Goal: Task Accomplishment & Management: Use online tool/utility

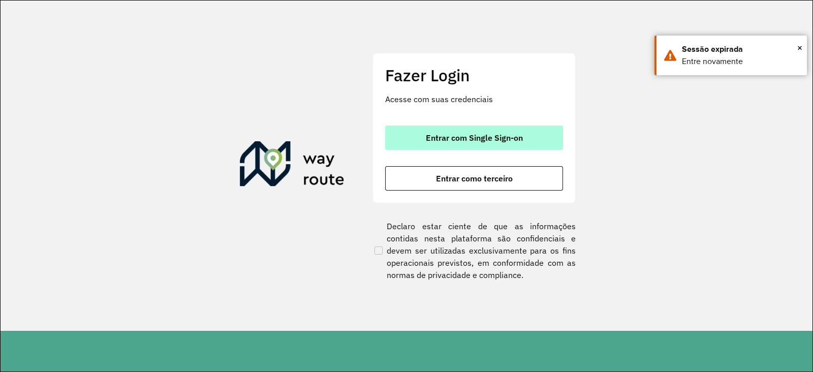
click at [481, 140] on span "Entrar com Single Sign-on" at bounding box center [474, 138] width 97 height 8
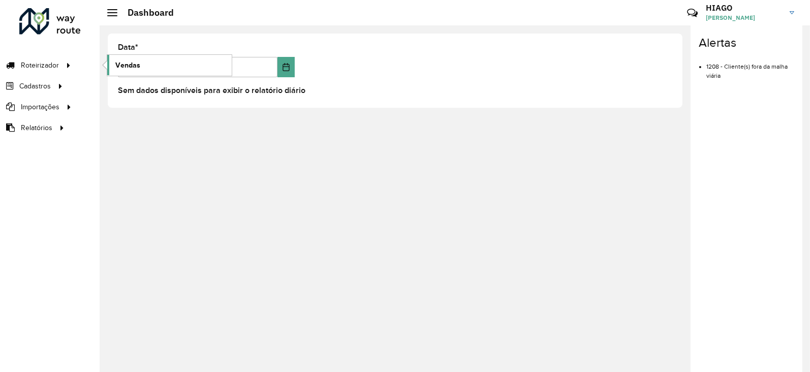
click at [132, 60] on span "Vendas" at bounding box center [127, 65] width 25 height 11
click at [189, 62] on link "Vendas" at bounding box center [169, 65] width 124 height 20
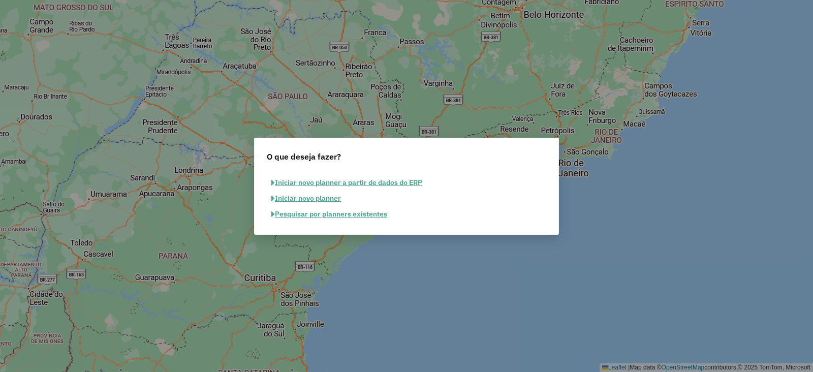
click at [313, 214] on button "Pesquisar por planners existentes" at bounding box center [329, 214] width 125 height 16
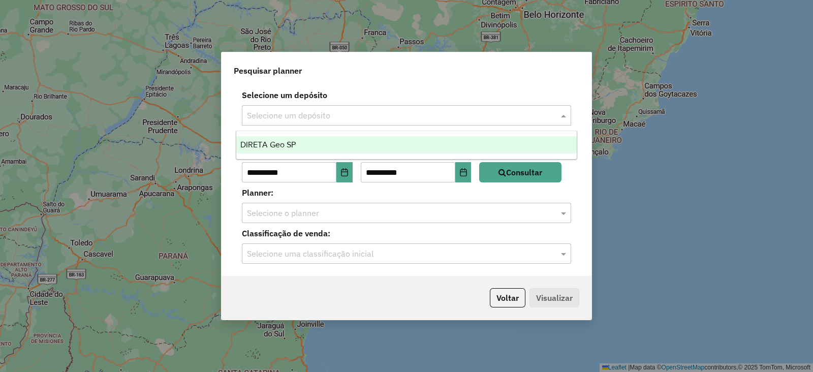
click at [300, 110] on input "text" at bounding box center [396, 116] width 299 height 12
click at [269, 148] on span "DIRETA Geo SP" at bounding box center [267, 144] width 55 height 9
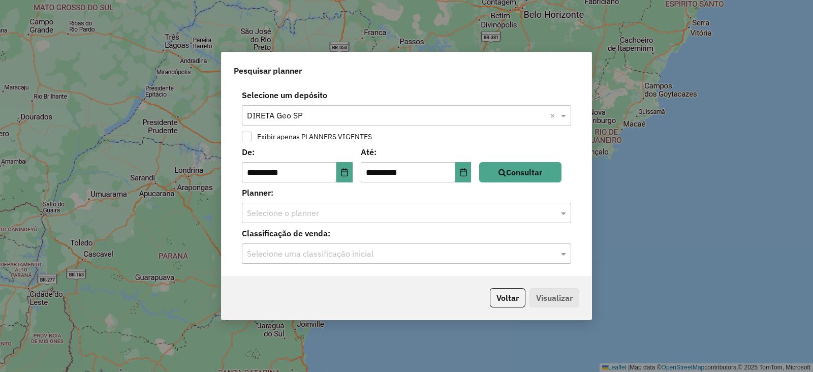
click at [248, 140] on div at bounding box center [247, 137] width 10 height 10
click at [247, 140] on icon at bounding box center [246, 136] width 7 height 7
click at [247, 140] on div at bounding box center [247, 137] width 10 height 10
click at [561, 178] on button "Consultar" at bounding box center [520, 172] width 82 height 20
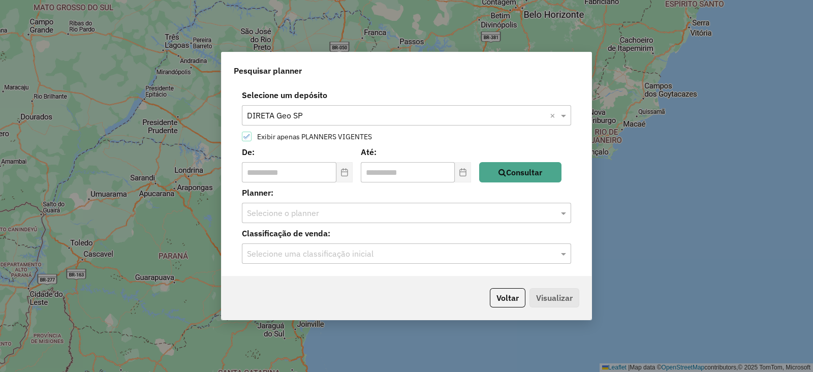
click at [392, 219] on div "Selecione o planner" at bounding box center [406, 213] width 329 height 20
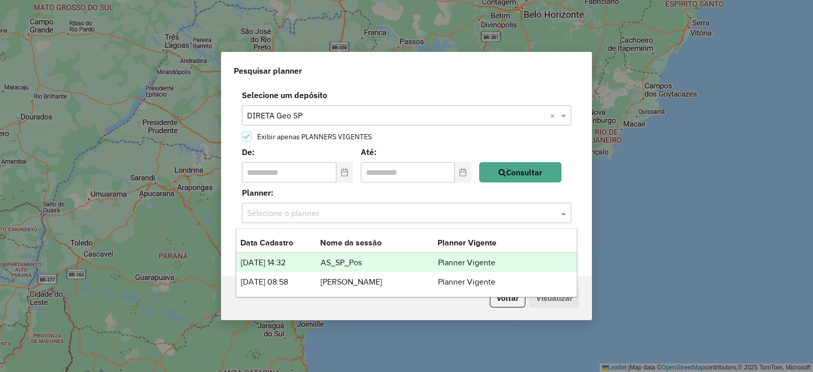
click at [328, 198] on label "Planner:" at bounding box center [406, 192] width 341 height 12
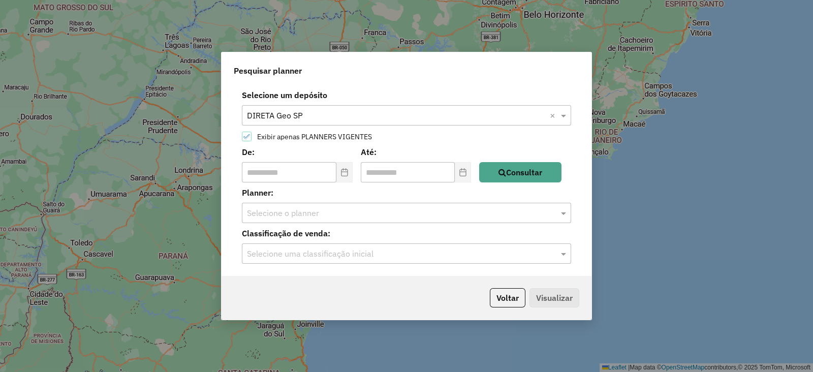
click at [287, 133] on label "Exibir apenas PLANNERS VIGENTES" at bounding box center [312, 136] width 120 height 7
click at [341, 176] on button "Choose Date" at bounding box center [344, 172] width 16 height 20
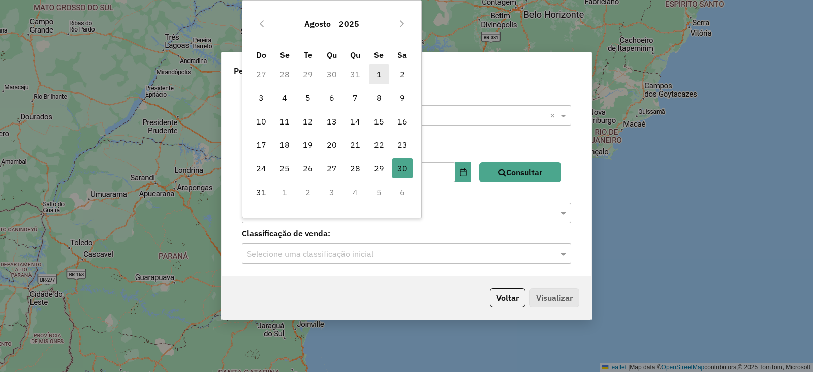
click at [375, 71] on span "1" at bounding box center [379, 74] width 20 height 20
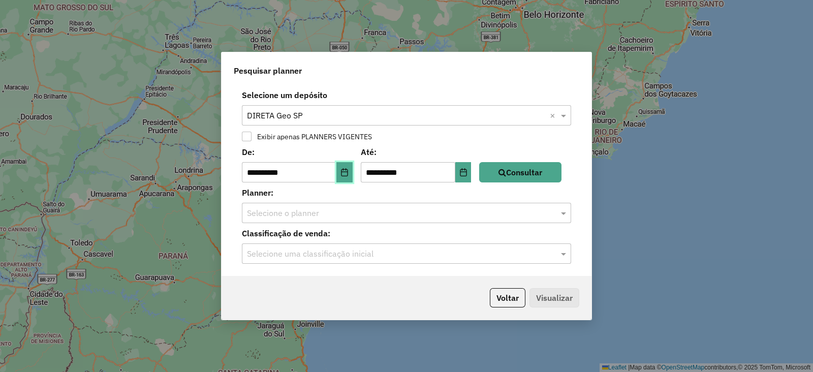
click at [353, 174] on button "Choose Date" at bounding box center [344, 172] width 16 height 20
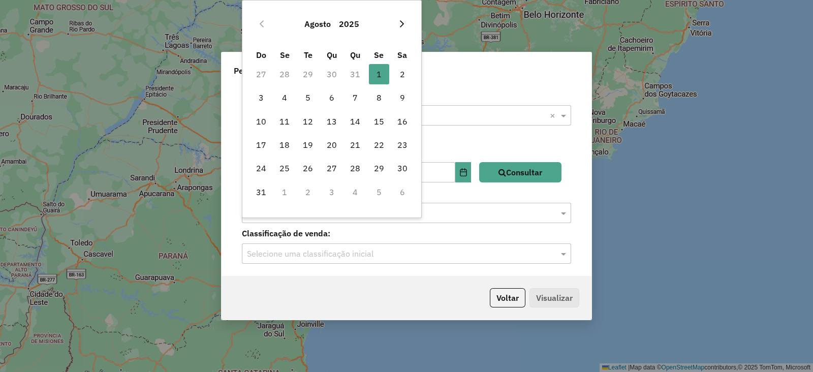
click at [405, 21] on icon "Next Month" at bounding box center [402, 24] width 8 height 8
click at [287, 72] on span "1" at bounding box center [284, 74] width 20 height 20
type input "**********"
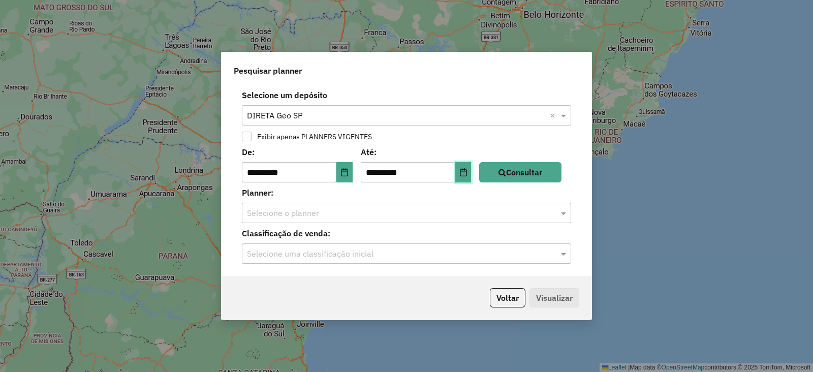
click at [466, 171] on icon "Choose Date" at bounding box center [463, 172] width 7 height 8
click at [579, 137] on div "Exibir apenas PLANNERS VIGENTES" at bounding box center [406, 136] width 345 height 12
click at [541, 178] on button "Consultar" at bounding box center [520, 172] width 82 height 20
click at [358, 206] on div "Selecione o planner" at bounding box center [406, 213] width 329 height 20
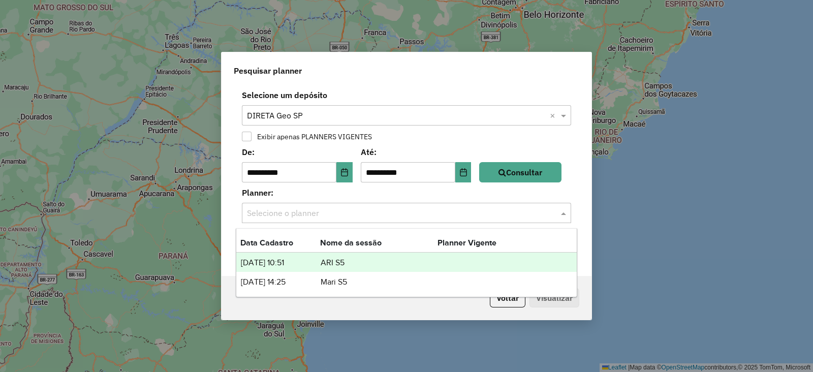
click at [341, 261] on td "ARI S5" at bounding box center [378, 262] width 117 height 13
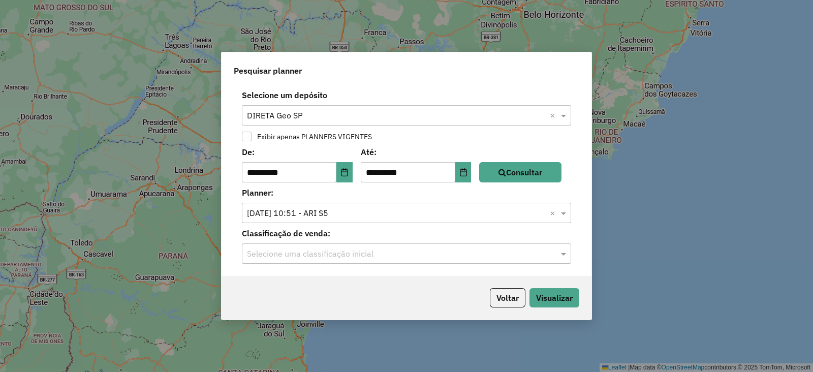
click at [549, 262] on div "Selecione uma classificação inicial" at bounding box center [406, 253] width 329 height 20
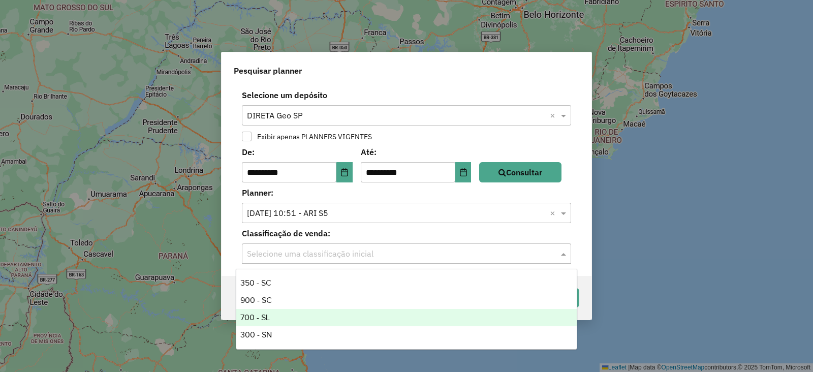
click at [315, 313] on div "700 - SL" at bounding box center [406, 317] width 340 height 17
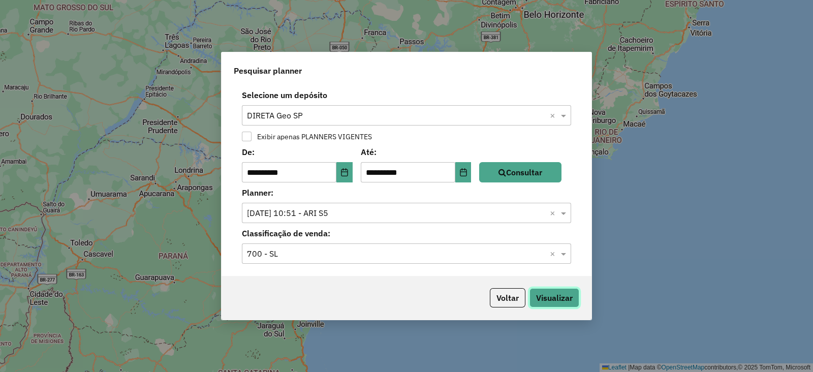
click at [567, 300] on button "Visualizar" at bounding box center [554, 297] width 50 height 19
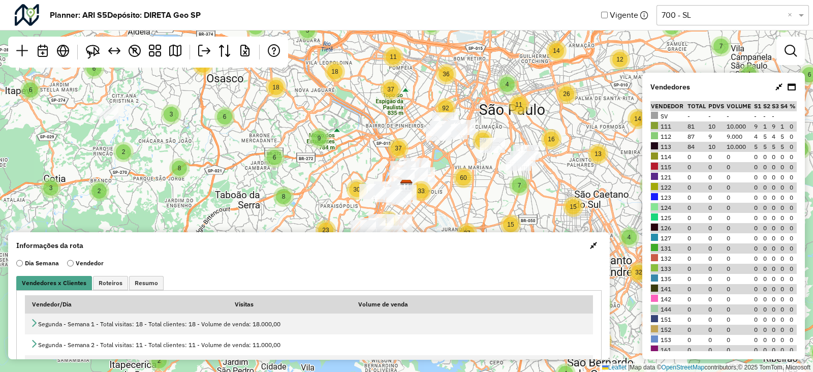
click at [594, 251] on button "button" at bounding box center [593, 245] width 16 height 16
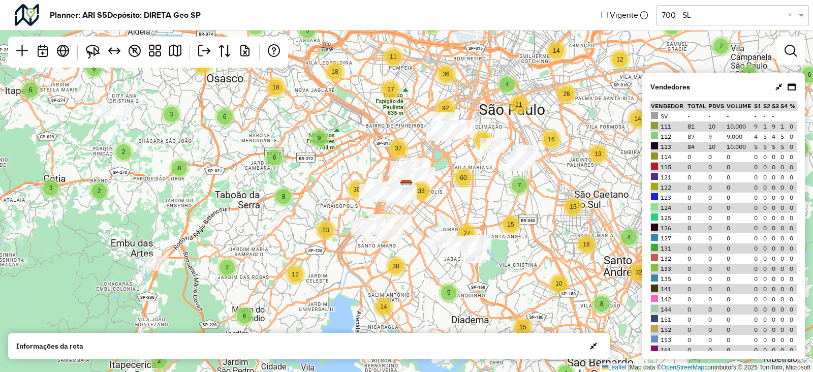
click at [781, 87] on icon at bounding box center [778, 87] width 7 height 8
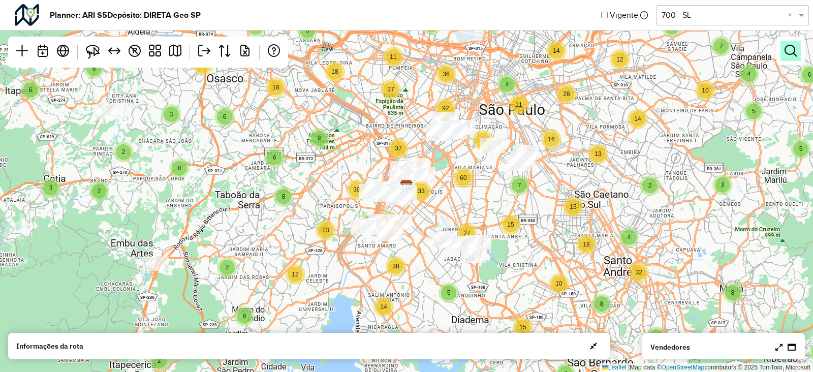
click at [787, 57] on link at bounding box center [790, 51] width 20 height 20
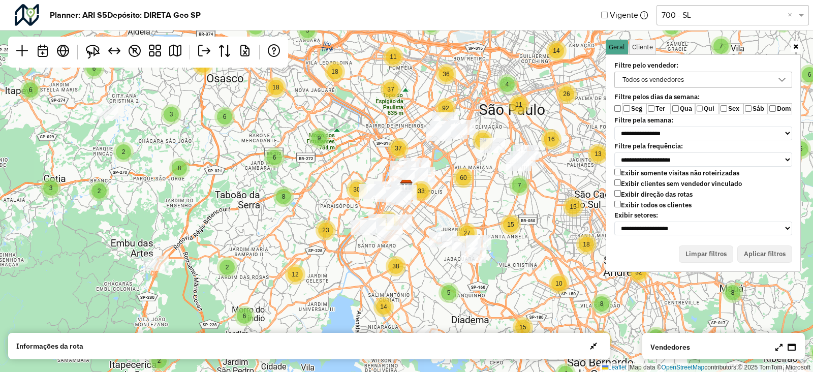
click at [657, 104] on label "Ter" at bounding box center [658, 108] width 24 height 11
click at [690, 111] on label "Qua" at bounding box center [683, 108] width 24 height 11
click at [716, 111] on label "Qui" at bounding box center [707, 108] width 24 height 11
click at [711, 110] on label "Qui" at bounding box center [707, 108] width 24 height 11
click at [657, 182] on label "Exibir clientes sem vendedor vinculado" at bounding box center [678, 183] width 128 height 9
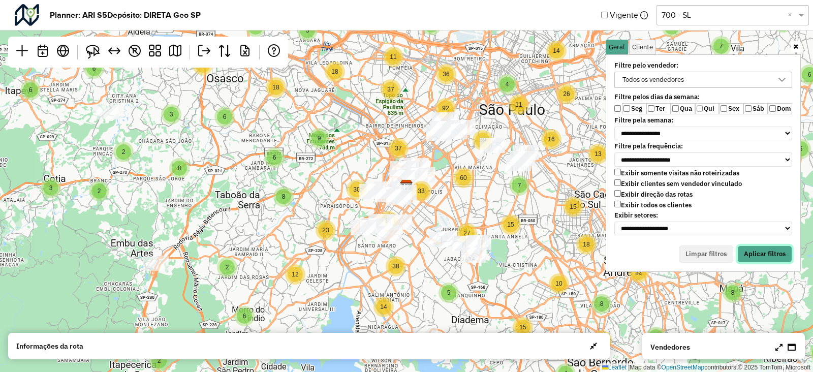
click at [771, 245] on button "Aplicar filtros" at bounding box center [764, 253] width 55 height 17
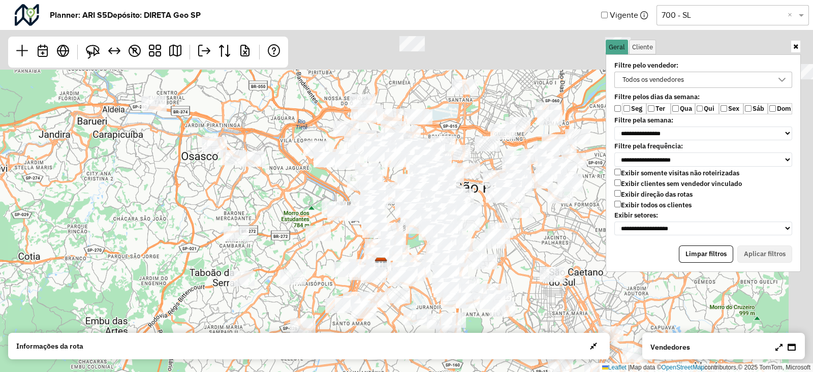
drag, startPoint x: 334, startPoint y: 129, endPoint x: 305, endPoint y: 215, distance: 90.4
click at [305, 215] on div "↦ Leaflet | Map data © OpenStreetMap contributors,© 2025 TomTom, Microsoft" at bounding box center [406, 186] width 813 height 372
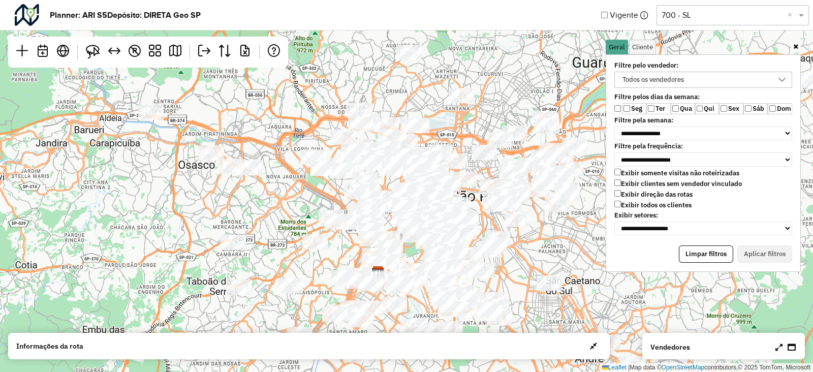
click at [653, 84] on div "Todos os vendedores" at bounding box center [653, 79] width 69 height 15
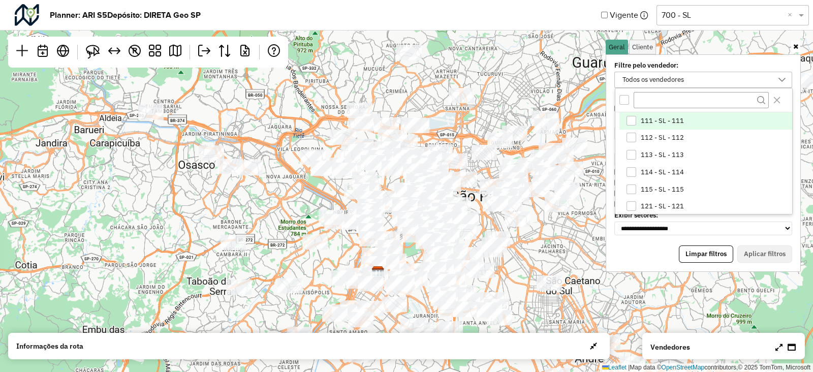
click at [652, 117] on span "111 - SL - 111" at bounding box center [662, 121] width 43 height 8
click at [782, 253] on button "Aplicar filtros" at bounding box center [764, 253] width 55 height 17
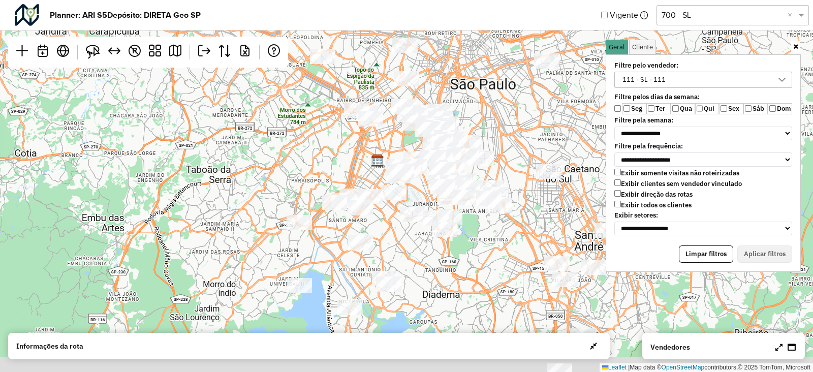
drag, startPoint x: 537, startPoint y: 180, endPoint x: 516, endPoint y: 102, distance: 81.6
click at [516, 102] on div "↦ Leaflet | Map data © OpenStreetMap contributors,© 2025 TomTom, Microsoft" at bounding box center [406, 186] width 813 height 372
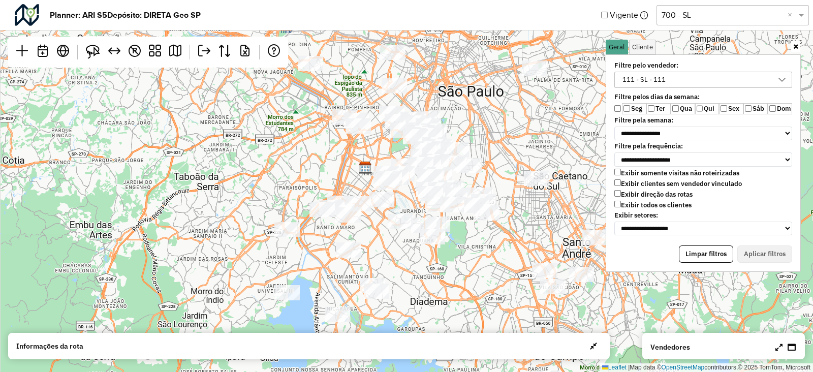
drag, startPoint x: 516, startPoint y: 118, endPoint x: 517, endPoint y: 136, distance: 17.3
click at [517, 136] on div "↦ Leaflet | Map data © OpenStreetMap contributors,© 2025 TomTom, Microsoft" at bounding box center [406, 186] width 813 height 372
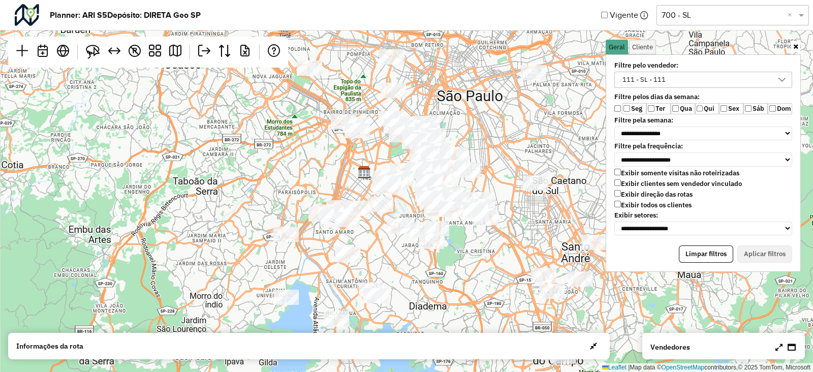
drag, startPoint x: 516, startPoint y: 98, endPoint x: 511, endPoint y: 107, distance: 10.0
click at [511, 107] on div "↦ Leaflet | Map data © OpenStreetMap contributors,© 2025 TomTom, Microsoft" at bounding box center [406, 186] width 813 height 372
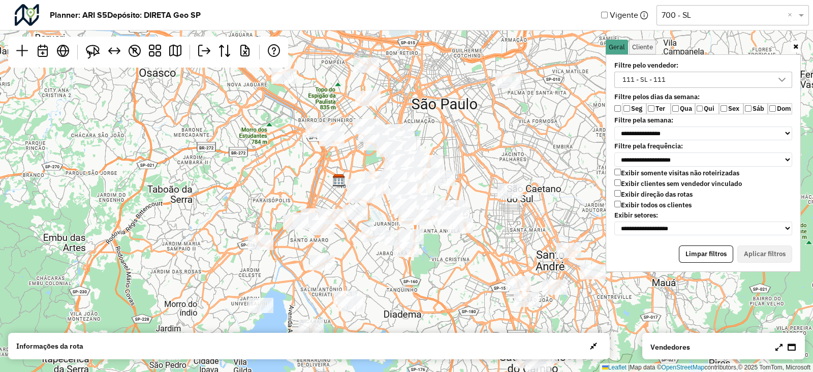
drag, startPoint x: 486, startPoint y: 261, endPoint x: 463, endPoint y: 259, distance: 23.0
click at [465, 260] on div "↦ Leaflet | Map data © OpenStreetMap contributors,© 2025 TomTom, Microsoft" at bounding box center [406, 186] width 813 height 372
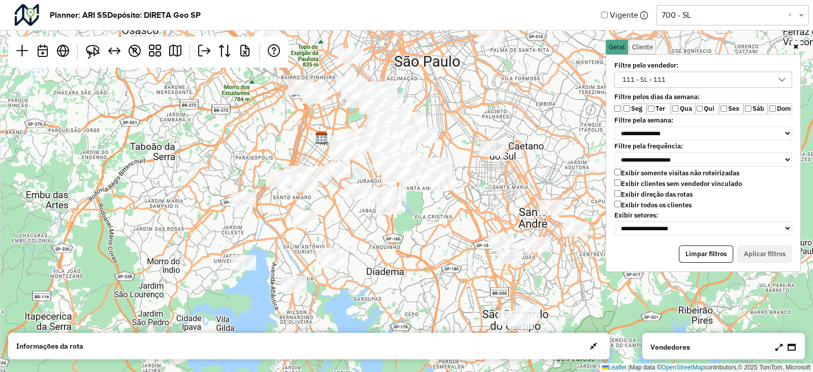
drag, startPoint x: 435, startPoint y: 291, endPoint x: 419, endPoint y: 248, distance: 45.7
click at [419, 248] on div "↦ Leaflet | Map data © OpenStreetMap contributors,© 2025 TomTom, Microsoft" at bounding box center [406, 186] width 813 height 372
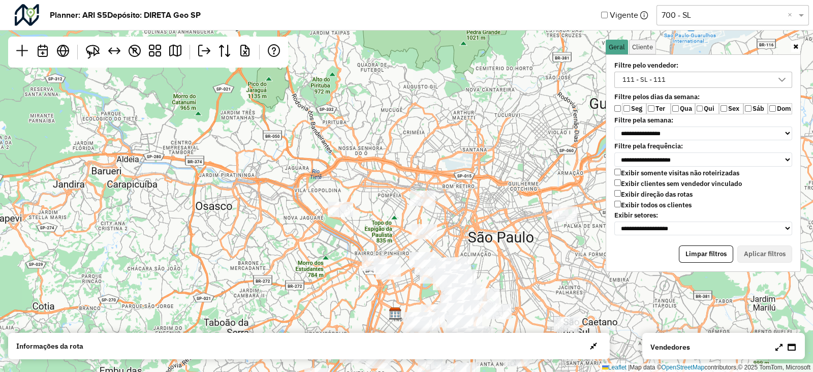
drag, startPoint x: 460, startPoint y: 92, endPoint x: 537, endPoint y: 205, distance: 136.6
click at [501, 238] on div "↦ Leaflet | Map data © OpenStreetMap contributors,© 2025 TomTom, Microsoft" at bounding box center [406, 186] width 813 height 372
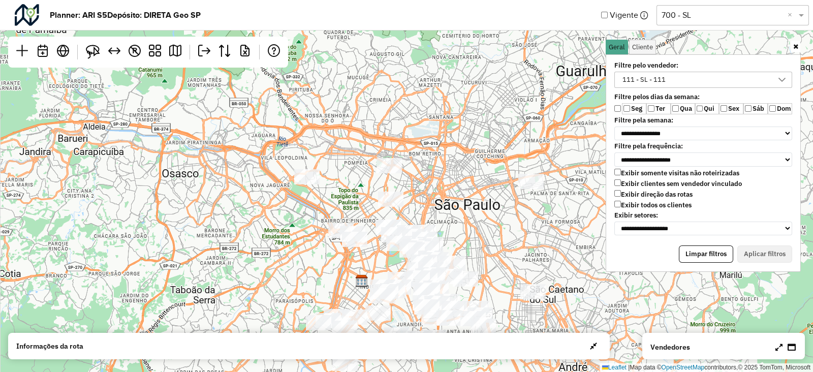
click at [707, 73] on div "111 - SL - 111" at bounding box center [695, 79] width 153 height 15
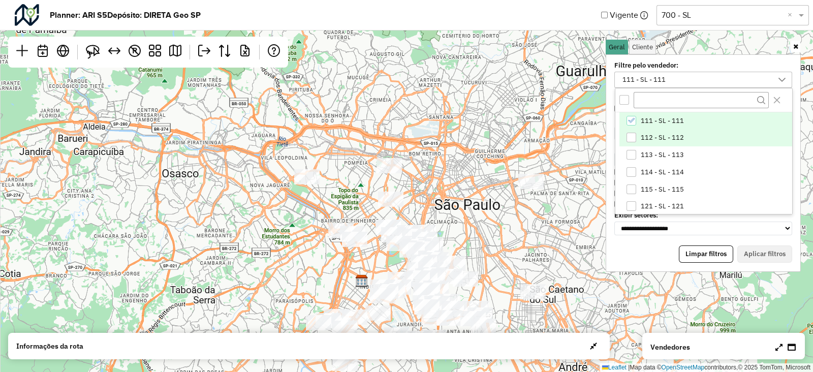
click at [650, 139] on span "112 - SL - 112" at bounding box center [662, 138] width 43 height 8
click at [650, 123] on span "111 - SL - 111" at bounding box center [662, 121] width 43 height 8
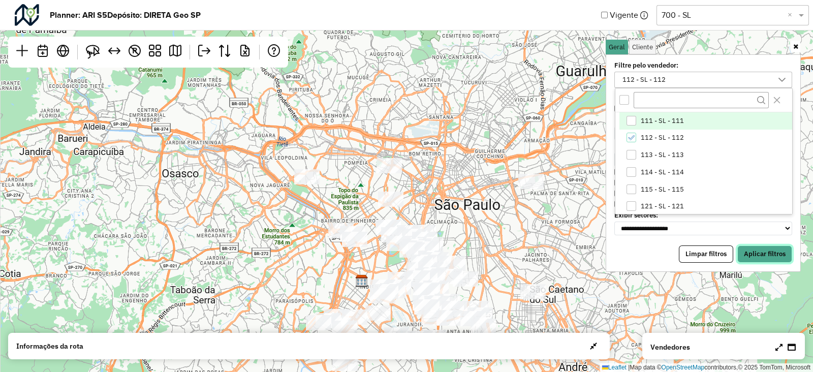
click at [763, 245] on button "Aplicar filtros" at bounding box center [764, 253] width 55 height 17
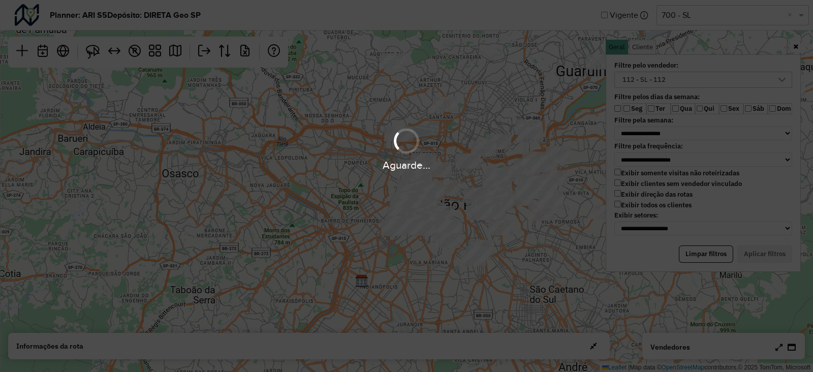
drag, startPoint x: 500, startPoint y: 273, endPoint x: 465, endPoint y: 216, distance: 67.1
click at [465, 216] on div "Aguarde..." at bounding box center [406, 186] width 813 height 372
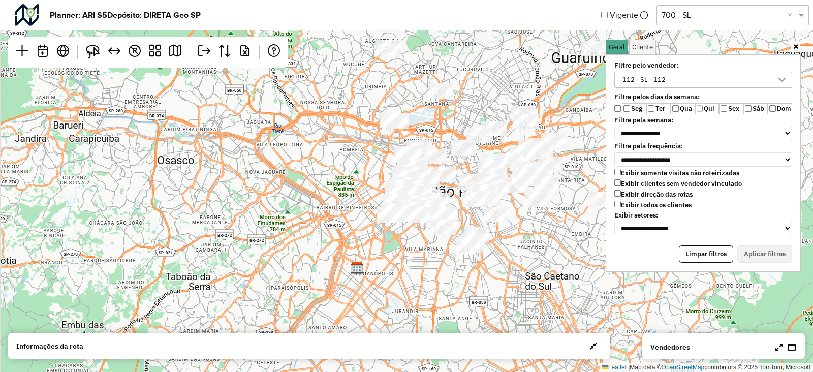
drag, startPoint x: 447, startPoint y: 256, endPoint x: 437, endPoint y: 218, distance: 38.5
click at [437, 218] on div "↦ Leaflet | Map data © OpenStreetMap contributors,© 2025 TomTom, Microsoft" at bounding box center [406, 186] width 813 height 372
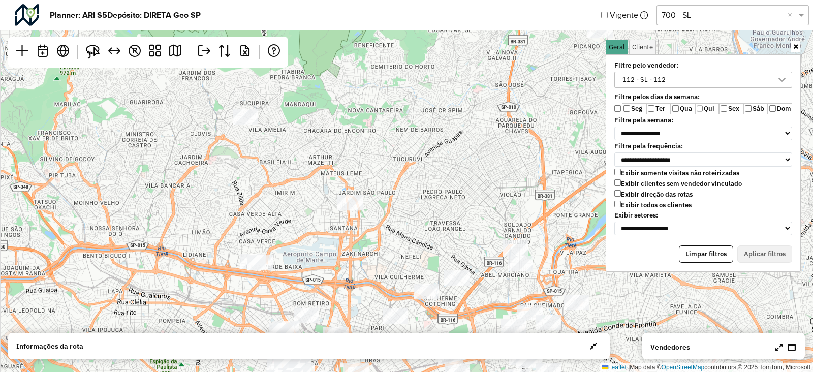
drag, startPoint x: 382, startPoint y: 275, endPoint x: 377, endPoint y: 276, distance: 5.2
click at [381, 286] on div "↦ Leaflet | Map data © OpenStreetMap contributors,© 2025 TomTom, Microsoft" at bounding box center [406, 186] width 813 height 372
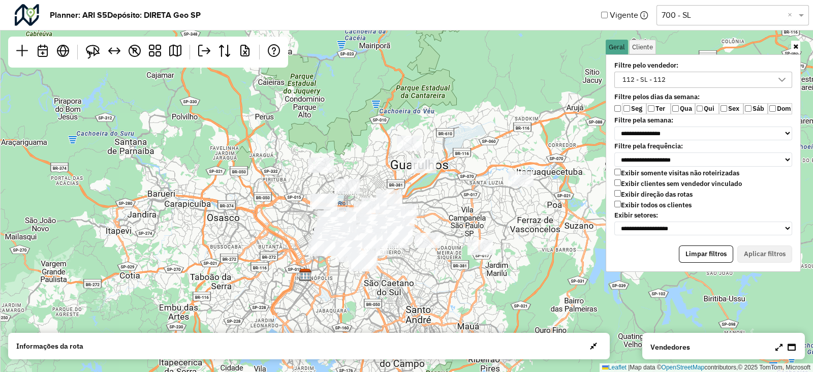
drag, startPoint x: 373, startPoint y: 260, endPoint x: 335, endPoint y: 160, distance: 106.8
click at [335, 160] on div "↦ Leaflet | Map data © OpenStreetMap contributors,© 2025 TomTom, Microsoft" at bounding box center [406, 186] width 813 height 372
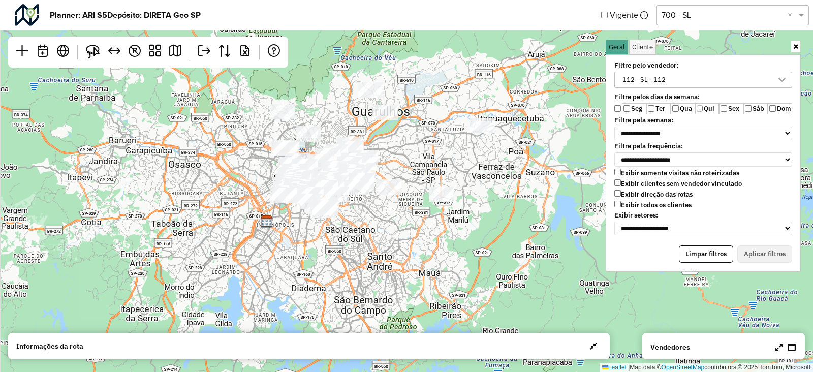
drag, startPoint x: 428, startPoint y: 197, endPoint x: 402, endPoint y: 181, distance: 30.3
click at [402, 183] on div "↦ Leaflet | Map data © OpenStreetMap contributors,© 2025 TomTom, Microsoft" at bounding box center [406, 186] width 813 height 372
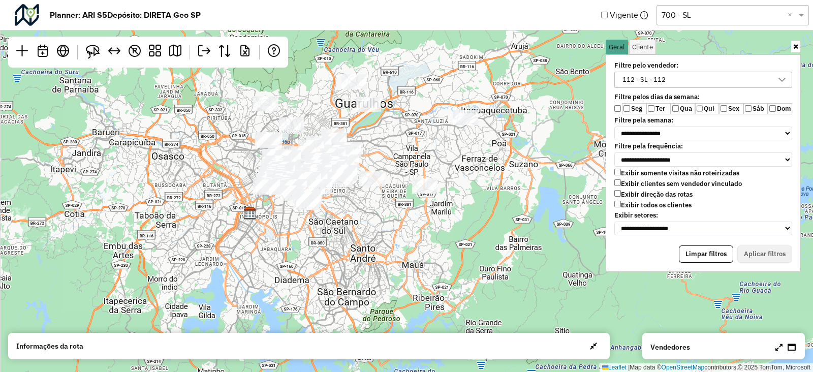
click at [713, 77] on div "112 - SL - 112" at bounding box center [695, 79] width 153 height 15
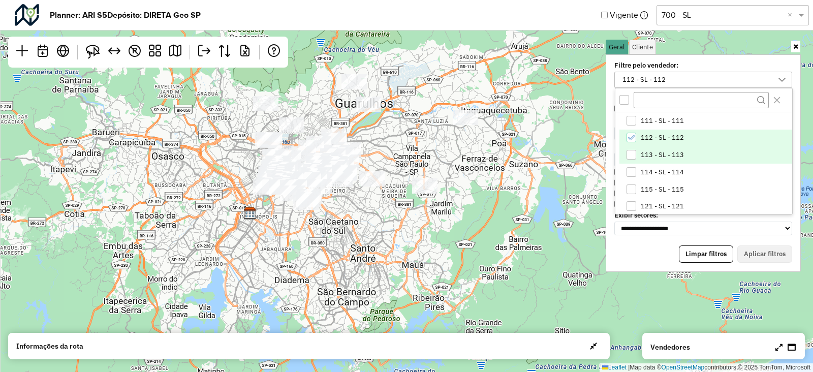
click at [645, 161] on li "113 - SL - 113" at bounding box center [705, 154] width 173 height 17
click at [663, 135] on span "112 - SL - 112" at bounding box center [662, 138] width 43 height 8
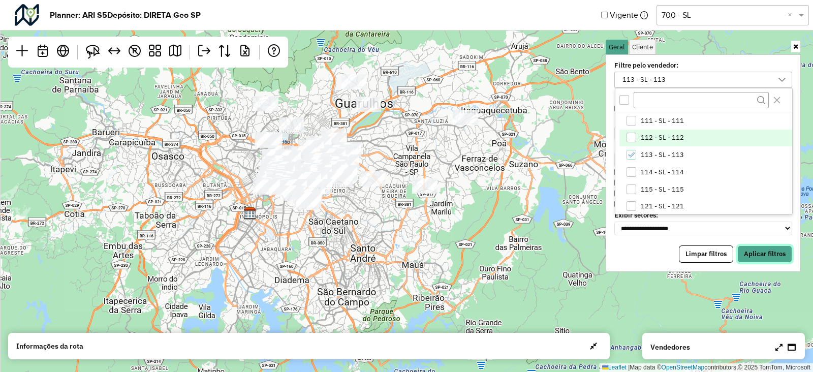
click at [776, 250] on button "Aplicar filtros" at bounding box center [764, 253] width 55 height 17
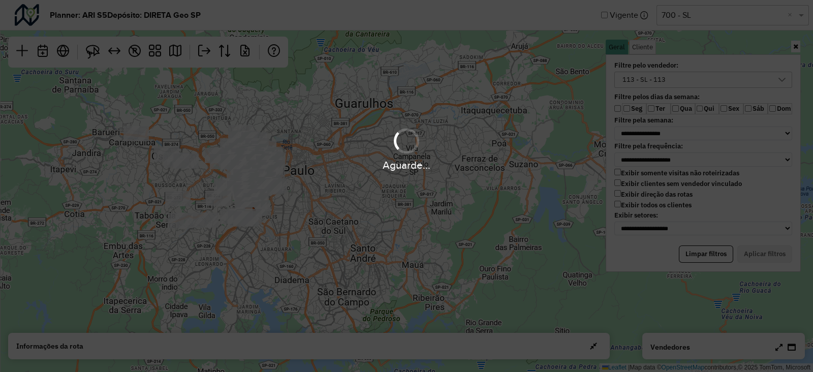
drag, startPoint x: 317, startPoint y: 206, endPoint x: 353, endPoint y: 219, distance: 38.6
click at [354, 219] on div "Aguarde..." at bounding box center [406, 186] width 813 height 372
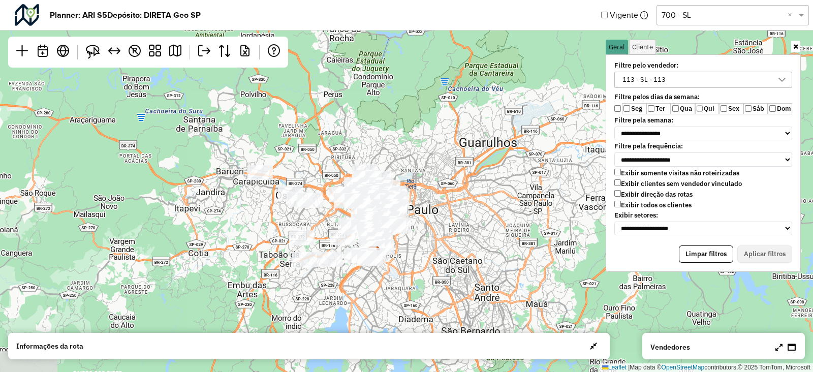
drag, startPoint x: 330, startPoint y: 210, endPoint x: 455, endPoint y: 249, distance: 131.0
click at [455, 249] on div "↦ Leaflet | Map data © OpenStreetMap contributors,© 2025 TomTom, Microsoft" at bounding box center [406, 186] width 813 height 372
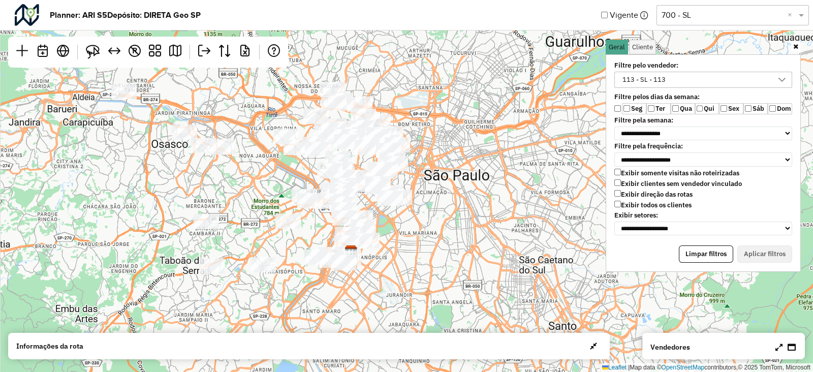
click at [398, 255] on div "↦ Leaflet | Map data © OpenStreetMap contributors,© 2025 TomTom, Microsoft" at bounding box center [406, 186] width 813 height 372
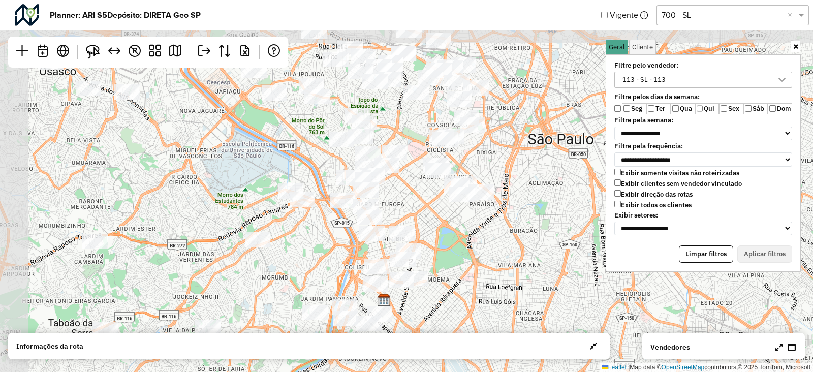
drag, startPoint x: 368, startPoint y: 238, endPoint x: 431, endPoint y: 290, distance: 80.9
click at [431, 290] on div "↦ Leaflet | Map data © OpenStreetMap contributors,© 2025 TomTom, Microsoft" at bounding box center [406, 186] width 813 height 372
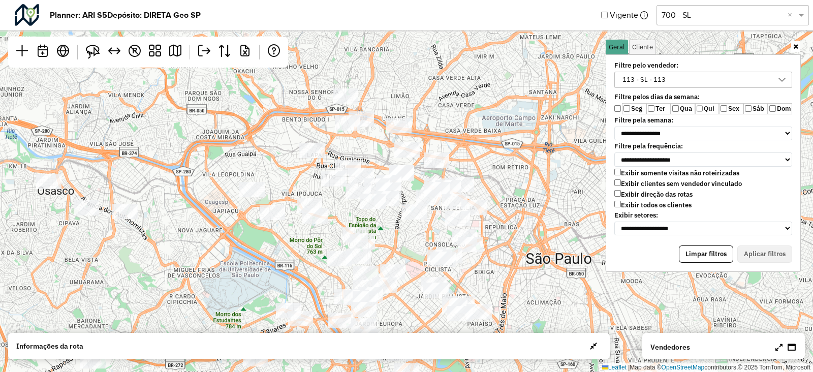
drag, startPoint x: 448, startPoint y: 196, endPoint x: 428, endPoint y: 305, distance: 111.1
click at [428, 305] on div "↦ Leaflet | Map data © OpenStreetMap contributors,© 2025 TomTom, Microsoft" at bounding box center [406, 186] width 813 height 372
click at [686, 82] on div "113 - SL - 113" at bounding box center [695, 79] width 153 height 15
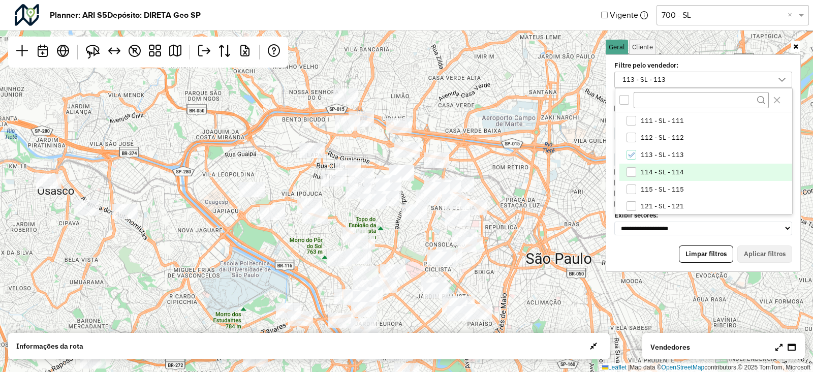
click at [653, 164] on li "114 - SL - 114" at bounding box center [705, 172] width 173 height 17
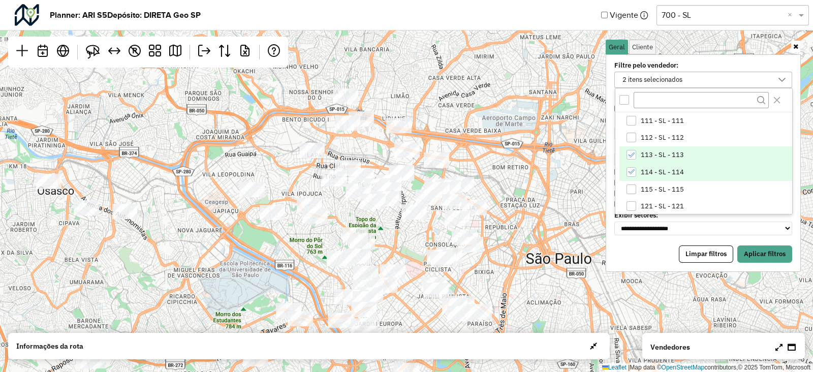
click at [659, 156] on span "113 - SL - 113" at bounding box center [662, 155] width 43 height 8
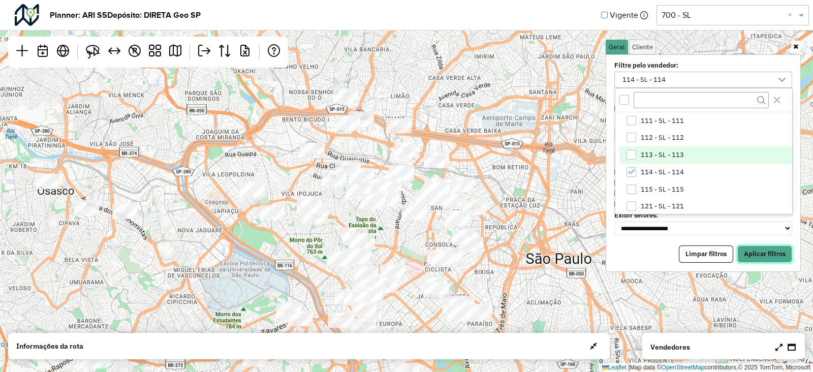
click at [746, 250] on button "Aplicar filtros" at bounding box center [764, 253] width 55 height 17
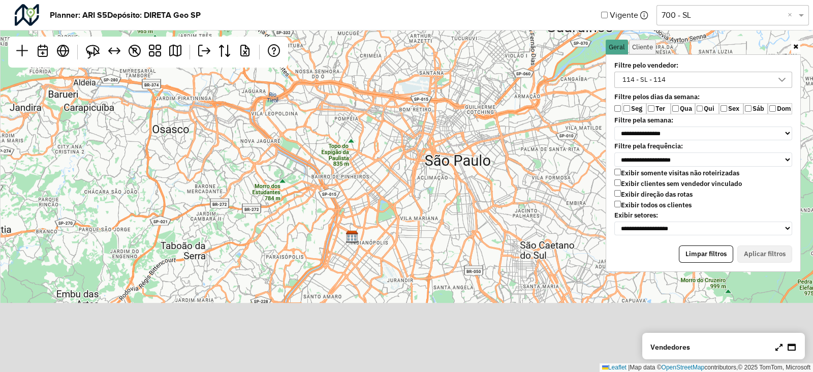
drag, startPoint x: 480, startPoint y: 267, endPoint x: 375, endPoint y: 177, distance: 138.0
click at [413, 183] on div "↦ Leaflet | Map data © OpenStreetMap contributors,© 2025 TomTom, Microsoft" at bounding box center [406, 186] width 813 height 372
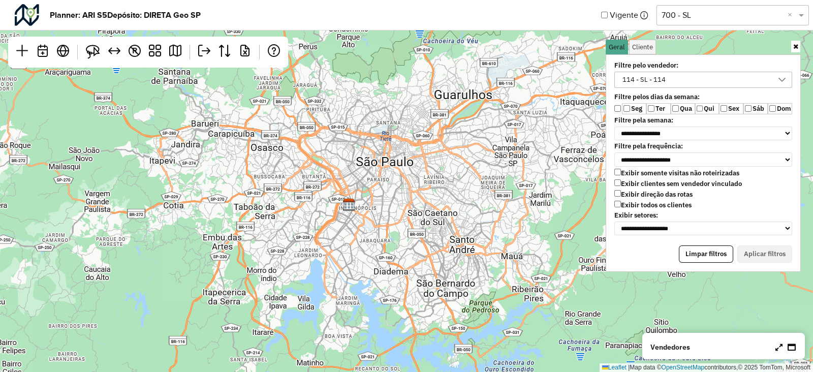
click at [691, 81] on div "114 - SL - 114" at bounding box center [695, 79] width 153 height 15
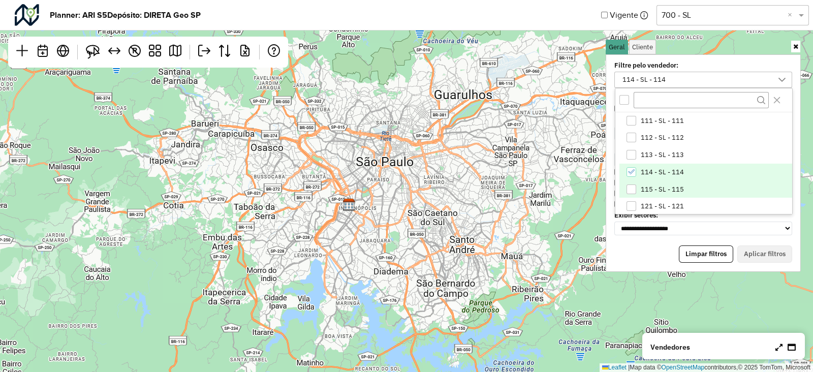
click at [664, 193] on li "115 - SL - 115" at bounding box center [705, 189] width 173 height 17
click at [669, 170] on span "114 - SL - 114" at bounding box center [662, 172] width 43 height 8
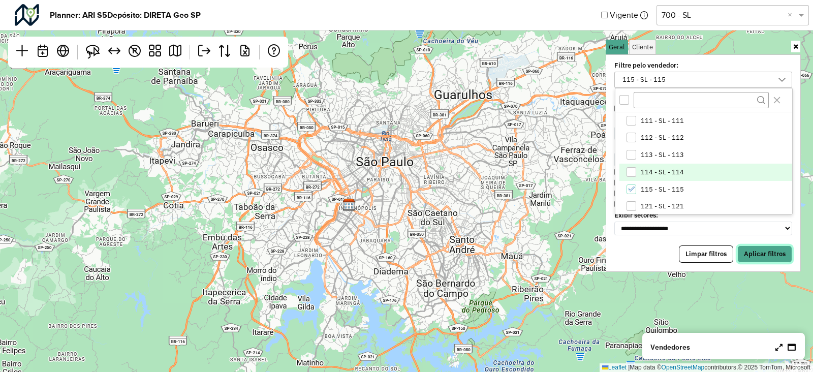
drag, startPoint x: 777, startPoint y: 253, endPoint x: 759, endPoint y: 252, distance: 17.8
click at [777, 253] on button "Aplicar filtros" at bounding box center [764, 253] width 55 height 17
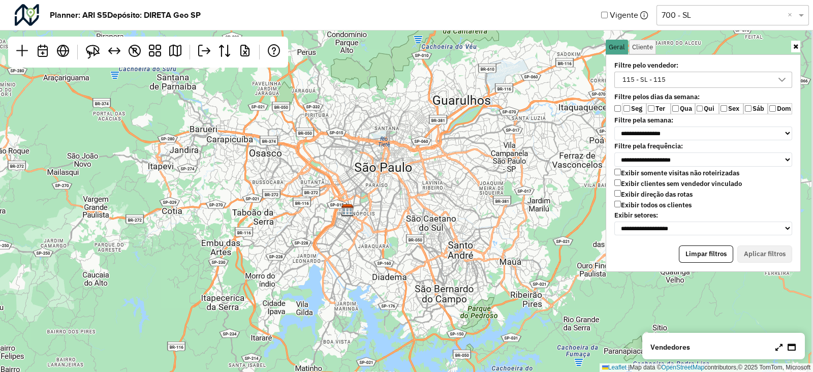
drag, startPoint x: 493, startPoint y: 194, endPoint x: 451, endPoint y: 226, distance: 52.8
click at [451, 226] on div "↦ Leaflet | Map data © OpenStreetMap contributors,© 2025 TomTom, Microsoft" at bounding box center [406, 186] width 813 height 372
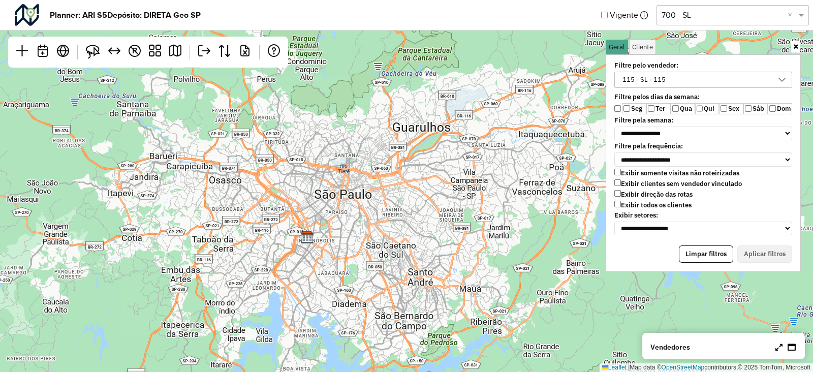
click at [796, 44] on icon at bounding box center [795, 46] width 5 height 7
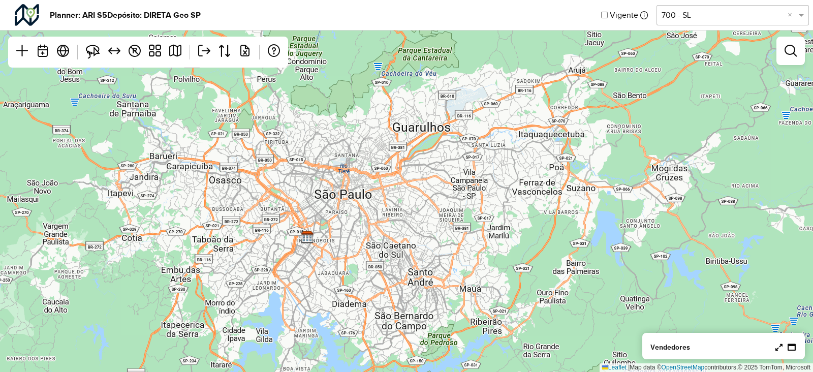
click at [355, 214] on div "↦ Leaflet | Map data © OpenStreetMap contributors,© 2025 TomTom, Microsoft" at bounding box center [406, 186] width 813 height 372
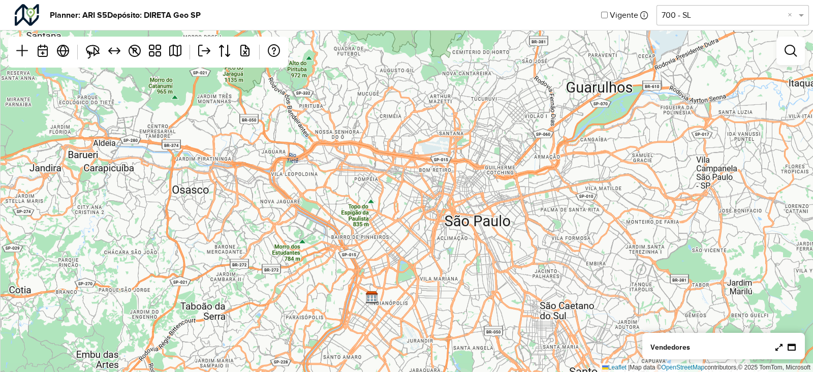
drag, startPoint x: 326, startPoint y: 210, endPoint x: 424, endPoint y: 271, distance: 114.8
click at [424, 271] on div "↦ Leaflet | Map data © OpenStreetMap contributors,© 2025 TomTom, Microsoft" at bounding box center [406, 186] width 813 height 372
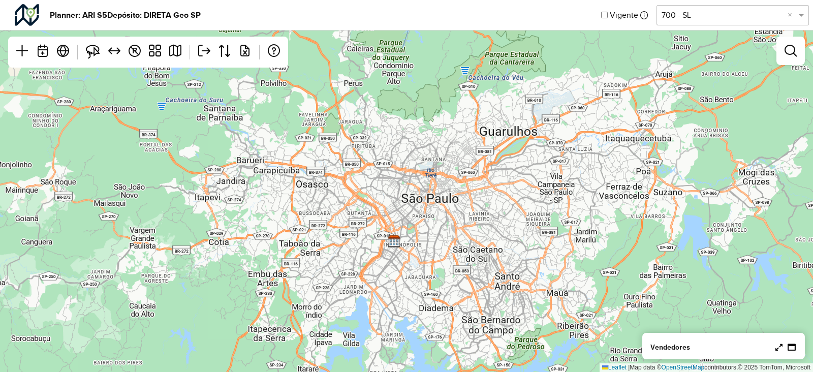
drag, startPoint x: 462, startPoint y: 230, endPoint x: 440, endPoint y: 205, distance: 33.5
click at [440, 205] on div "↦ Leaflet | Map data © OpenStreetMap contributors,© 2025 TomTom, Microsoft" at bounding box center [406, 186] width 813 height 372
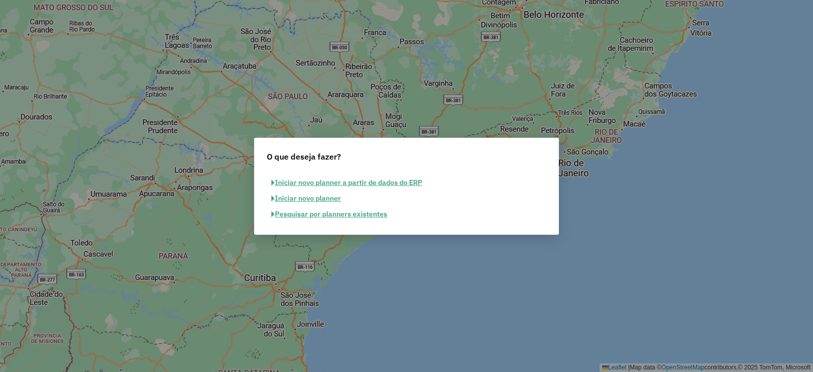
click at [353, 212] on button "Pesquisar por planners existentes" at bounding box center [329, 214] width 125 height 16
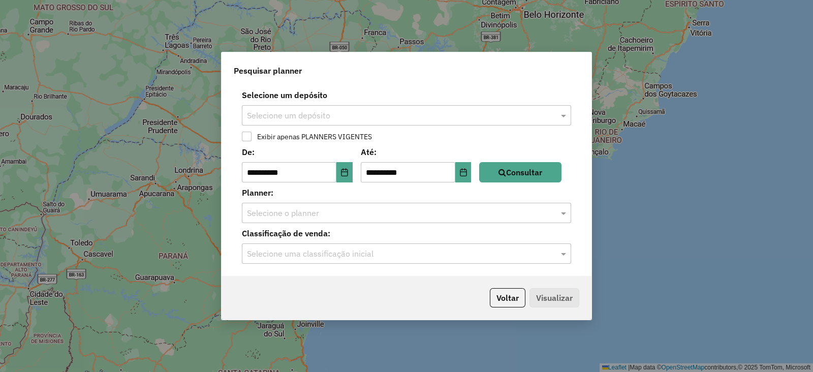
click at [396, 114] on input "text" at bounding box center [396, 116] width 299 height 12
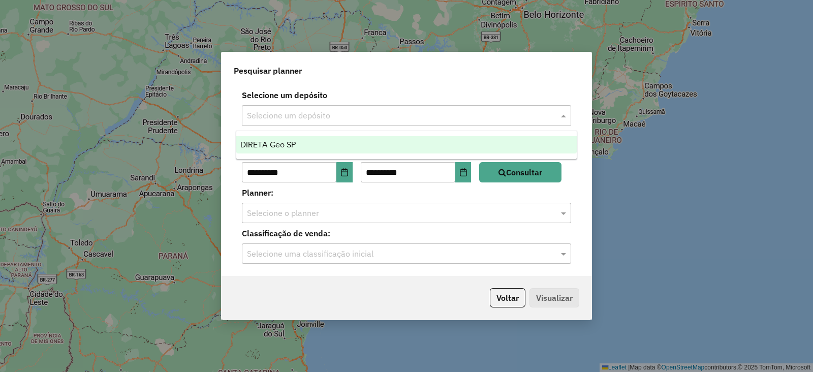
click at [313, 140] on div "DIRETA Geo SP" at bounding box center [406, 144] width 340 height 17
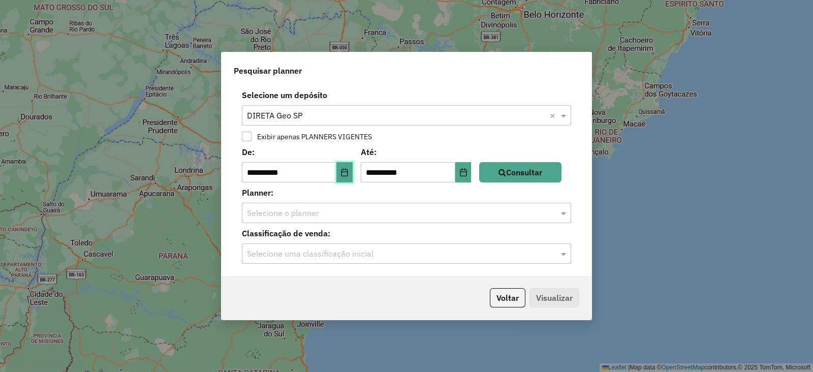
click at [347, 171] on icon "Choose Date" at bounding box center [344, 172] width 7 height 8
click at [484, 142] on div "**********" at bounding box center [406, 180] width 370 height 191
click at [529, 174] on button "Consultar" at bounding box center [520, 172] width 82 height 20
click at [480, 214] on input "text" at bounding box center [396, 213] width 299 height 12
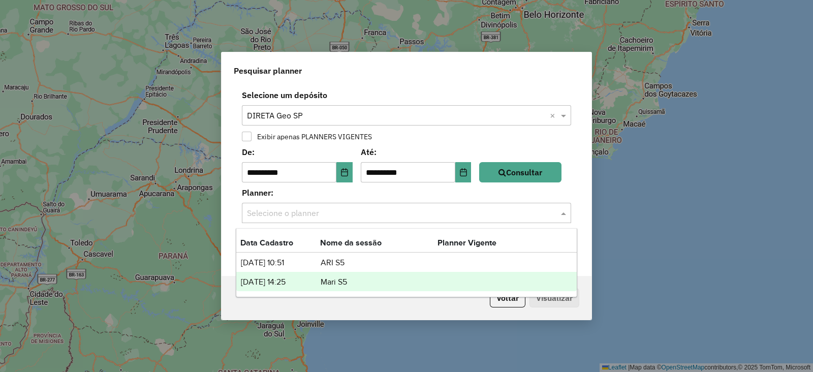
click at [337, 283] on td "Mari S5" at bounding box center [378, 281] width 117 height 13
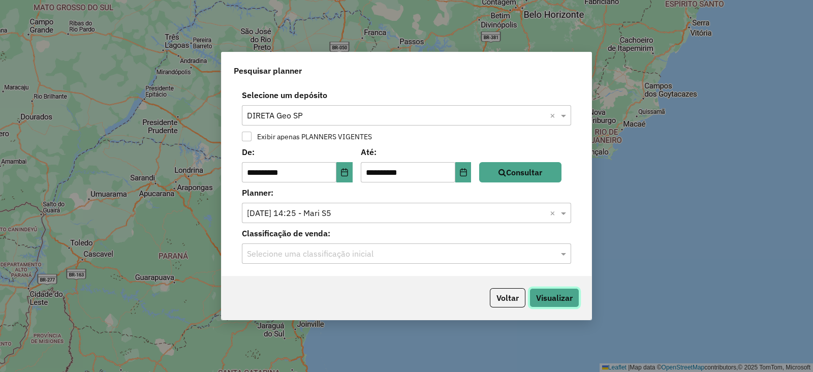
click at [561, 295] on button "Visualizar" at bounding box center [554, 297] width 50 height 19
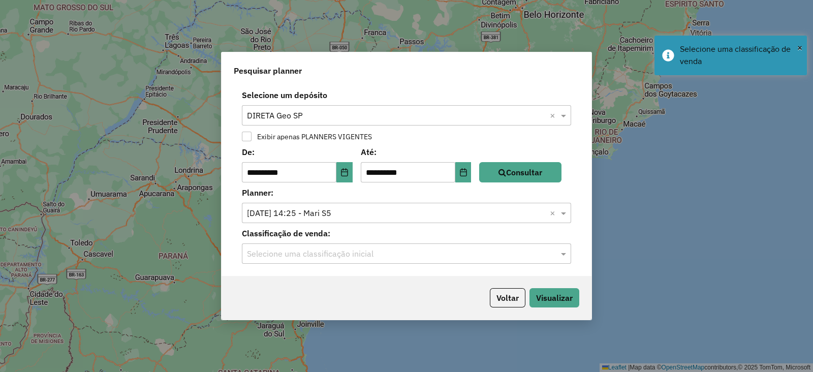
click at [516, 255] on input "text" at bounding box center [396, 254] width 299 height 12
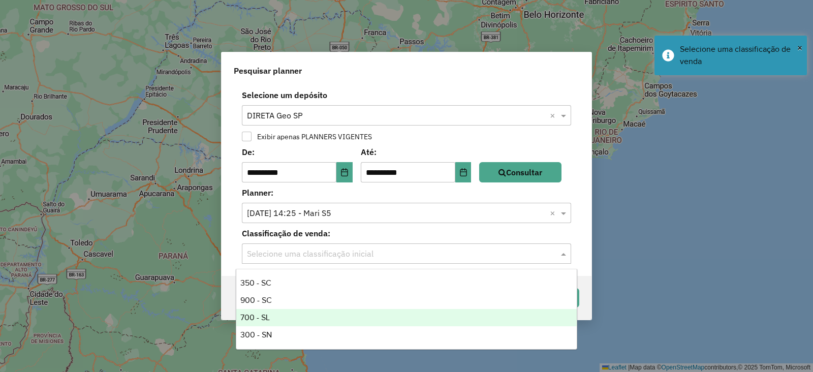
click at [363, 313] on div "700 - SL" at bounding box center [406, 317] width 340 height 17
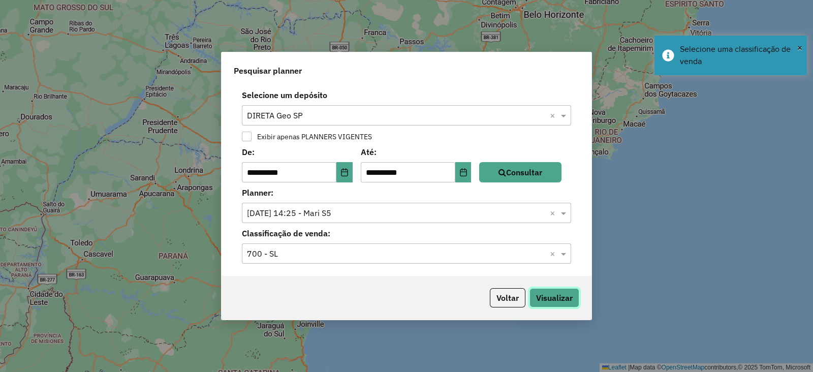
click at [568, 295] on button "Visualizar" at bounding box center [554, 297] width 50 height 19
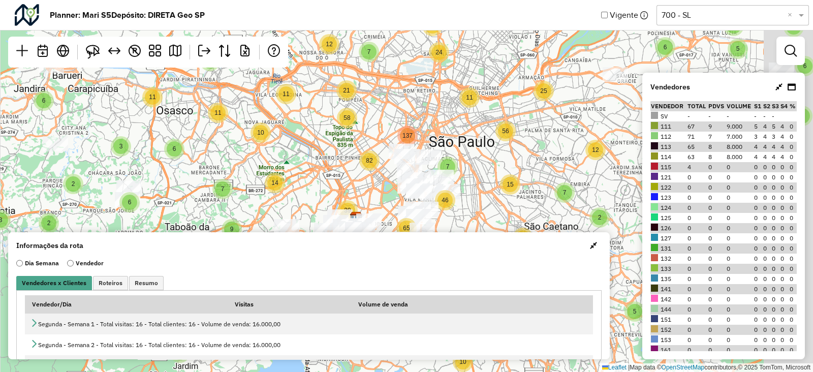
drag, startPoint x: 416, startPoint y: 174, endPoint x: 387, endPoint y: 175, distance: 29.0
click at [369, 197] on div "8 5 5 3 7 2 2 6 2 3 2 5 6 2 6 5 6 11 2 2 5 4 18 4 2 11 4 2 12 6 13 11 11 11 10 …" at bounding box center [406, 186] width 813 height 372
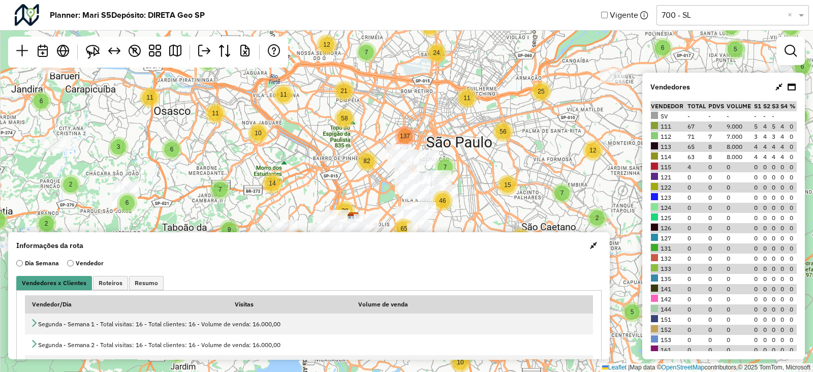
click at [590, 242] on span "button" at bounding box center [593, 245] width 7 height 8
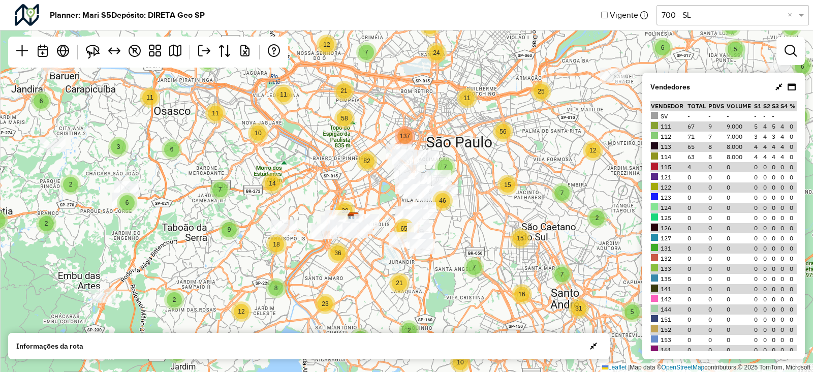
click at [780, 89] on icon at bounding box center [778, 87] width 7 height 8
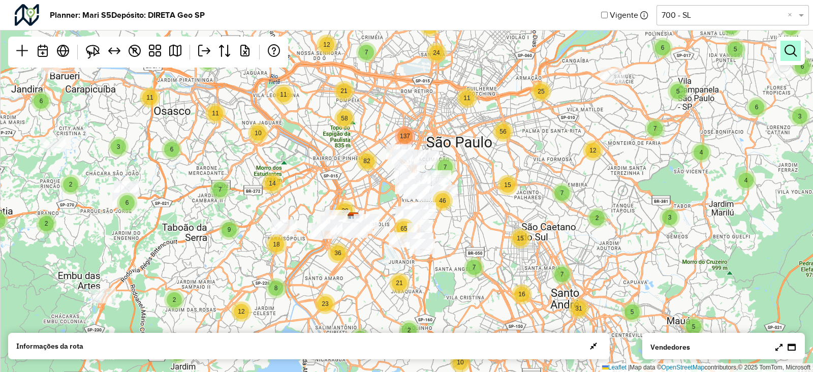
click at [787, 52] on em at bounding box center [790, 51] width 12 height 12
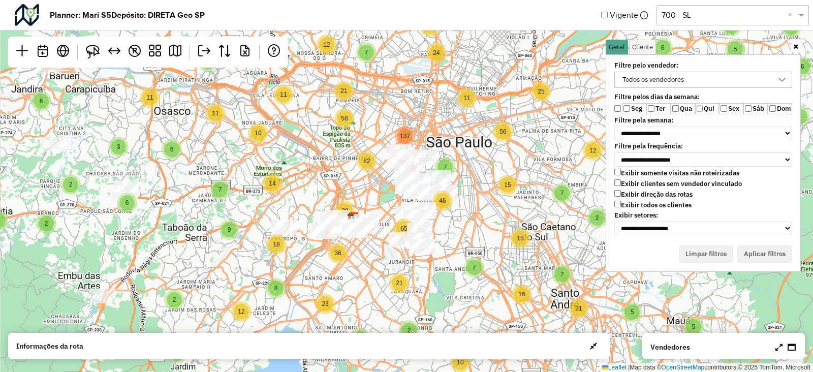
click at [754, 78] on div "Todos os vendedores" at bounding box center [695, 79] width 153 height 15
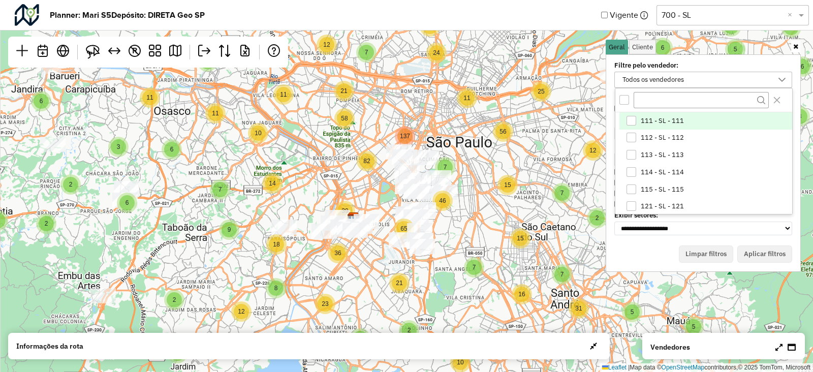
scroll to position [5, 38]
click at [670, 119] on span "111 - SL - 111" at bounding box center [662, 121] width 43 height 8
click at [652, 242] on div "Filtre pelo vendedor: 111 - SL - 111 111 - SL - 111 112 - SL - 112 113 - SL - 1…" at bounding box center [703, 162] width 195 height 217
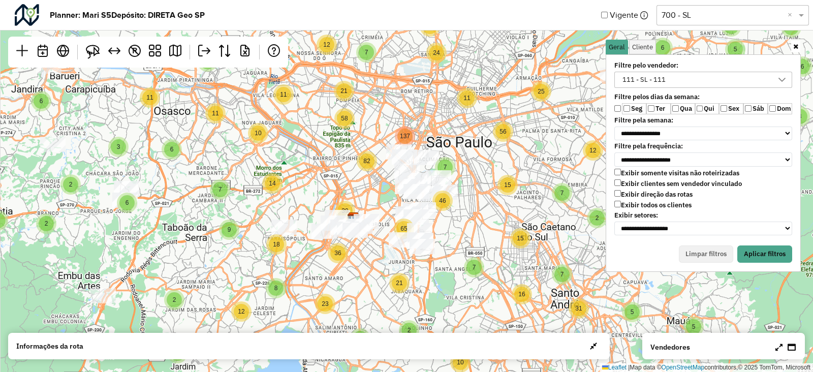
click at [645, 183] on label "Exibir clientes sem vendedor vinculado" at bounding box center [678, 183] width 128 height 9
click at [655, 111] on label "Ter" at bounding box center [658, 108] width 24 height 11
click at [670, 108] on div "Seg Ter Qua Qui Sex Sáb Dom" at bounding box center [703, 108] width 178 height 11
click at [695, 111] on label "Qui" at bounding box center [707, 108] width 24 height 11
click at [723, 111] on label "Sex" at bounding box center [731, 108] width 24 height 11
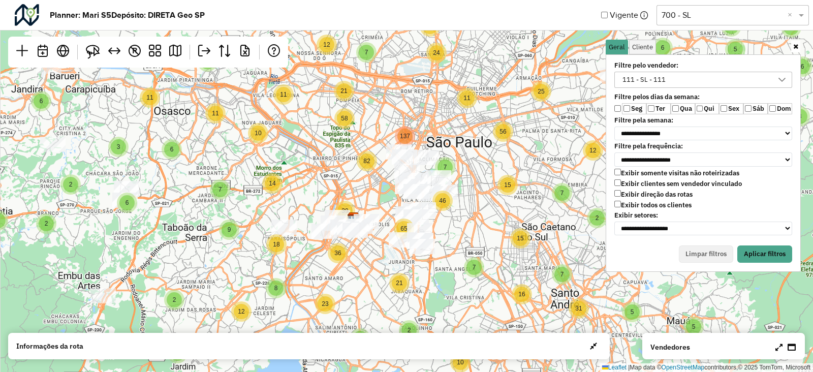
click at [748, 113] on label "Sáb" at bounding box center [755, 108] width 24 height 11
click at [768, 262] on div "**********" at bounding box center [703, 162] width 195 height 217
click at [769, 255] on button "Aplicar filtros" at bounding box center [764, 253] width 55 height 17
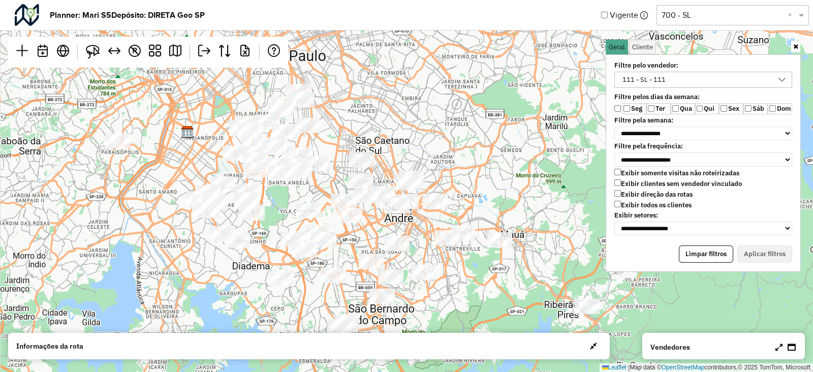
drag, startPoint x: 537, startPoint y: 230, endPoint x: 370, endPoint y: 143, distance: 187.7
click at [370, 143] on div "↦ Leaflet | Map data © OpenStreetMap contributors,© 2025 TomTom, Microsoft" at bounding box center [406, 186] width 813 height 372
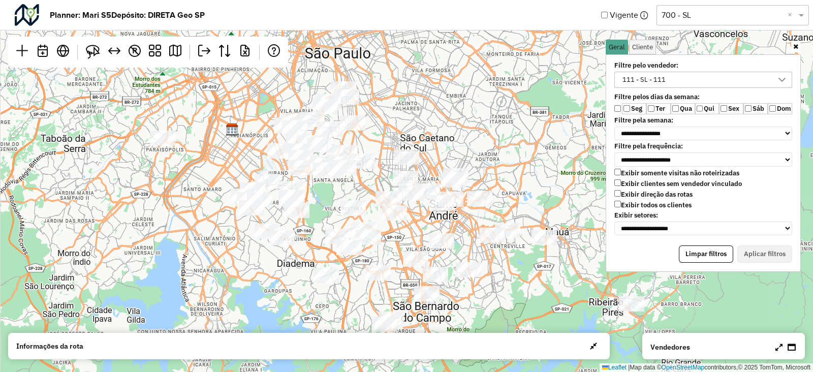
drag, startPoint x: 422, startPoint y: 133, endPoint x: 467, endPoint y: 131, distance: 45.3
click at [467, 131] on div "↦ Leaflet | Map data © OpenStreetMap contributors,© 2025 TomTom, Microsoft" at bounding box center [406, 186] width 813 height 372
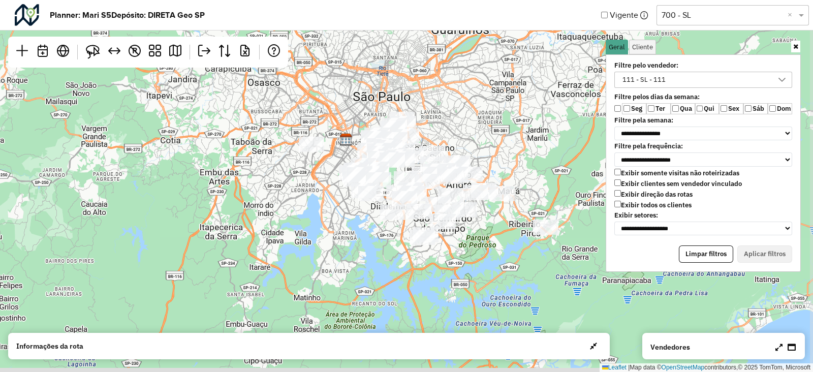
drag, startPoint x: 485, startPoint y: 162, endPoint x: 480, endPoint y: 144, distance: 18.4
click at [480, 144] on div "↦ Leaflet | Map data © OpenStreetMap contributors,© 2025 TomTom, Microsoft" at bounding box center [406, 186] width 813 height 372
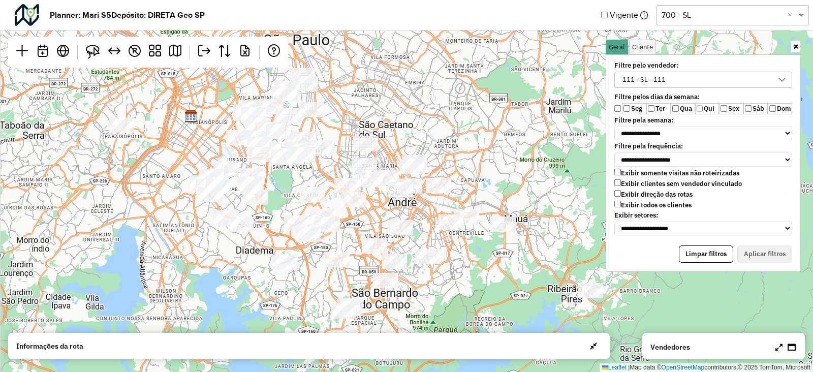
drag, startPoint x: 502, startPoint y: 212, endPoint x: 429, endPoint y: 273, distance: 94.8
click at [429, 273] on div "↦ Leaflet | Map data © OpenStreetMap contributors,© 2025 TomTom, Microsoft" at bounding box center [406, 186] width 813 height 372
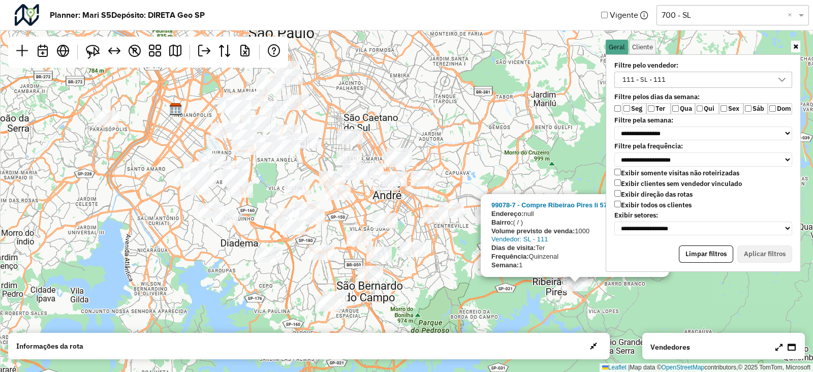
click at [459, 265] on div "99078-7 - Compre Ribeirao Pires Ii 5748 (Loja) PROM Endereço: null Bairro: ( / …" at bounding box center [406, 186] width 813 height 372
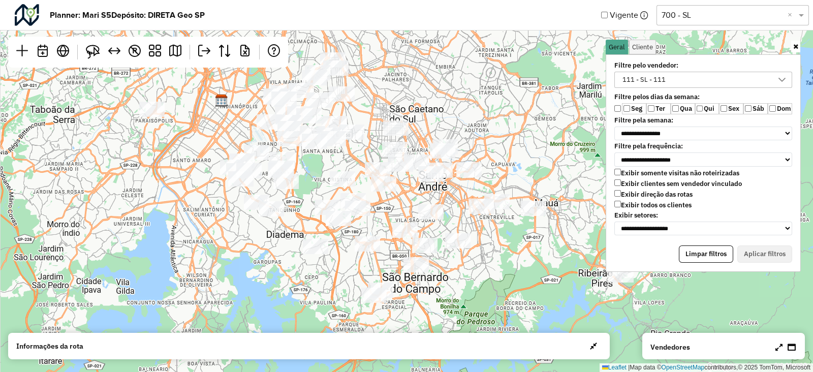
drag, startPoint x: 457, startPoint y: 269, endPoint x: 514, endPoint y: 258, distance: 58.5
click at [514, 258] on div "↦ Leaflet | Map data © OpenStreetMap contributors,© 2025 TomTom, Microsoft" at bounding box center [406, 186] width 813 height 372
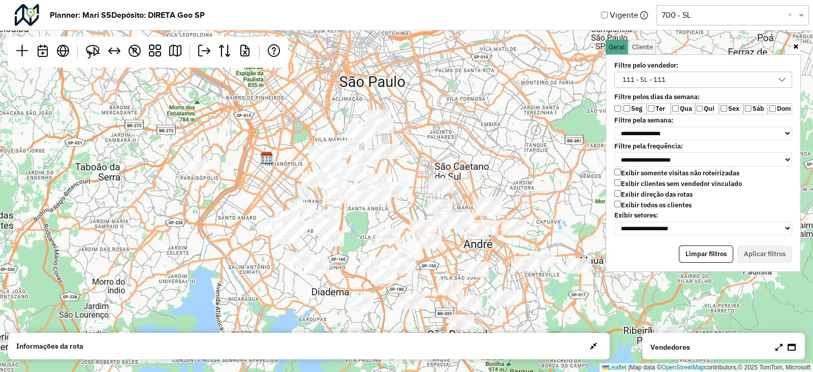
drag, startPoint x: 359, startPoint y: 248, endPoint x: 397, endPoint y: 297, distance: 62.6
click at [392, 307] on div "↦ Leaflet | Map data © OpenStreetMap contributors,© 2025 TomTom, Microsoft" at bounding box center [406, 186] width 813 height 372
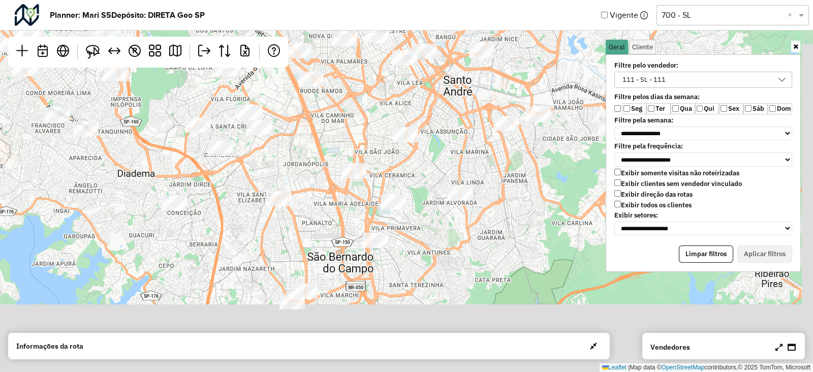
drag, startPoint x: 488, startPoint y: 267, endPoint x: 483, endPoint y: 132, distance: 135.2
click at [483, 132] on div "↦ Leaflet | Map data © OpenStreetMap contributors,© 2025 TomTom, Microsoft" at bounding box center [406, 186] width 813 height 372
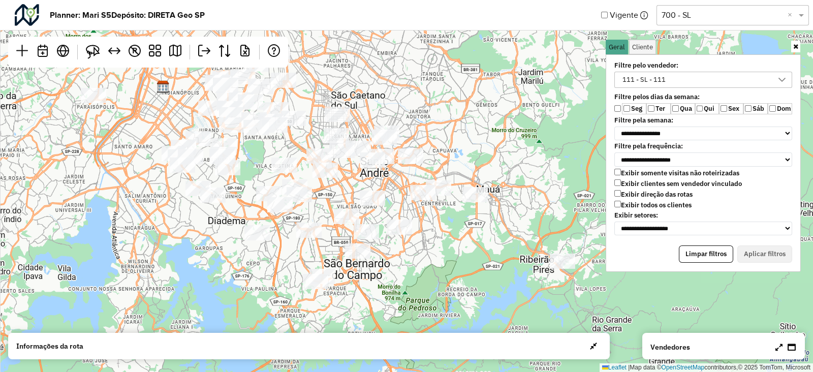
drag, startPoint x: 336, startPoint y: 199, endPoint x: 325, endPoint y: 246, distance: 48.4
click at [320, 246] on div "↦ Leaflet | Map data © OpenStreetMap contributors,© 2025 TomTom, Microsoft" at bounding box center [406, 186] width 813 height 372
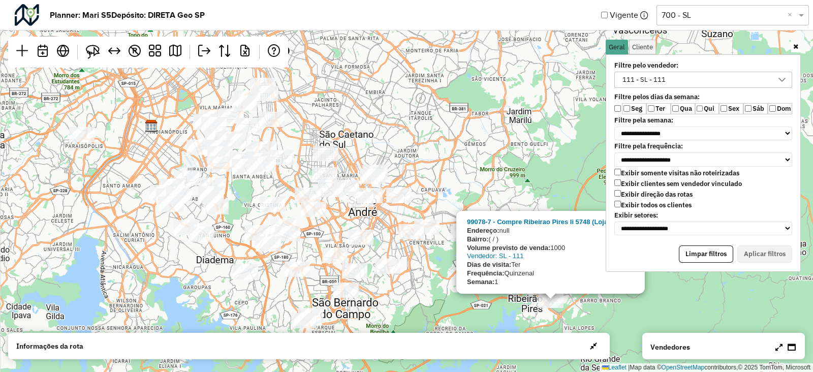
click at [437, 263] on div "99078-7 - Compre Ribeirao Pires Ii 5748 (Loja) PROM Endereço: null Bairro: ( / …" at bounding box center [406, 186] width 813 height 372
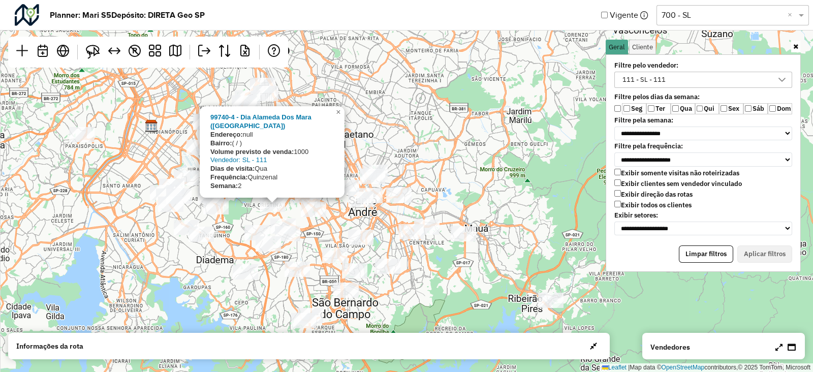
click at [465, 166] on div "99740-4 - Dia Alameda Dos Mara (Loja) Endereço: null Bairro: ( / ) Volume previ…" at bounding box center [406, 186] width 813 height 372
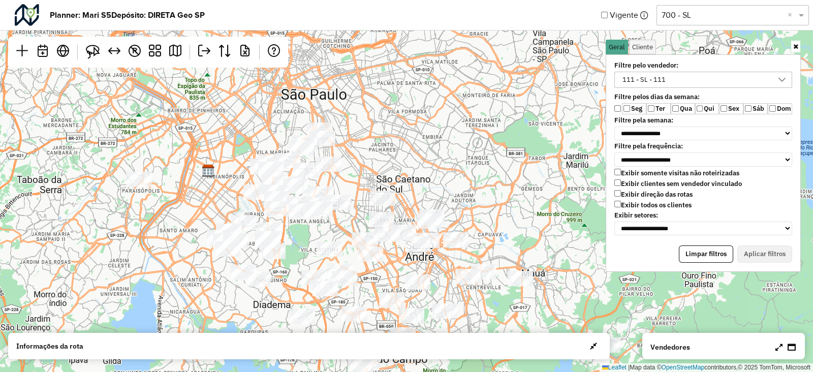
drag, startPoint x: 237, startPoint y: 234, endPoint x: 292, endPoint y: 282, distance: 73.1
click at [292, 282] on div "↦ Leaflet | Map data © OpenStreetMap contributors,© 2025 TomTom, Microsoft" at bounding box center [406, 186] width 813 height 372
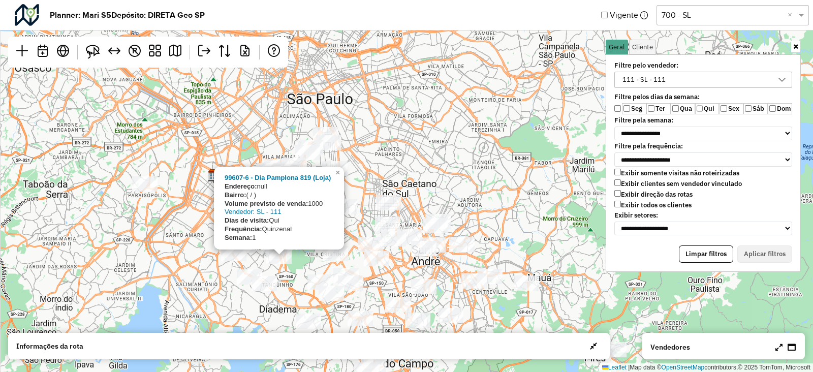
click at [196, 250] on div "99607-6 - Dia Pamplona 819 (Loja) Endereço: null Bairro: ( / ) Volume previsto …" at bounding box center [406, 186] width 813 height 372
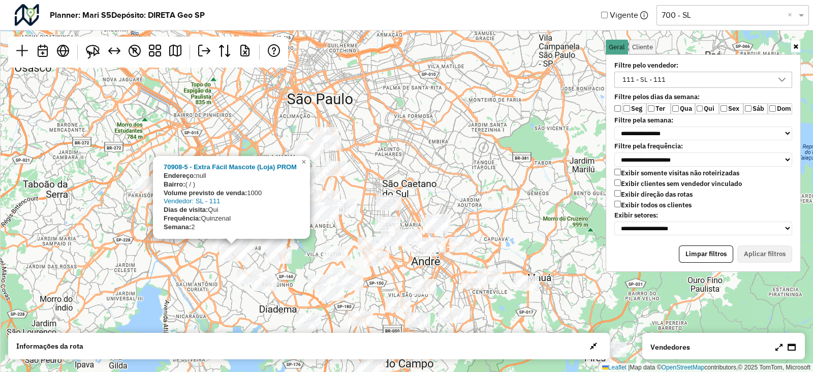
click at [424, 169] on div "70908-5 - Extra Fácil Mascote (Loja) PROM Endereço: null Bairro: ( / ) Volume p…" at bounding box center [406, 186] width 813 height 372
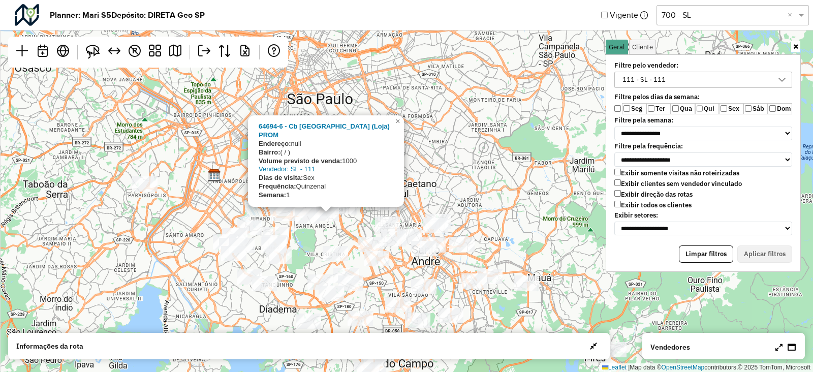
click at [432, 138] on div "64694-6 - Cb Vila Das Mercês (Loja) PROM Endereço: null Bairro: ( / ) Volume pr…" at bounding box center [406, 186] width 813 height 372
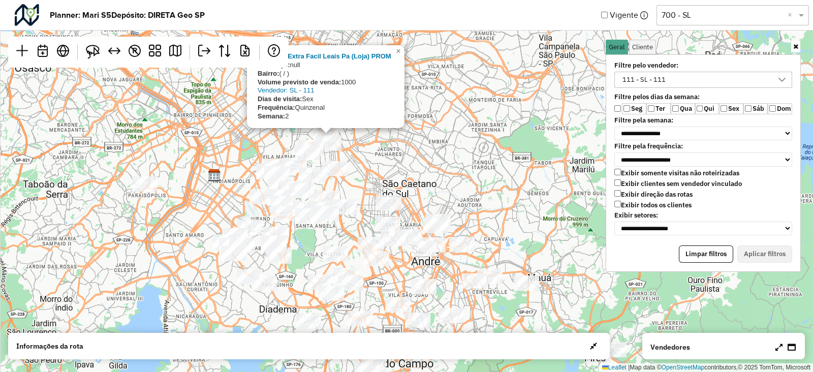
click at [447, 150] on div "82378-3 - Extra Facil Leais Pa (Loja) PROM Endereço: null Bairro: ( / ) Volume …" at bounding box center [406, 186] width 813 height 372
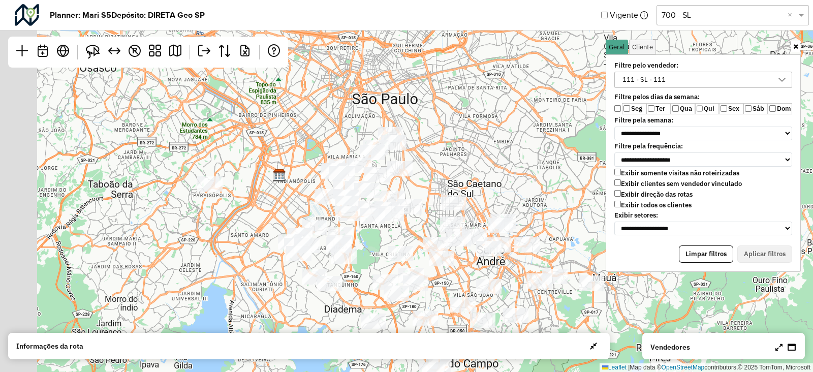
drag, startPoint x: 374, startPoint y: 156, endPoint x: 447, endPoint y: 155, distance: 72.7
click at [447, 155] on div "↦ Leaflet | Map data © OpenStreetMap contributors,© 2025 TomTom, Microsoft" at bounding box center [406, 186] width 813 height 372
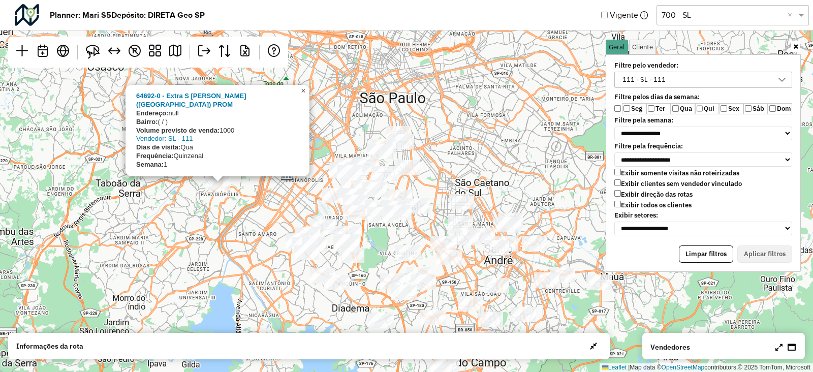
click at [308, 97] on link "×" at bounding box center [303, 91] width 12 height 12
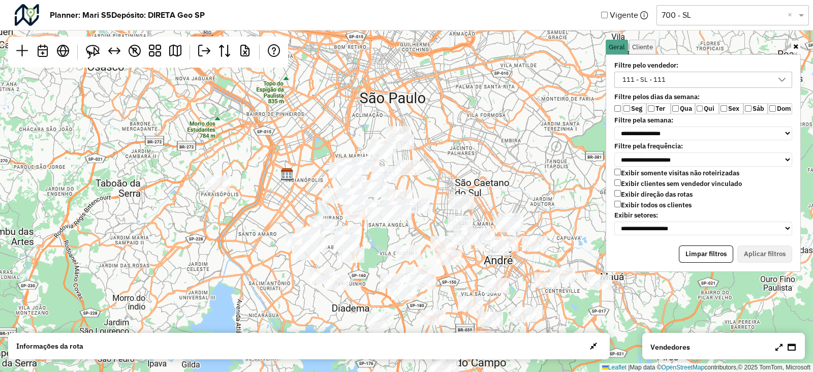
click at [766, 81] on div "111 - SL - 111" at bounding box center [695, 79] width 153 height 15
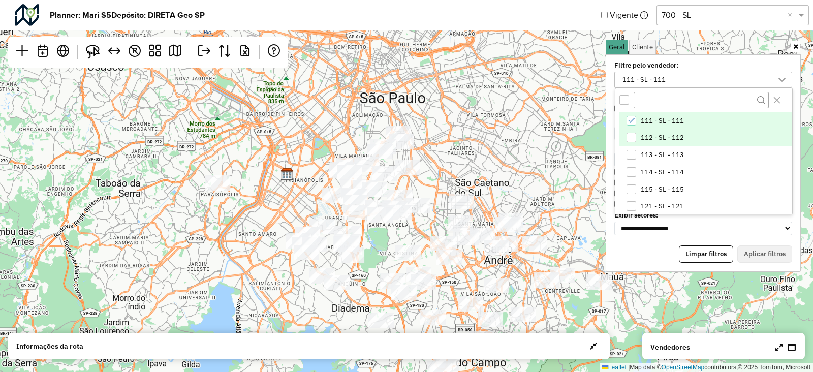
click at [637, 134] on li "112 - SL - 112" at bounding box center [705, 138] width 173 height 17
click at [648, 121] on span "111 - SL - 111" at bounding box center [662, 121] width 43 height 8
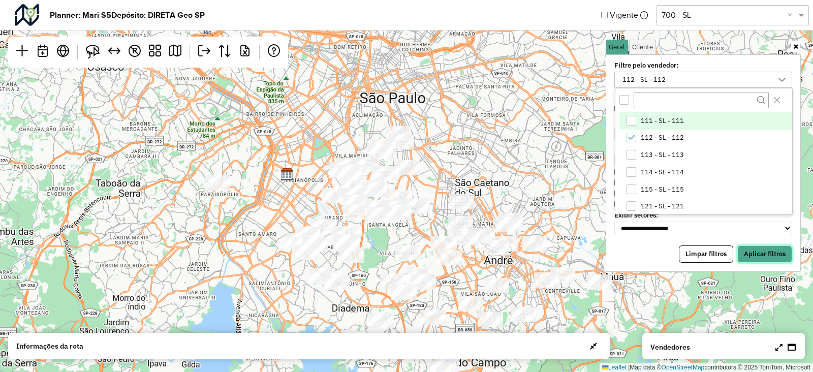
click at [780, 250] on button "Aplicar filtros" at bounding box center [764, 253] width 55 height 17
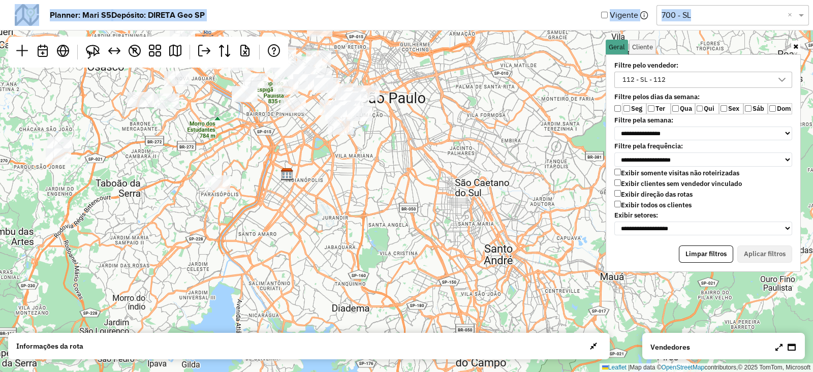
drag, startPoint x: 339, startPoint y: 167, endPoint x: 367, endPoint y: 223, distance: 62.0
click at [367, 223] on hb-app "**********" at bounding box center [406, 186] width 813 height 372
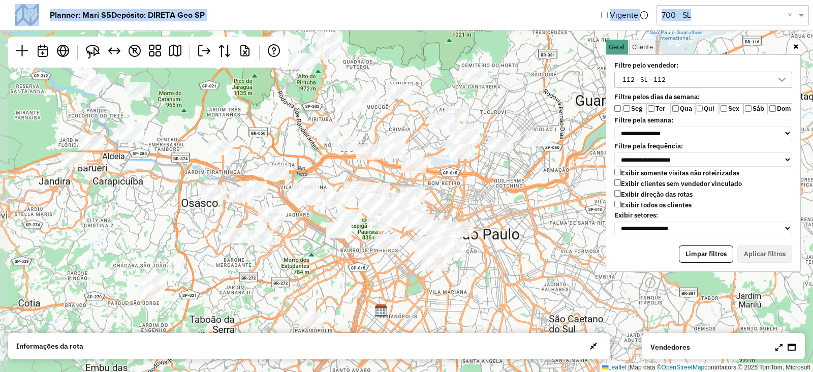
drag, startPoint x: 325, startPoint y: 170, endPoint x: 420, endPoint y: 306, distance: 165.7
click at [420, 306] on div "↦ Leaflet | Map data © OpenStreetMap contributors,© 2025 TomTom, Microsoft" at bounding box center [406, 186] width 813 height 372
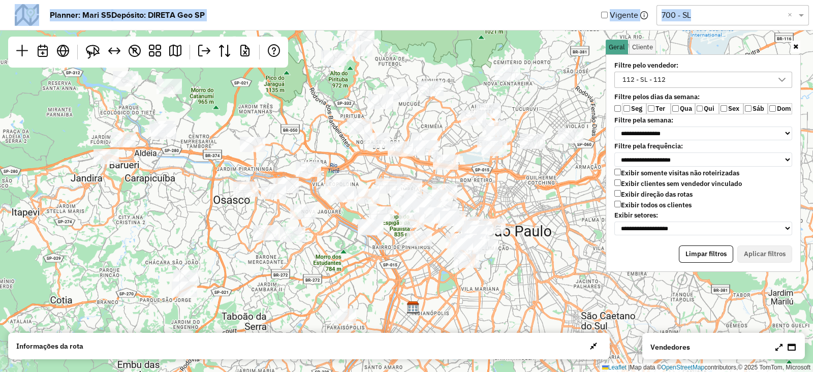
drag, startPoint x: 401, startPoint y: 291, endPoint x: 409, endPoint y: 247, distance: 44.4
click at [409, 246] on div at bounding box center [418, 238] width 25 height 15
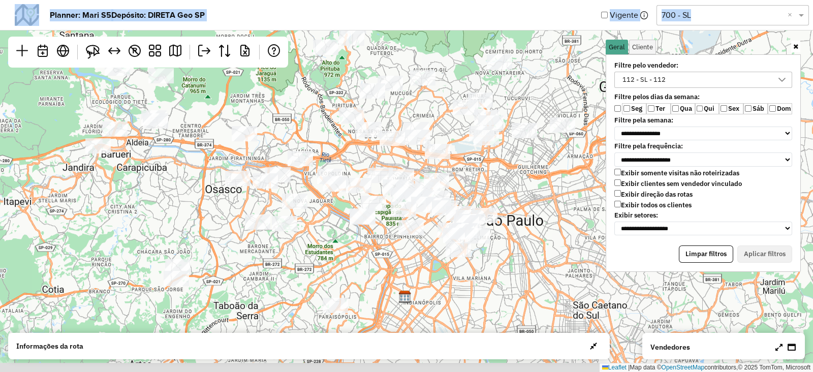
drag, startPoint x: 378, startPoint y: 308, endPoint x: 352, endPoint y: 272, distance: 45.1
click at [352, 272] on div "↦ Leaflet | Map data © OpenStreetMap contributors,© 2025 TomTom, Microsoft" at bounding box center [406, 186] width 813 height 372
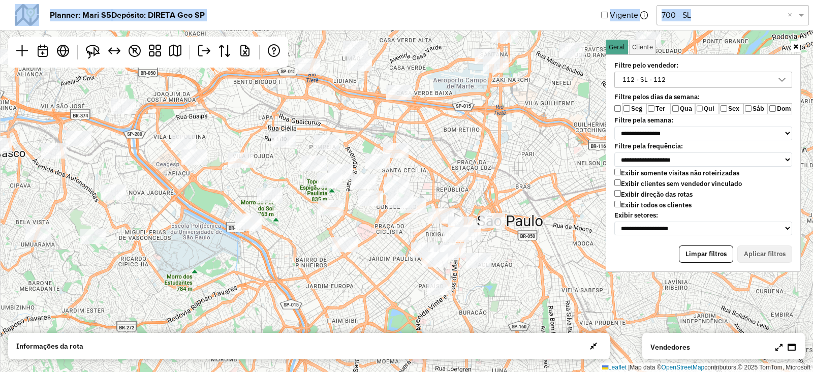
drag, startPoint x: 426, startPoint y: 210, endPoint x: 445, endPoint y: 304, distance: 95.2
click at [445, 304] on div "↦ Leaflet | Map data © OpenStreetMap contributors,© 2025 TomTom, Microsoft" at bounding box center [406, 186] width 813 height 372
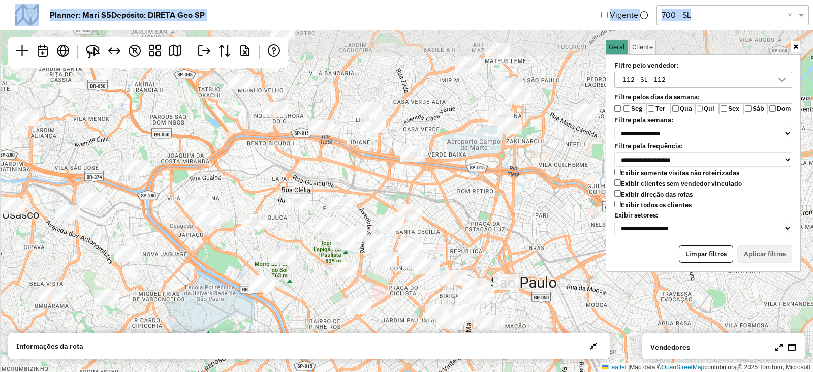
drag, startPoint x: 472, startPoint y: 175, endPoint x: 486, endPoint y: 236, distance: 62.5
click at [486, 236] on div "↦ Leaflet | Map data © OpenStreetMap contributors,© 2025 TomTom, Microsoft" at bounding box center [406, 186] width 813 height 372
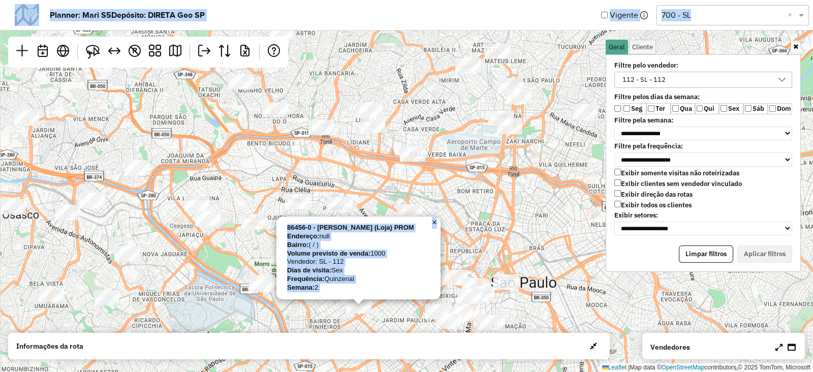
click at [464, 219] on div "86456-0 - Joao Moura Pinheiros (Loja) PROM Endereço: null Bairro: ( / ) Volume …" at bounding box center [406, 186] width 813 height 372
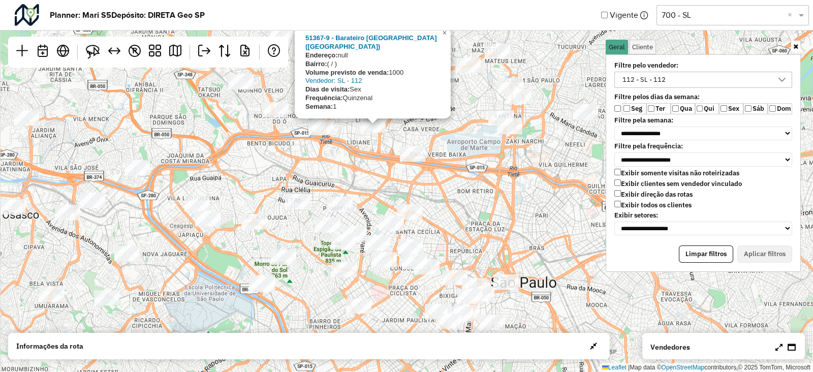
click at [485, 181] on div "51367-9 - Barateiro Bairro Do Limao (Loja) Endereço: null Bairro: ( / ) Volume …" at bounding box center [406, 186] width 813 height 372
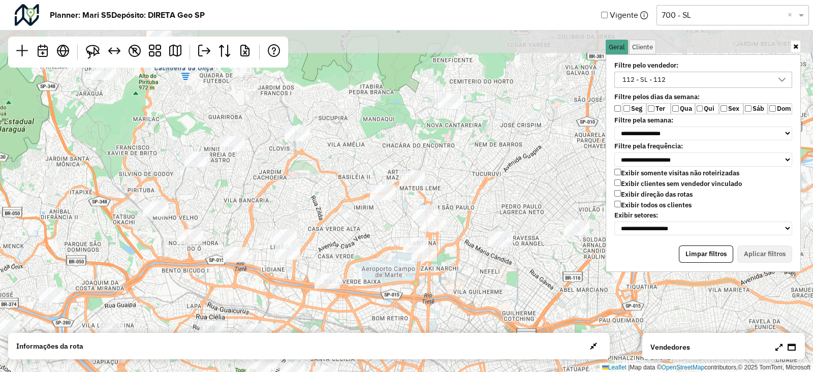
drag, startPoint x: 508, startPoint y: 169, endPoint x: 419, endPoint y: 297, distance: 156.6
click at [419, 297] on div "↦ Leaflet | Map data © OpenStreetMap contributors,© 2025 TomTom, Microsoft" at bounding box center [406, 186] width 813 height 372
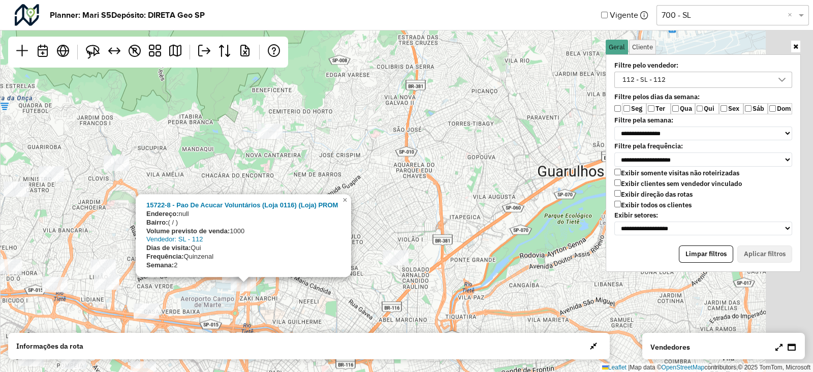
drag, startPoint x: 506, startPoint y: 279, endPoint x: 267, endPoint y: 321, distance: 243.4
click at [268, 322] on div "15722-8 - Pao De Acucar Voluntários (Loja 0116) (Loja) PROM Endereço: null Bair…" at bounding box center [406, 186] width 813 height 372
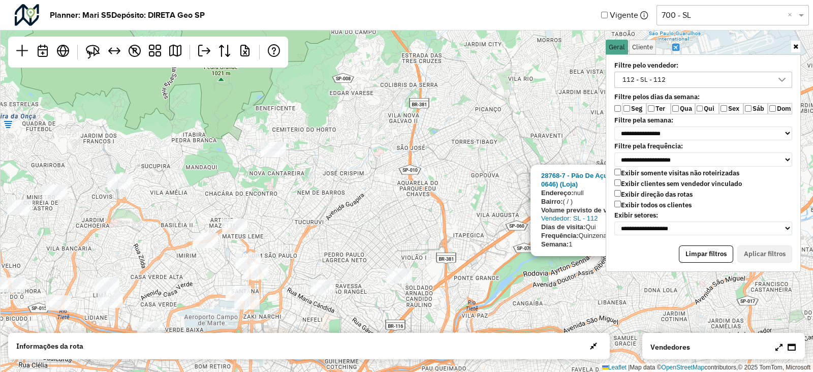
drag, startPoint x: 320, startPoint y: 213, endPoint x: 388, endPoint y: 213, distance: 67.6
click at [388, 213] on div "28768-7 - Pão De Açucar Jardim Cisper(Loja 0646) (Loja) Endereço: null Bairro: …" at bounding box center [406, 186] width 813 height 372
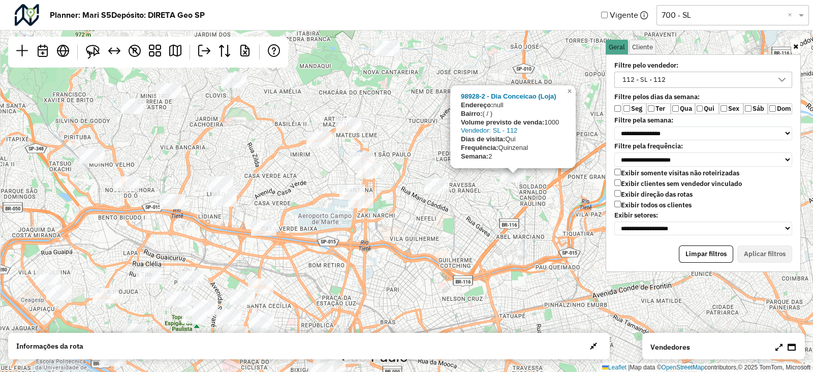
drag, startPoint x: 318, startPoint y: 299, endPoint x: 345, endPoint y: 179, distance: 123.6
click at [354, 171] on div "98928-2 - Dia Conceicao (Loja) Endereço: null Bairro: ( / ) Volume previsto de …" at bounding box center [406, 186] width 813 height 372
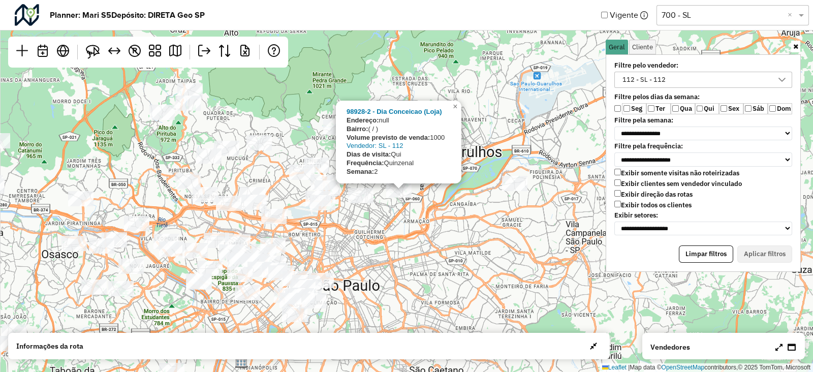
drag, startPoint x: 361, startPoint y: 298, endPoint x: 394, endPoint y: 242, distance: 64.9
click at [394, 242] on div "98928-2 - Dia Conceicao (Loja) Endereço: null Bairro: ( / ) Volume previsto de …" at bounding box center [406, 186] width 813 height 372
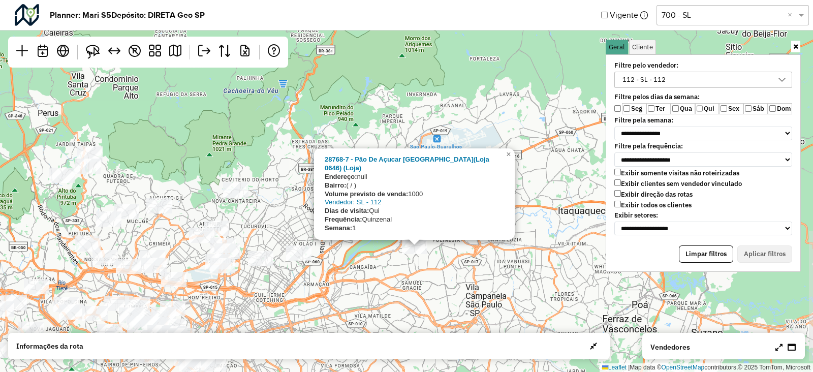
drag, startPoint x: 481, startPoint y: 208, endPoint x: 395, endPoint y: 265, distance: 102.6
click at [395, 265] on div "28768-7 - Pão De Açucar Jardim Cisper(Loja 0646) (Loja) Endereço: null Bairro: …" at bounding box center [406, 186] width 813 height 372
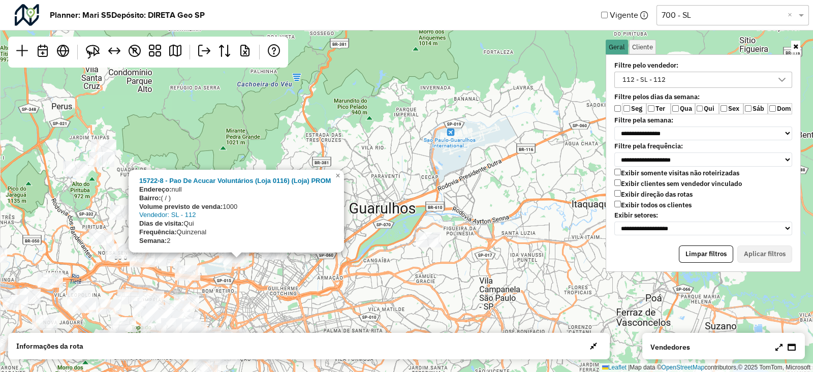
click at [358, 161] on div "15722-8 - Pao De Acucar Voluntários (Loja 0116) (Loja) PROM Endereço: null Bair…" at bounding box center [406, 186] width 813 height 372
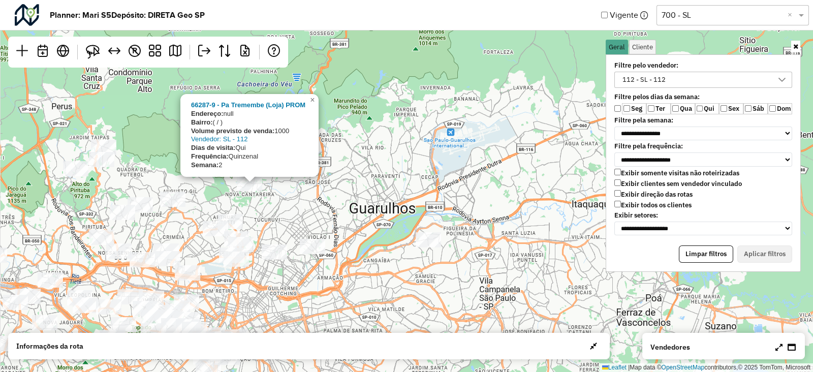
click at [254, 205] on div "66287-9 - Pa Tremembe (Loja) PROM Endereço: null Bairro: ( / ) Volume previsto …" at bounding box center [406, 186] width 813 height 372
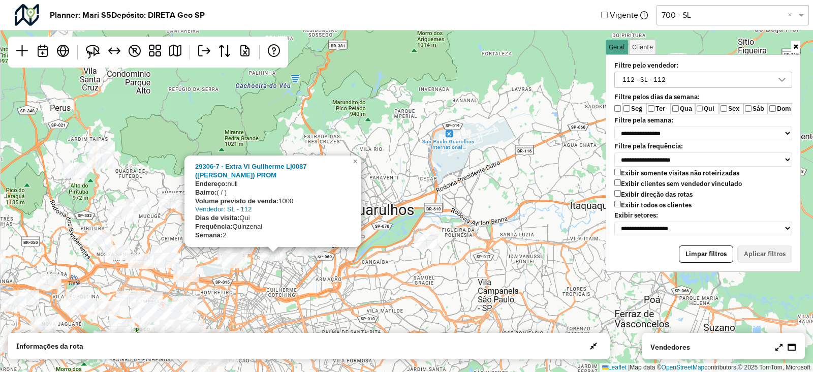
click at [273, 270] on div "29306-7 - Extra Vl Guilherme Lj0087 (Loja) PROM Endereço: null Bairro: ( / ) Vo…" at bounding box center [406, 186] width 813 height 372
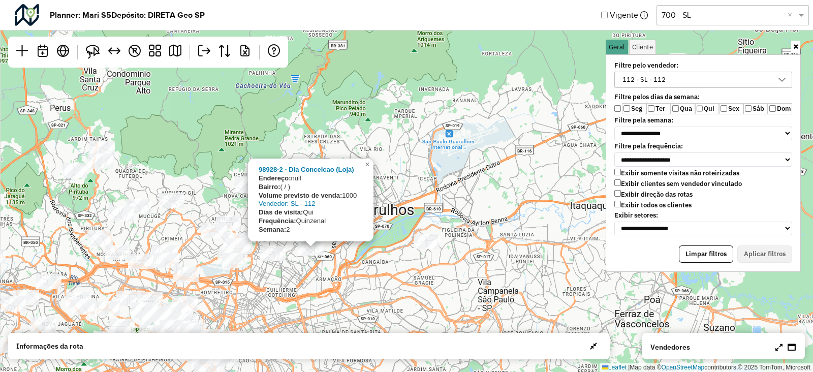
click at [294, 270] on div "98928-2 - Dia Conceicao (Loja) Endereço: null Bairro: ( / ) Volume previsto de …" at bounding box center [406, 186] width 813 height 372
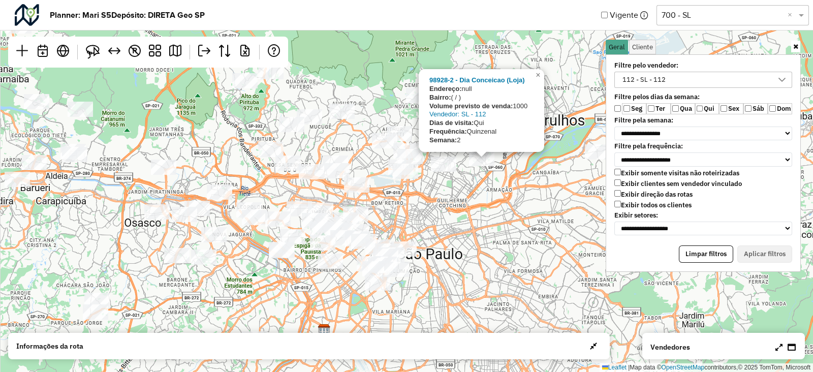
drag, startPoint x: 283, startPoint y: 282, endPoint x: 460, endPoint y: 188, distance: 200.2
click at [460, 189] on div "98928-2 - Dia Conceicao (Loja) Endereço: null Bairro: ( / ) Volume previsto de …" at bounding box center [406, 186] width 813 height 372
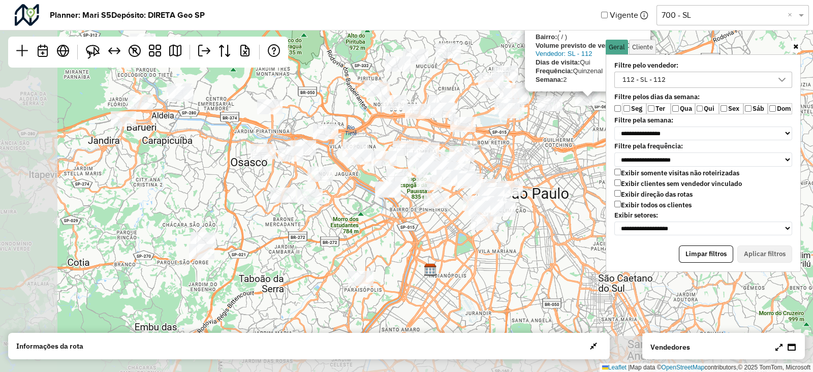
drag, startPoint x: 384, startPoint y: 225, endPoint x: 510, endPoint y: 153, distance: 145.4
click at [510, 153] on div "98928-2 - Dia Conceicao (Loja) Endereço: null Bairro: ( / ) Volume previsto de …" at bounding box center [406, 186] width 813 height 372
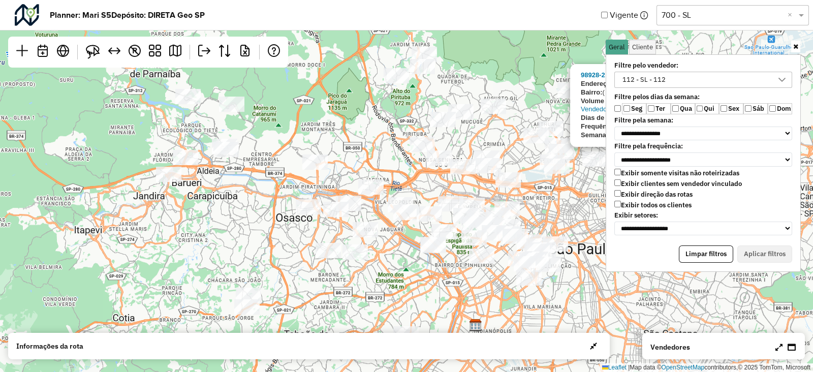
drag, startPoint x: 373, startPoint y: 217, endPoint x: 392, endPoint y: 288, distance: 73.4
click at [392, 288] on div "98928-2 - Dia Conceicao (Loja) Endereço: null Bairro: ( / ) Volume previsto de …" at bounding box center [406, 186] width 813 height 372
click at [259, 198] on div "98928-2 - Dia Conceicao (Loja) Endereço: null Bairro: ( / ) Volume previsto de …" at bounding box center [406, 186] width 813 height 372
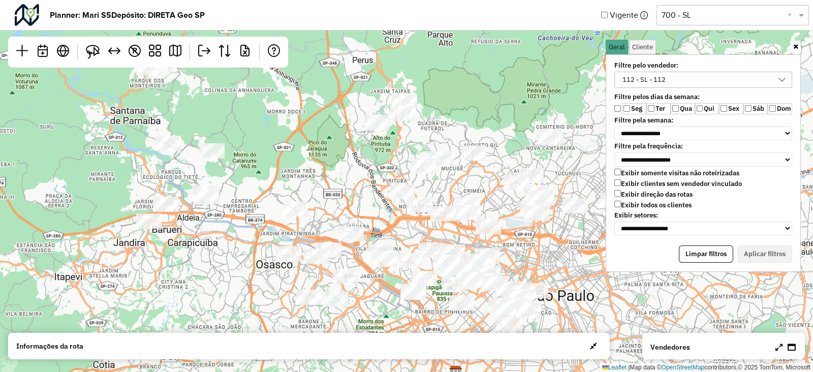
drag, startPoint x: 234, startPoint y: 247, endPoint x: 230, endPoint y: 270, distance: 23.3
click at [230, 270] on div "↦ Leaflet | Map data © OpenStreetMap contributors,© 2025 TomTom, Microsoft" at bounding box center [406, 186] width 813 height 372
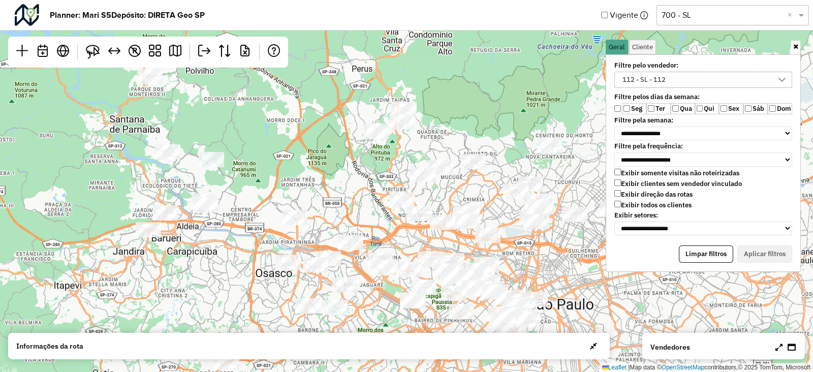
drag, startPoint x: 236, startPoint y: 248, endPoint x: 245, endPoint y: 242, distance: 10.9
click at [245, 242] on div "↦ Leaflet | Map data © OpenStreetMap contributors,© 2025 TomTom, Microsoft" at bounding box center [406, 186] width 813 height 372
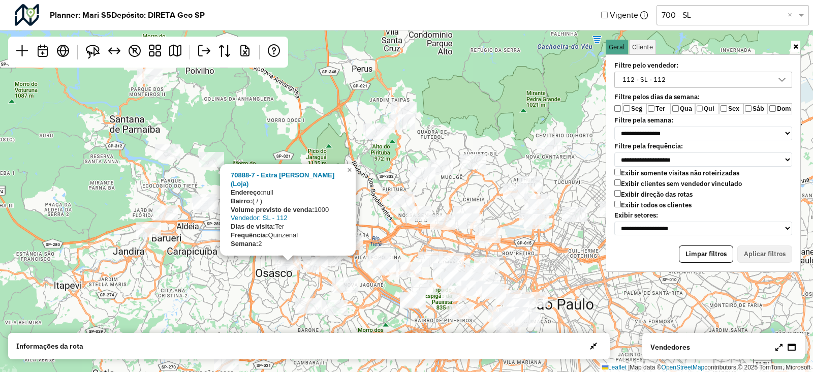
click at [251, 273] on div "70888-7 - Extra Facil Azevedo (Loja) Endereço: null Bairro: ( / ) Volume previs…" at bounding box center [406, 186] width 813 height 372
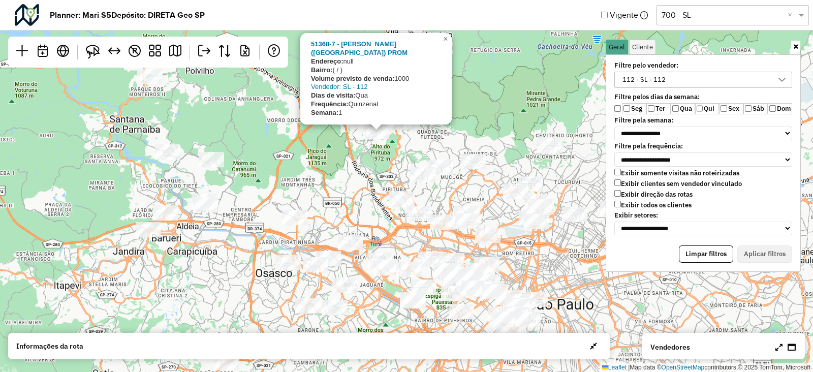
drag, startPoint x: 349, startPoint y: 185, endPoint x: 356, endPoint y: 199, distance: 15.9
click at [349, 184] on div "51368-7 - Barateiro Jaragua (Loja) PROM Endereço: null Bairro: ( / ) Volume pre…" at bounding box center [406, 186] width 813 height 372
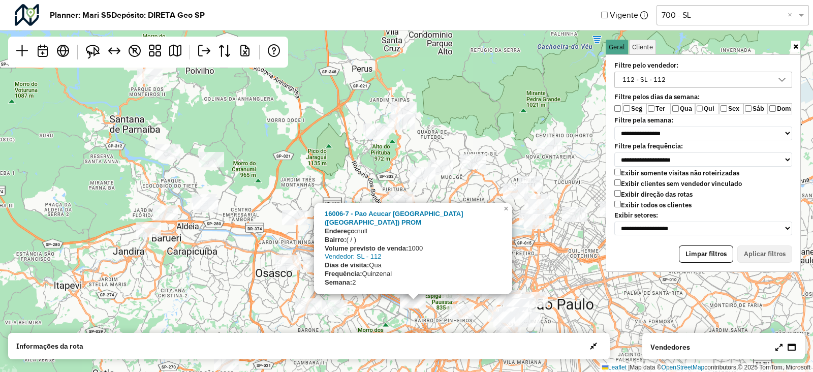
click at [332, 161] on div "16006-7 - Pao Acucar Praça Panamericana (Loja) PROM Endereço: null Bairro: ( / …" at bounding box center [406, 186] width 813 height 372
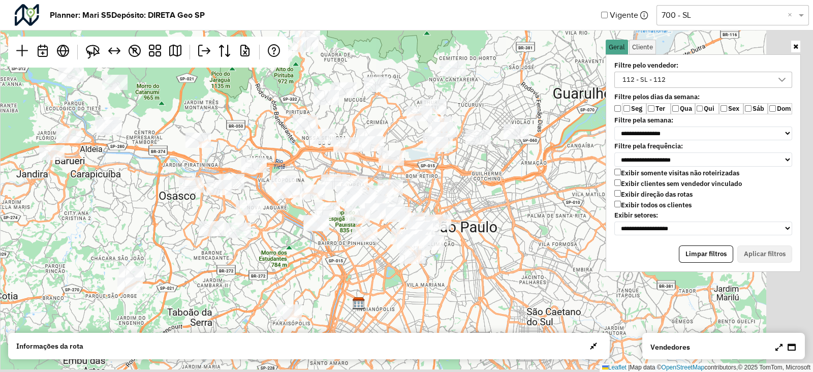
drag, startPoint x: 365, startPoint y: 183, endPoint x: 268, endPoint y: 101, distance: 127.6
click at [262, 98] on div "↦ Leaflet | Map data © OpenStreetMap contributors,© 2025 TomTom, Microsoft" at bounding box center [406, 186] width 813 height 372
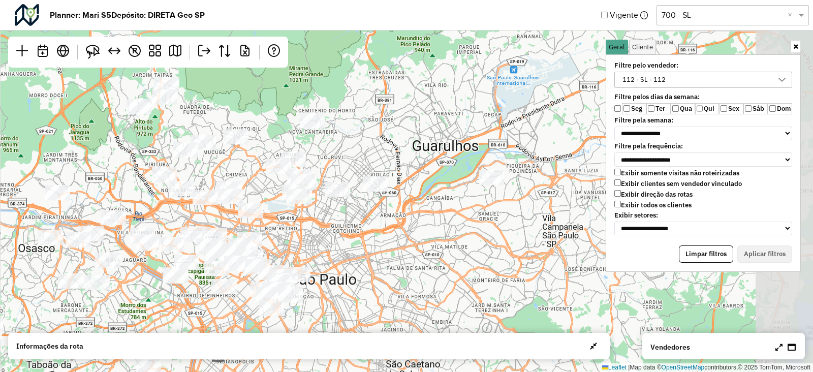
click at [239, 196] on div "↦ Leaflet | Map data © OpenStreetMap contributors,© 2025 TomTom, Microsoft" at bounding box center [406, 186] width 813 height 372
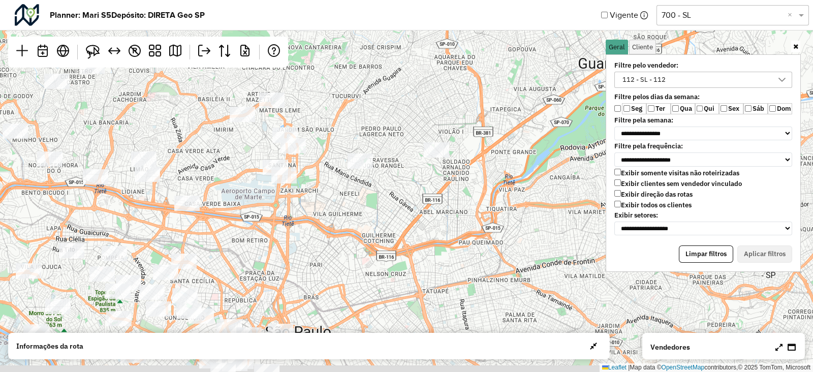
drag, startPoint x: 322, startPoint y: 215, endPoint x: 388, endPoint y: 141, distance: 99.0
click at [388, 141] on div "↦ Leaflet | Map data © OpenStreetMap contributors,© 2025 TomTom, Microsoft" at bounding box center [406, 186] width 813 height 372
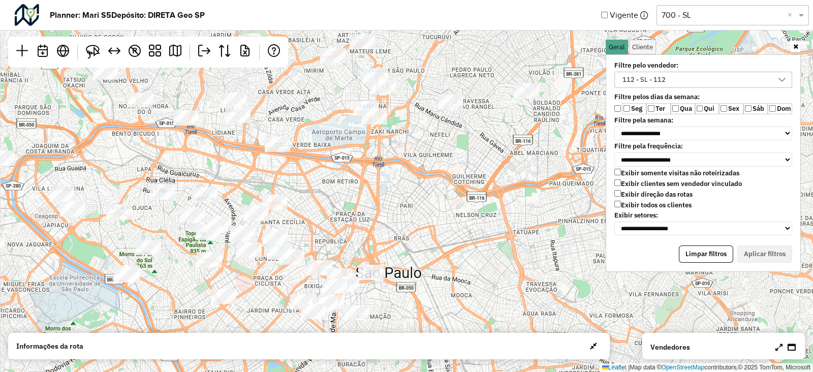
drag, startPoint x: 340, startPoint y: 218, endPoint x: 339, endPoint y: 205, distance: 12.7
click at [340, 205] on div "↦ Leaflet | Map data © OpenStreetMap contributors,© 2025 TomTom, Microsoft" at bounding box center [406, 186] width 813 height 372
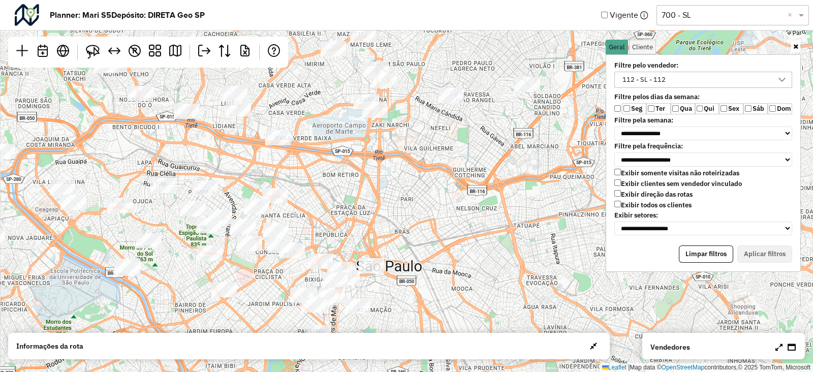
drag, startPoint x: 346, startPoint y: 210, endPoint x: 346, endPoint y: 202, distance: 8.7
click at [346, 202] on div "↦ Leaflet | Map data © OpenStreetMap contributors,© 2025 TomTom, Microsoft" at bounding box center [406, 186] width 813 height 372
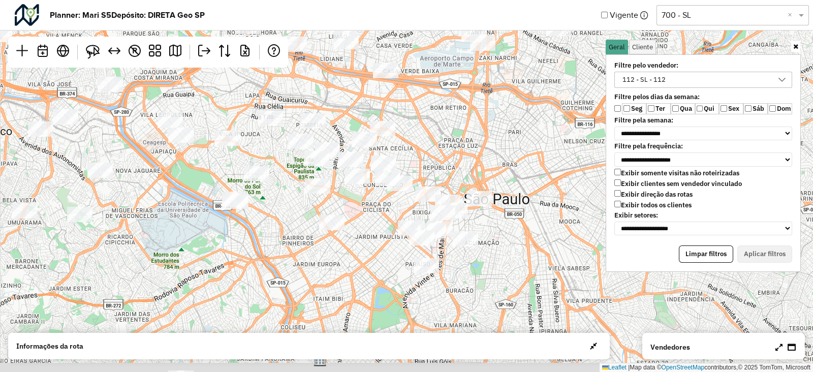
drag, startPoint x: 340, startPoint y: 215, endPoint x: 532, endPoint y: 138, distance: 206.5
click at [532, 138] on div "↦ Leaflet | Map data © OpenStreetMap contributors,© 2025 TomTom, Microsoft" at bounding box center [406, 186] width 813 height 372
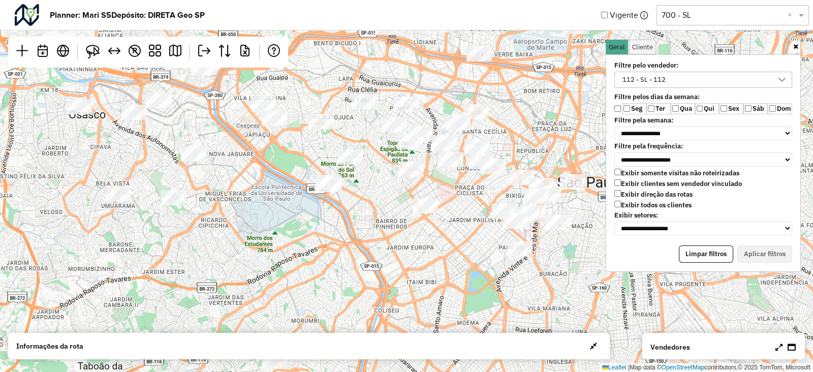
drag, startPoint x: 337, startPoint y: 234, endPoint x: 445, endPoint y: 183, distance: 118.4
click at [437, 182] on div "↦ Leaflet | Map data © OpenStreetMap contributors,© 2025 TomTom, Microsoft" at bounding box center [406, 186] width 813 height 372
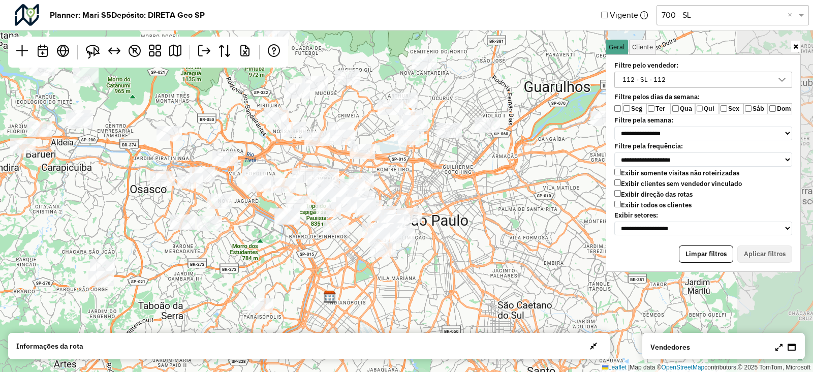
drag, startPoint x: 438, startPoint y: 229, endPoint x: 287, endPoint y: 275, distance: 158.0
click at [287, 275] on div "↦ Leaflet | Map data © OpenStreetMap contributors,© 2025 TomTom, Microsoft" at bounding box center [406, 186] width 813 height 372
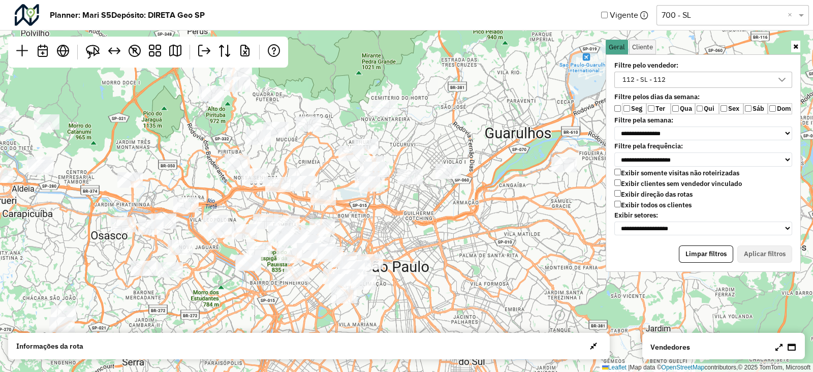
drag, startPoint x: 239, startPoint y: 252, endPoint x: 225, endPoint y: 247, distance: 14.9
click at [188, 261] on div "↦ Leaflet | Map data © OpenStreetMap contributors,© 2025 TomTom, Microsoft" at bounding box center [406, 186] width 813 height 372
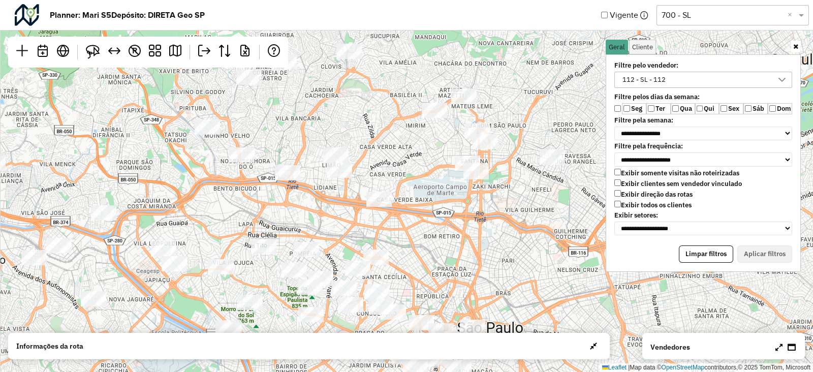
drag, startPoint x: 352, startPoint y: 178, endPoint x: 333, endPoint y: 216, distance: 42.3
click at [332, 217] on div "↦ Leaflet | Map data © OpenStreetMap contributors,© 2025 TomTom, Microsoft" at bounding box center [406, 186] width 813 height 372
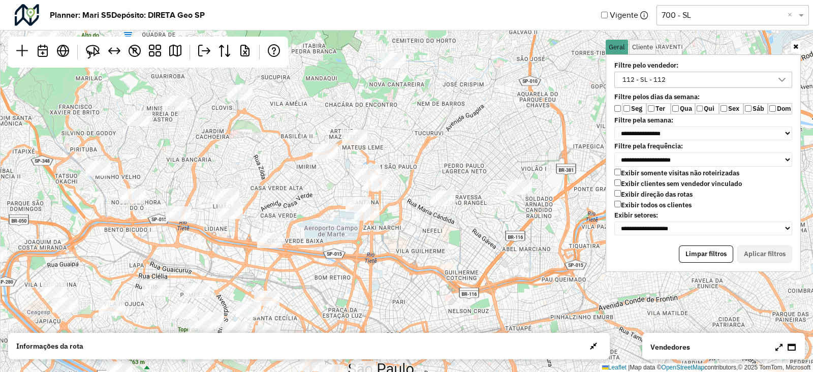
drag, startPoint x: 467, startPoint y: 222, endPoint x: 348, endPoint y: 267, distance: 127.2
click at [348, 267] on div "↦ Leaflet | Map data © OpenStreetMap contributors,© 2025 TomTom, Microsoft" at bounding box center [406, 186] width 813 height 372
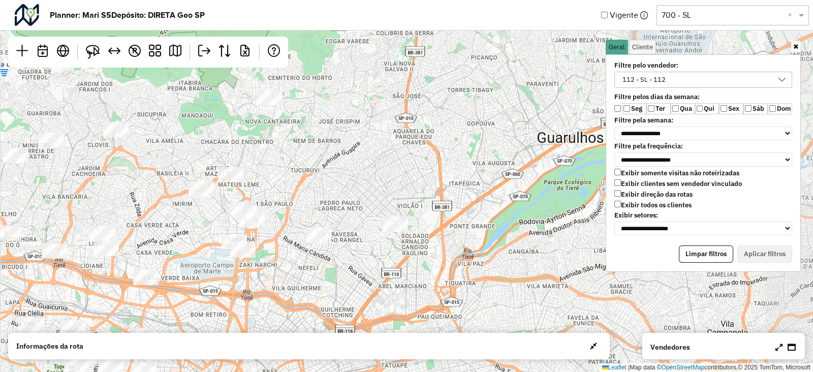
drag, startPoint x: 407, startPoint y: 240, endPoint x: 292, endPoint y: 268, distance: 118.7
click at [291, 274] on div "↦ Leaflet | Map data © OpenStreetMap contributors,© 2025 TomTom, Microsoft" at bounding box center [406, 186] width 813 height 372
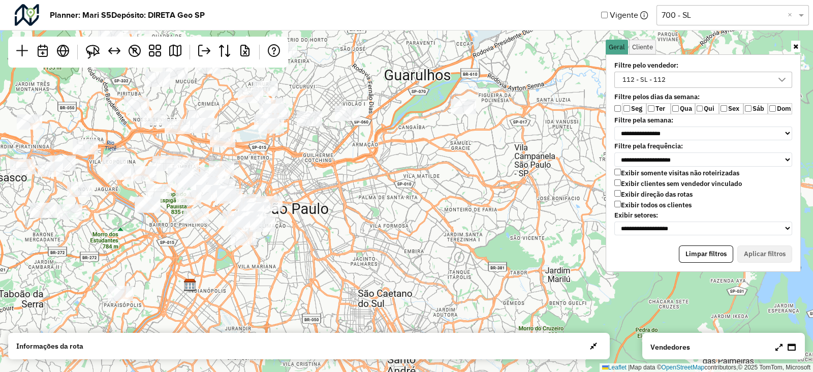
drag, startPoint x: 398, startPoint y: 269, endPoint x: 375, endPoint y: 150, distance: 120.6
click at [375, 150] on div "↦ Leaflet | Map data © OpenStreetMap contributors,© 2025 TomTom, Microsoft" at bounding box center [406, 186] width 813 height 372
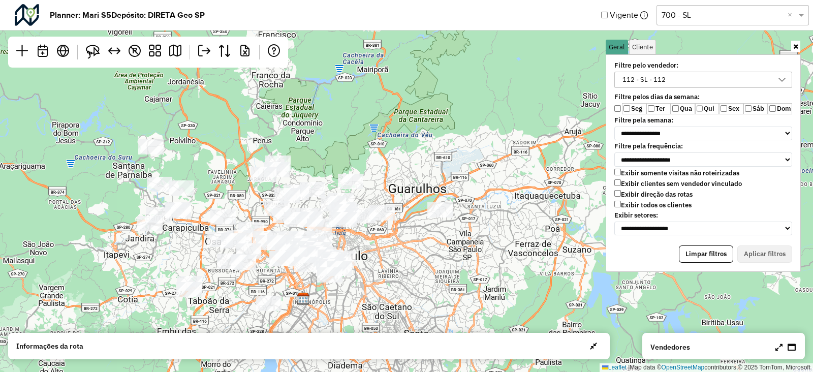
drag, startPoint x: 409, startPoint y: 182, endPoint x: 437, endPoint y: 258, distance: 80.7
click at [437, 258] on div "↦ Leaflet | Map data © OpenStreetMap contributors,© 2025 TomTom, Microsoft" at bounding box center [406, 186] width 813 height 372
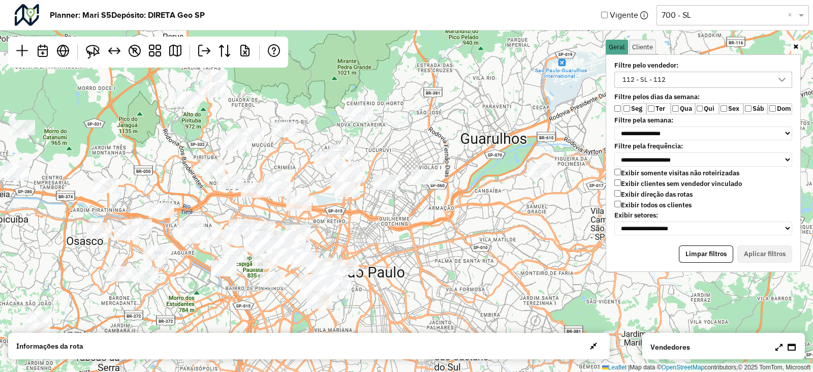
drag, startPoint x: 386, startPoint y: 242, endPoint x: 400, endPoint y: 217, distance: 28.4
click at [400, 217] on div "↦ Leaflet | Map data © OpenStreetMap contributors,© 2025 TomTom, Microsoft" at bounding box center [406, 186] width 813 height 372
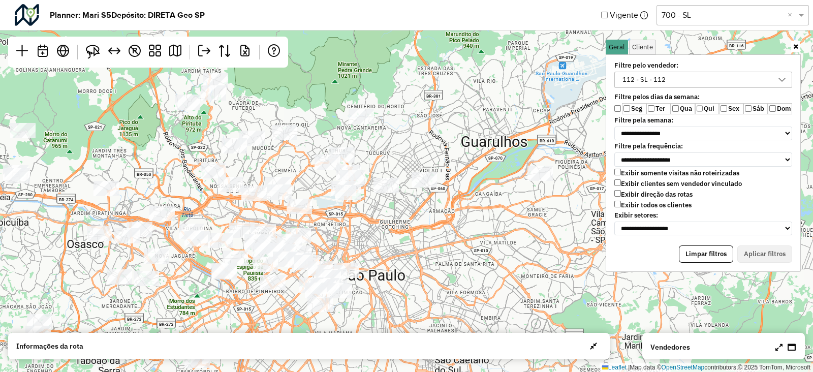
drag, startPoint x: 396, startPoint y: 224, endPoint x: 437, endPoint y: 231, distance: 41.8
click at [437, 231] on div "↦ Leaflet | Map data © OpenStreetMap contributors,© 2025 TomTom, Microsoft" at bounding box center [406, 186] width 813 height 372
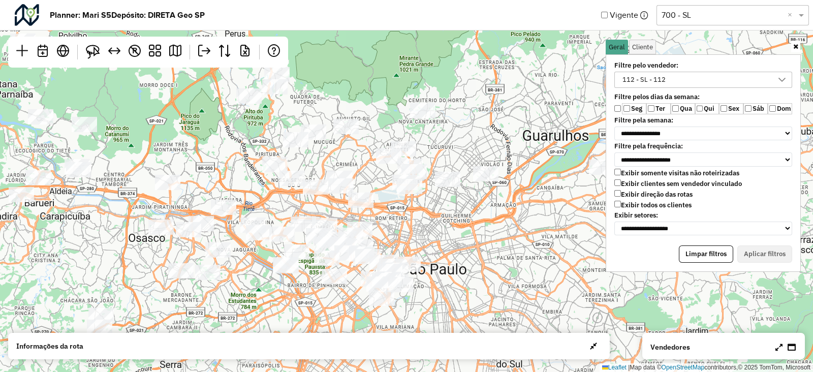
drag, startPoint x: 445, startPoint y: 234, endPoint x: 468, endPoint y: 217, distance: 28.8
click at [469, 218] on div "↦ Leaflet | Map data © OpenStreetMap contributors,© 2025 TomTom, Microsoft" at bounding box center [406, 186] width 813 height 372
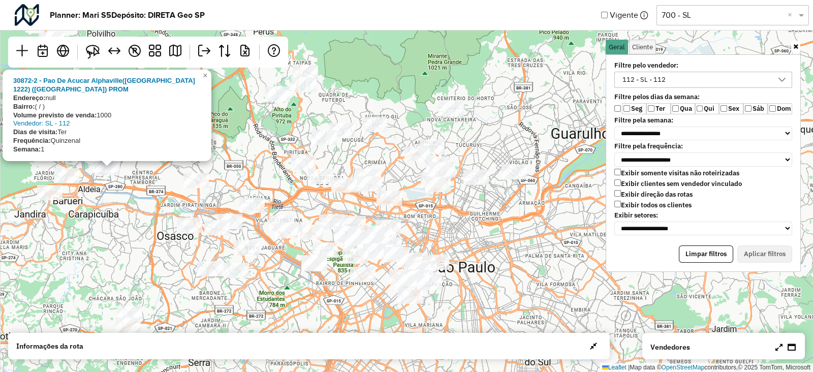
click at [100, 187] on div "30872-2 - Pao De Acucar Alphaville(Loja 1222) (Loja) PROM Endereço: null Bairro…" at bounding box center [406, 186] width 813 height 372
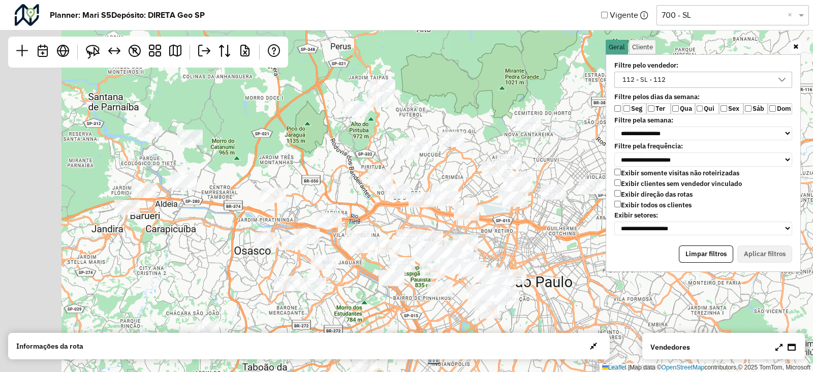
drag, startPoint x: 183, startPoint y: 209, endPoint x: 211, endPoint y: 219, distance: 30.2
click at [261, 224] on div "↦ Leaflet | Map data © OpenStreetMap contributors,© 2025 TomTom, Microsoft" at bounding box center [406, 186] width 813 height 372
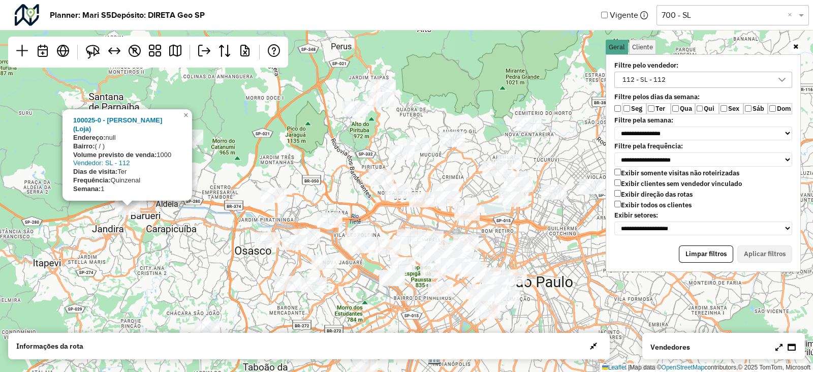
click at [183, 235] on div "100025-0 - Dia Tuim Moema (Loja) Endereço: null Bairro: ( / ) Volume previsto d…" at bounding box center [406, 186] width 813 height 372
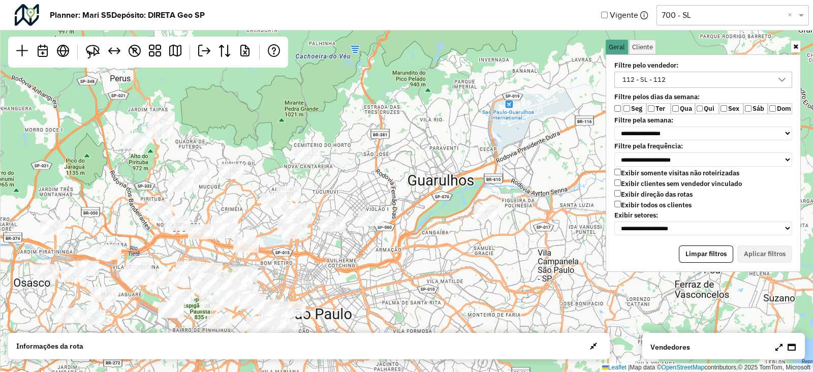
drag, startPoint x: 498, startPoint y: 182, endPoint x: 392, endPoint y: 268, distance: 136.2
click at [392, 268] on div "↦ Leaflet | Map data © OpenStreetMap contributors,© 2025 TomTom, Microsoft" at bounding box center [406, 186] width 813 height 372
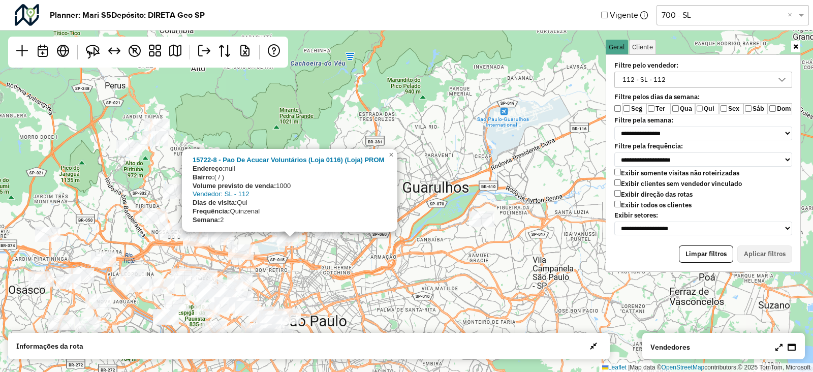
click at [459, 168] on div "15722-8 - Pao De Acucar Voluntários (Loja 0116) (Loja) PROM Endereço: null Bair…" at bounding box center [406, 186] width 813 height 372
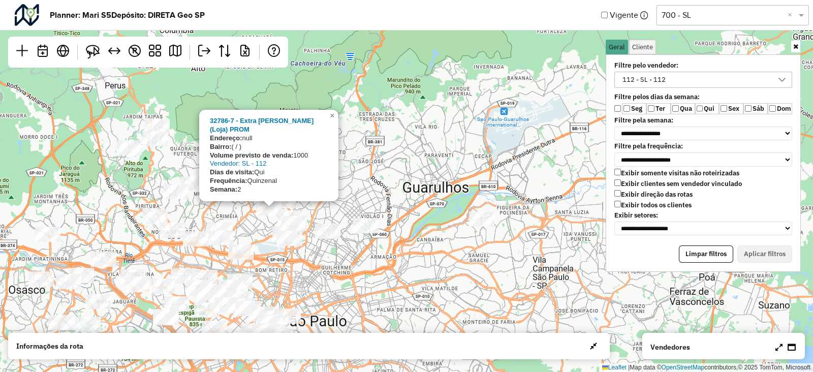
click at [395, 179] on div "32786-7 - Extra Santana (Loja) PROM Endereço: null Bairro: ( / ) Volume previst…" at bounding box center [406, 186] width 813 height 372
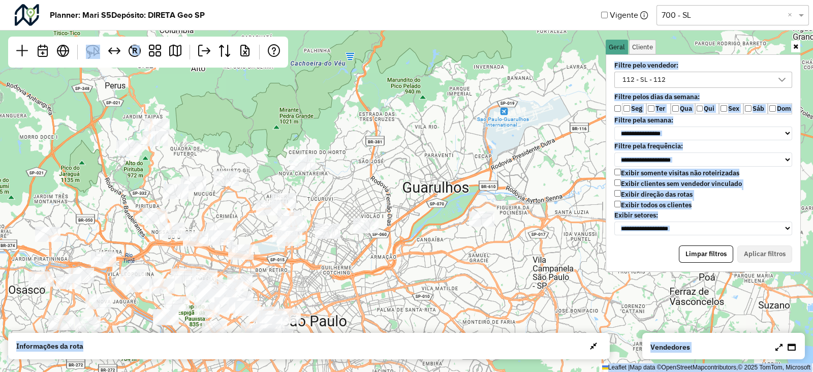
drag, startPoint x: 303, startPoint y: 341, endPoint x: 336, endPoint y: 264, distance: 84.0
click at [337, 264] on hb-planner "**********" at bounding box center [406, 186] width 813 height 372
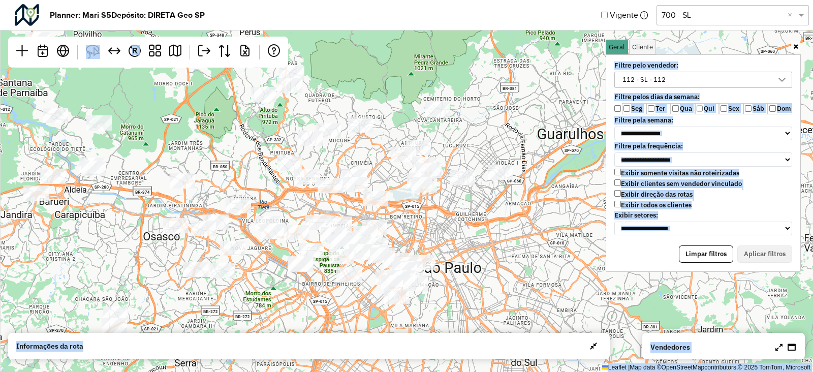
drag, startPoint x: 325, startPoint y: 265, endPoint x: 475, endPoint y: 212, distance: 159.6
click at [475, 212] on div "↦ Leaflet | Map data © OpenStreetMap contributors,© 2025 TomTom, Microsoft" at bounding box center [406, 186] width 813 height 372
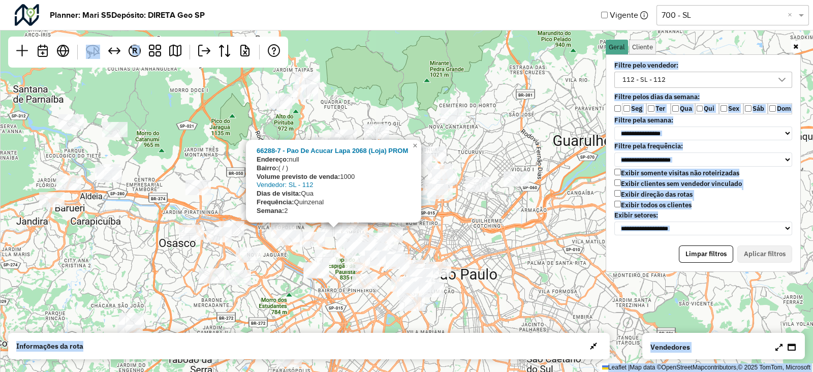
click at [432, 227] on div "66288-7 - Pao De Acucar Lapa 2068 (Loja) PROM Endereço: null Bairro: ( / ) Volu…" at bounding box center [406, 186] width 813 height 372
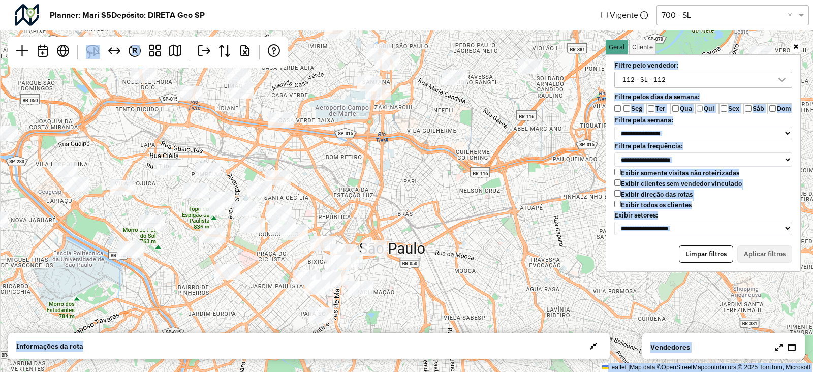
drag, startPoint x: 462, startPoint y: 199, endPoint x: 308, endPoint y: 151, distance: 161.0
click at [308, 151] on div "↦ Leaflet | Map data © OpenStreetMap contributors,© 2025 TomTom, Microsoft" at bounding box center [406, 186] width 813 height 372
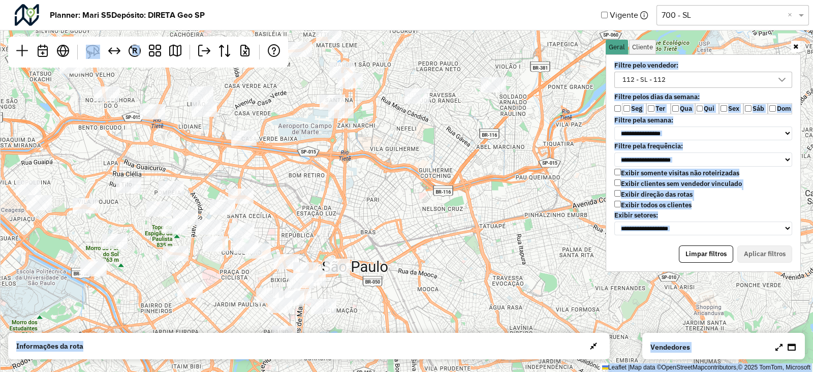
drag, startPoint x: 401, startPoint y: 165, endPoint x: 363, endPoint y: 184, distance: 42.5
click at [363, 184] on div "↦ Leaflet | Map data © OpenStreetMap contributors,© 2025 TomTom, Microsoft" at bounding box center [406, 186] width 813 height 372
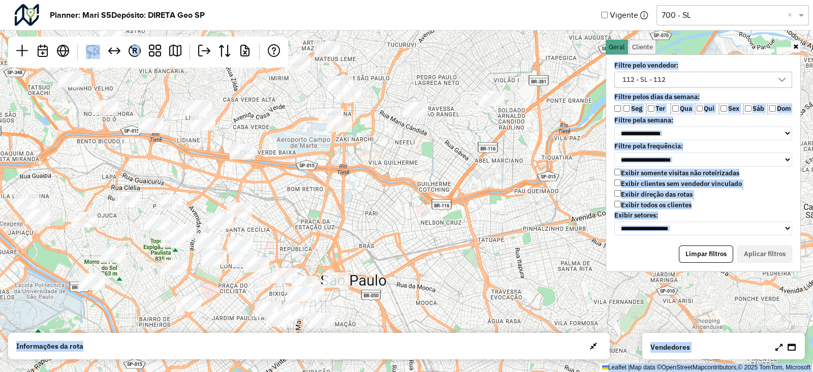
drag, startPoint x: 467, startPoint y: 192, endPoint x: 467, endPoint y: 235, distance: 43.2
click at [467, 237] on div "↦ Leaflet | Map data © OpenStreetMap contributors,© 2025 TomTom, Microsoft" at bounding box center [406, 186] width 813 height 372
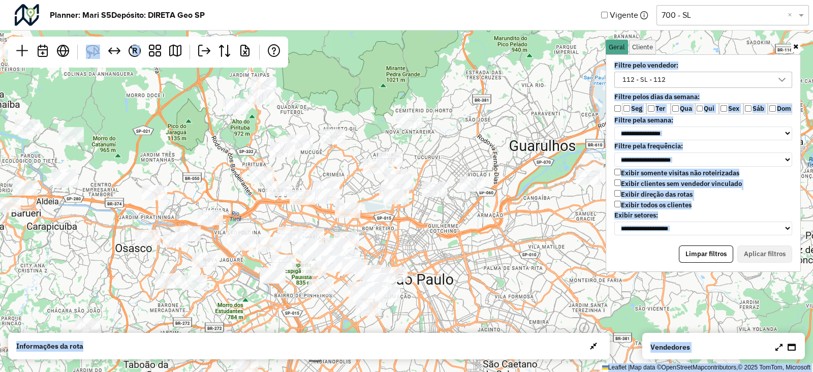
drag, startPoint x: 420, startPoint y: 227, endPoint x: 488, endPoint y: 193, distance: 75.7
click at [423, 227] on div "↦ Leaflet | Map data © OpenStreetMap contributors,© 2025 TomTom, Microsoft" at bounding box center [406, 186] width 813 height 372
click at [667, 87] on div "112 - SL - 112" at bounding box center [703, 82] width 190 height 21
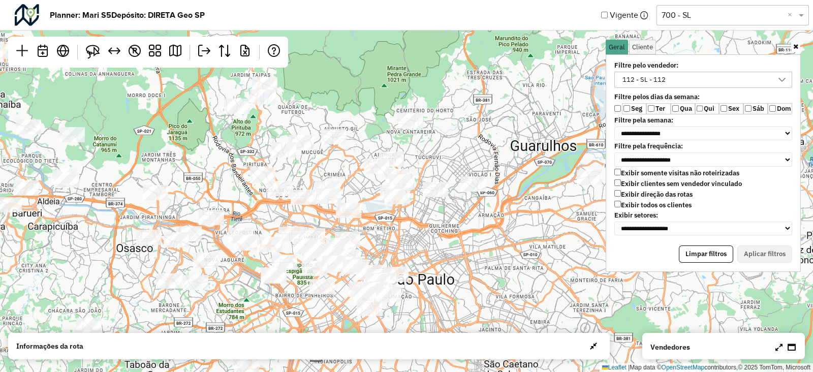
click at [658, 80] on div "112 - SL - 112" at bounding box center [644, 79] width 50 height 15
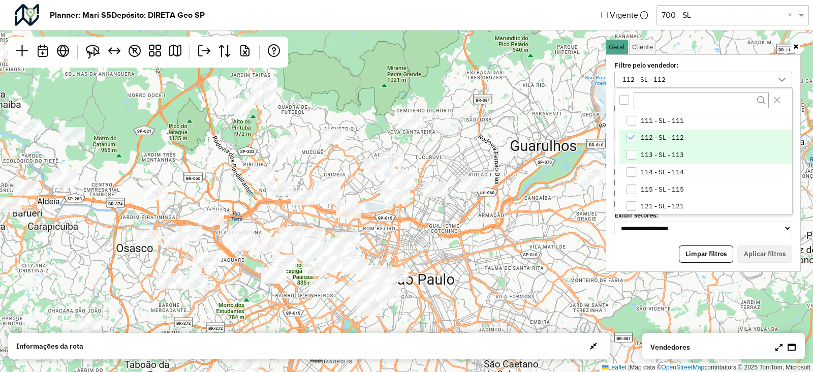
click at [639, 150] on li "113 - SL - 113" at bounding box center [705, 154] width 173 height 17
click at [642, 137] on span "112 - SL - 112" at bounding box center [662, 138] width 43 height 8
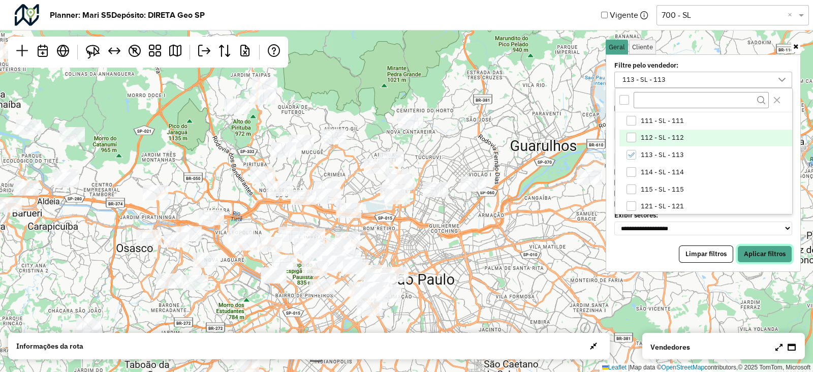
click at [758, 257] on button "Aplicar filtros" at bounding box center [764, 253] width 55 height 17
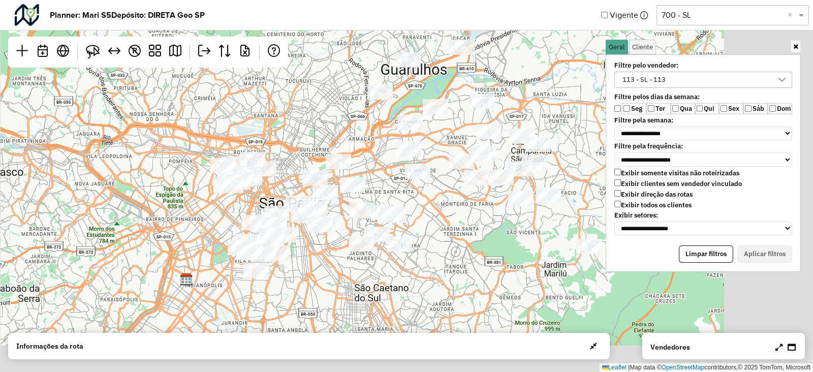
drag, startPoint x: 502, startPoint y: 255, endPoint x: 327, endPoint y: 141, distance: 209.2
click at [327, 141] on div "↦ Leaflet | Map data © OpenStreetMap contributors,© 2025 TomTom, Microsoft" at bounding box center [406, 186] width 813 height 372
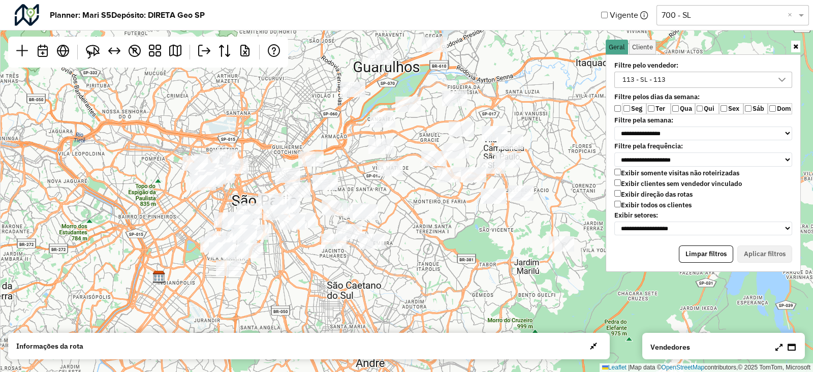
drag, startPoint x: 400, startPoint y: 215, endPoint x: 406, endPoint y: 230, distance: 15.8
click at [406, 230] on div "↦ Leaflet | Map data © OpenStreetMap contributors,© 2025 TomTom, Microsoft" at bounding box center [406, 186] width 813 height 372
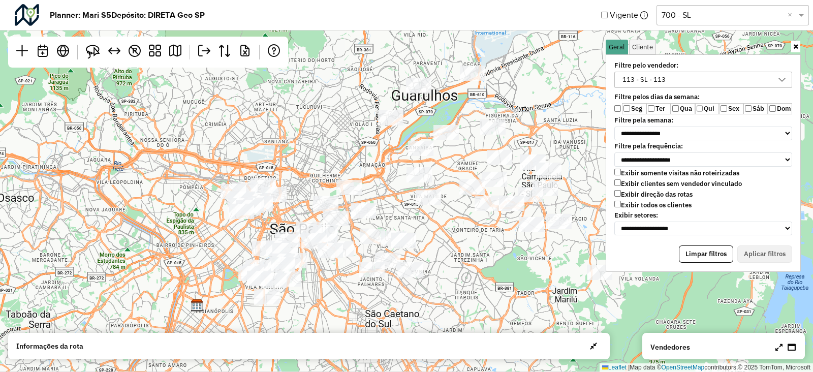
drag, startPoint x: 422, startPoint y: 219, endPoint x: 420, endPoint y: 204, distance: 14.8
click at [420, 204] on div "↦ Leaflet | Map data © OpenStreetMap contributors,© 2025 TomTom, Microsoft" at bounding box center [406, 186] width 813 height 372
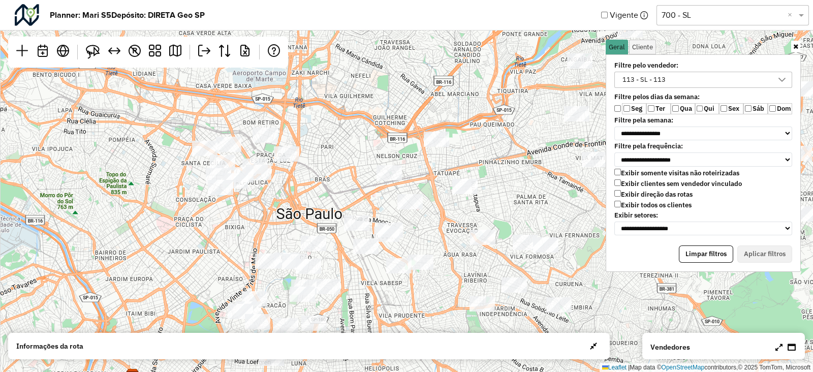
drag, startPoint x: 286, startPoint y: 201, endPoint x: 315, endPoint y: 173, distance: 40.6
click at [315, 173] on div "↦ Leaflet | Map data © OpenStreetMap contributors,© 2025 TomTom, Microsoft" at bounding box center [406, 186] width 813 height 372
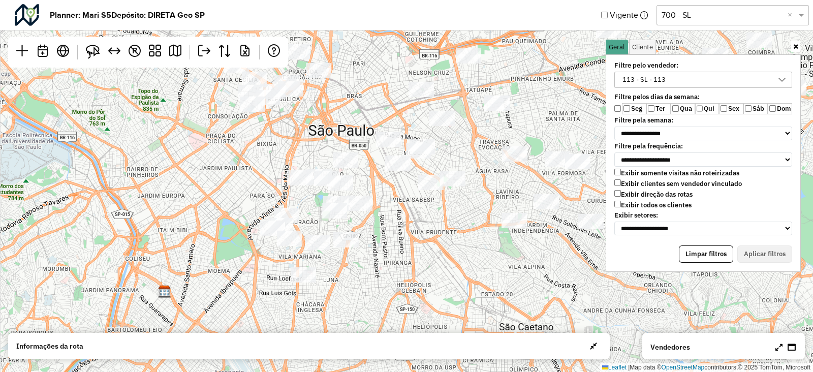
drag, startPoint x: 328, startPoint y: 191, endPoint x: 346, endPoint y: 116, distance: 77.0
click at [346, 116] on div "↦ Leaflet | Map data © OpenStreetMap contributors,© 2025 TomTom, Microsoft" at bounding box center [406, 186] width 813 height 372
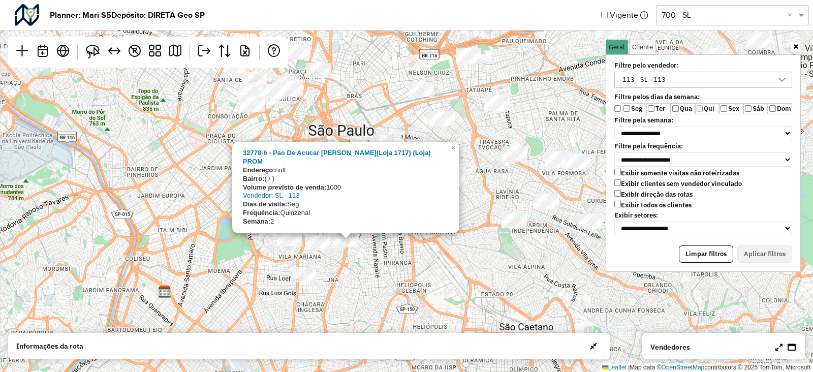
click at [379, 270] on div "32778-6 - Pao De Acucar Serafim Orlandi(Loja 1717) (Loja) PROM Endereço: null B…" at bounding box center [406, 186] width 813 height 372
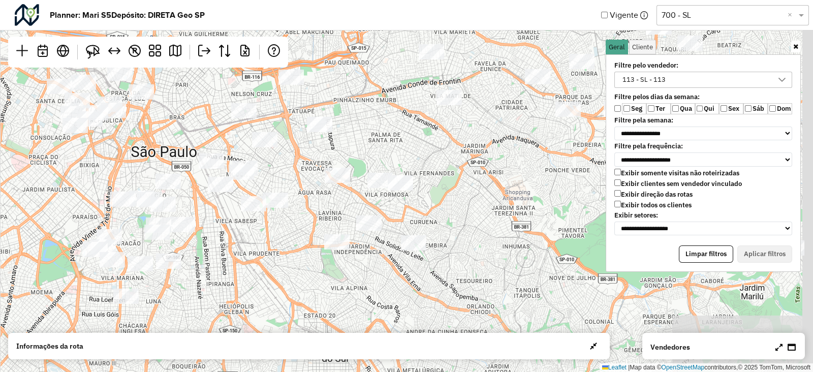
drag, startPoint x: 495, startPoint y: 210, endPoint x: 313, endPoint y: 234, distance: 183.5
click at [313, 234] on div "↦ Leaflet | Map data © OpenStreetMap contributors,© 2025 TomTom, Microsoft" at bounding box center [406, 186] width 813 height 372
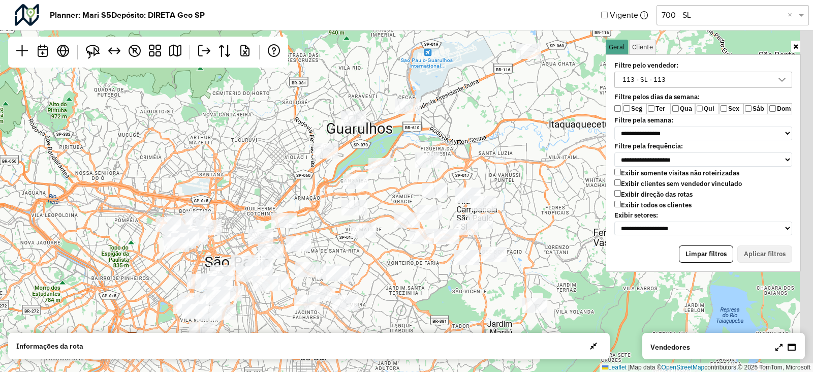
drag, startPoint x: 362, startPoint y: 231, endPoint x: 347, endPoint y: 248, distance: 23.1
click at [348, 252] on div "↦ Leaflet | Map data © OpenStreetMap contributors,© 2025 TomTom, Microsoft" at bounding box center [406, 186] width 813 height 372
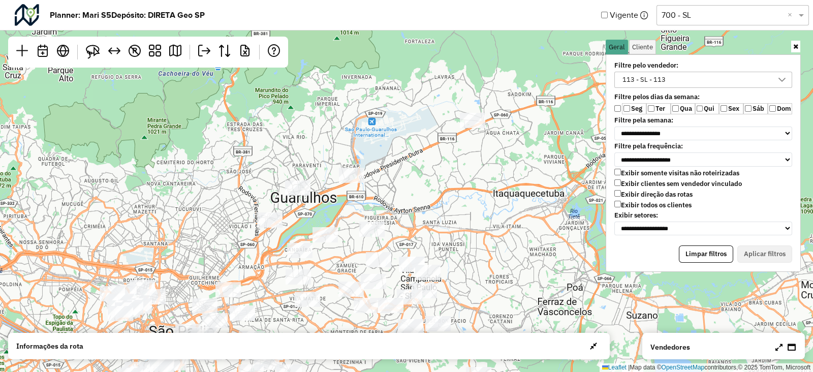
drag, startPoint x: 399, startPoint y: 166, endPoint x: 316, endPoint y: 220, distance: 98.4
click at [316, 220] on div "↦ Leaflet | Map data © OpenStreetMap contributors,© 2025 TomTom, Microsoft" at bounding box center [406, 186] width 813 height 372
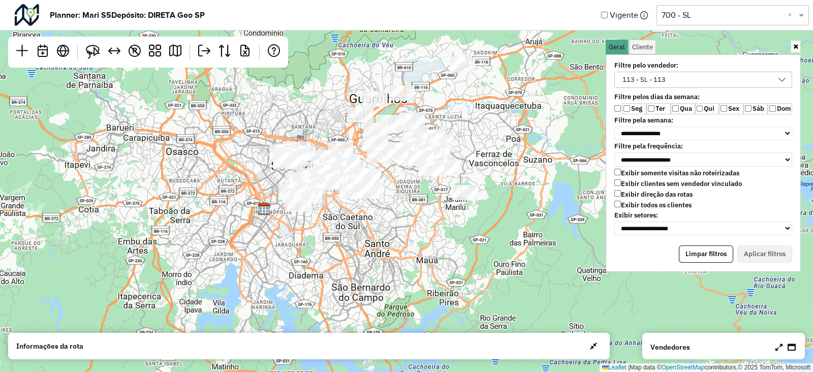
click at [653, 80] on div "113 - SL - 113" at bounding box center [644, 79] width 50 height 15
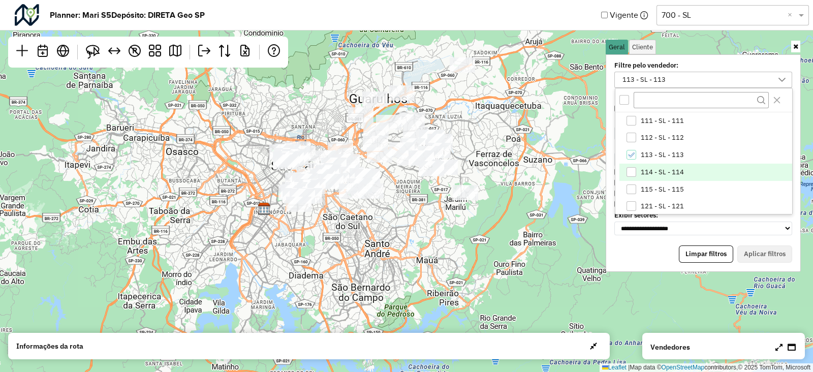
click at [653, 171] on span "114 - SL - 114" at bounding box center [662, 172] width 43 height 8
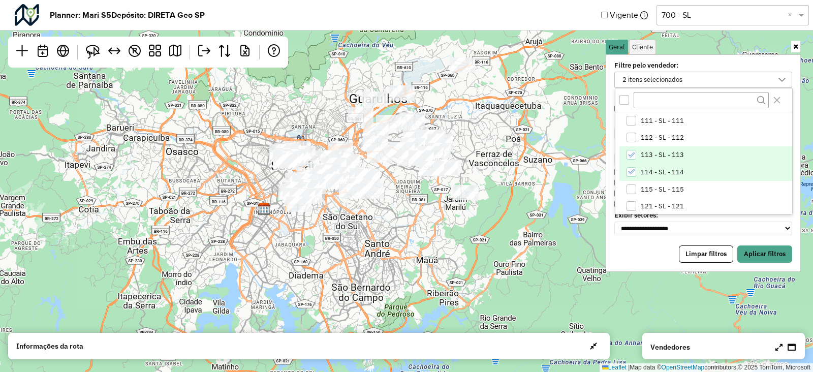
click at [671, 152] on span "113 - SL - 113" at bounding box center [662, 155] width 43 height 8
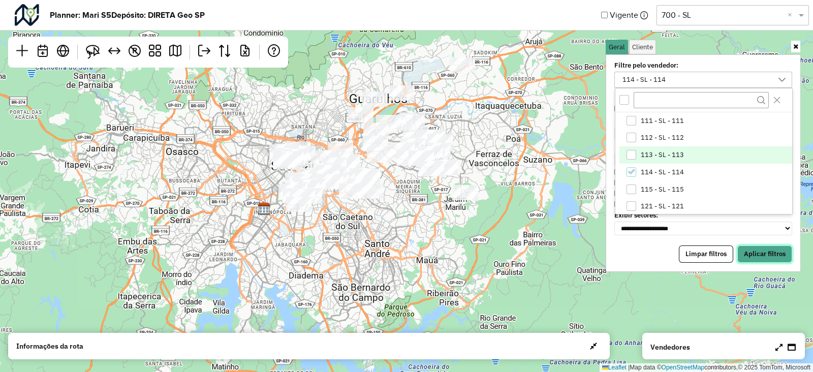
drag, startPoint x: 769, startPoint y: 248, endPoint x: 762, endPoint y: 244, distance: 7.8
click at [769, 249] on button "Aplicar filtros" at bounding box center [764, 253] width 55 height 17
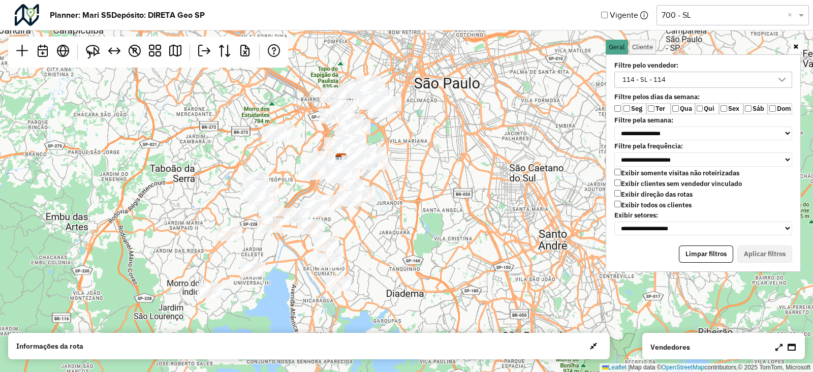
drag, startPoint x: 340, startPoint y: 179, endPoint x: 310, endPoint y: 269, distance: 94.9
click at [310, 269] on div "↦ Leaflet | Map data © OpenStreetMap contributors,© 2025 TomTom, Microsoft" at bounding box center [406, 186] width 813 height 372
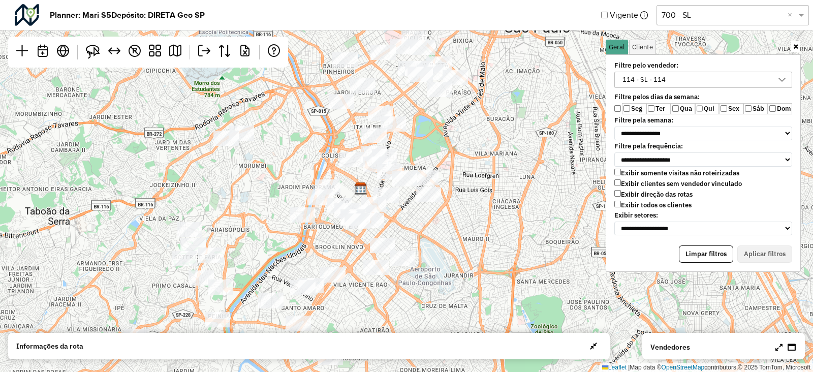
drag, startPoint x: 310, startPoint y: 143, endPoint x: 325, endPoint y: 130, distance: 20.5
click at [323, 133] on div "↦ Leaflet | Map data © OpenStreetMap contributors,© 2025 TomTom, Microsoft" at bounding box center [406, 186] width 813 height 372
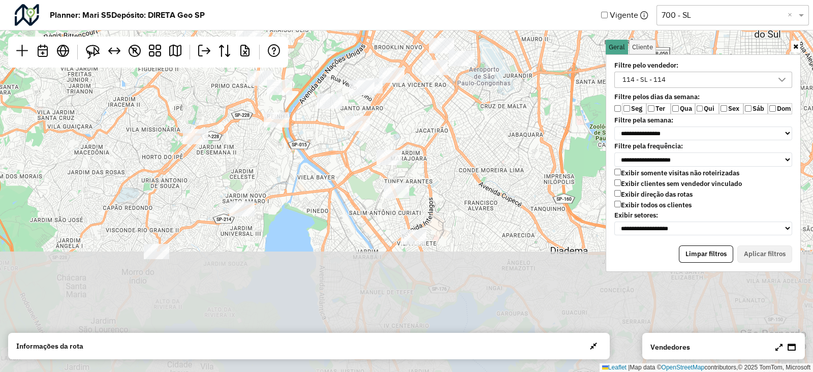
drag, startPoint x: 363, startPoint y: 250, endPoint x: 397, endPoint y: 114, distance: 140.3
click at [397, 114] on div "↦ Leaflet | Map data © OpenStreetMap contributors,© 2025 TomTom, Microsoft" at bounding box center [406, 186] width 813 height 372
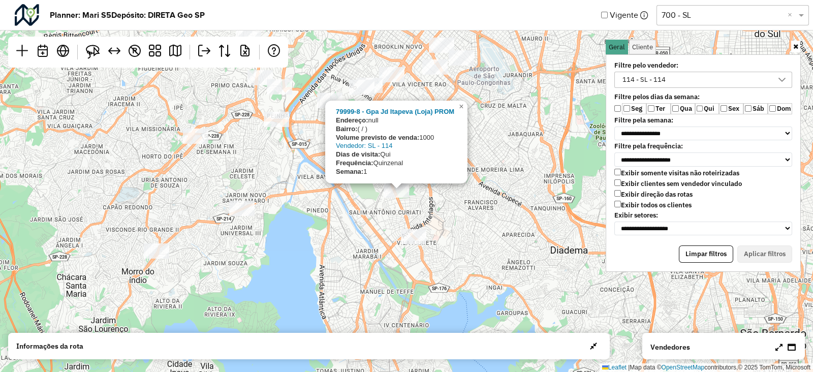
click at [487, 213] on div "79999-8 - Gpa Jd Itapeva (Loja) PROM Endereço: null Bairro: ( / ) Volume previs…" at bounding box center [406, 186] width 813 height 372
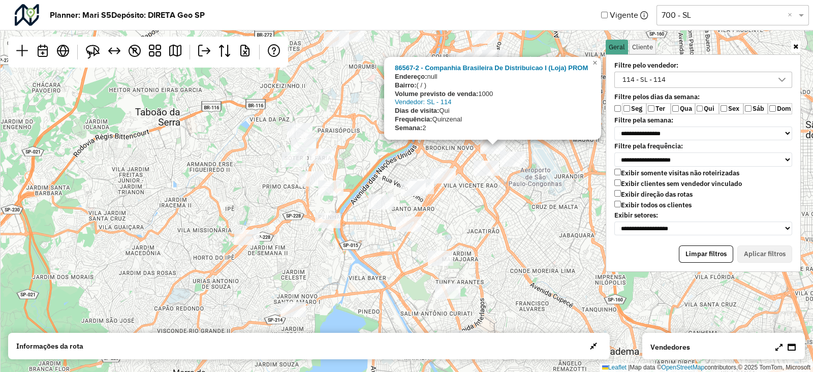
drag, startPoint x: 402, startPoint y: 162, endPoint x: 460, endPoint y: 219, distance: 81.5
click at [460, 219] on div "86567-2 - Companhia Brasileira De Distribuicao I (Loja) PROM Endereço: null Bai…" at bounding box center [406, 186] width 813 height 372
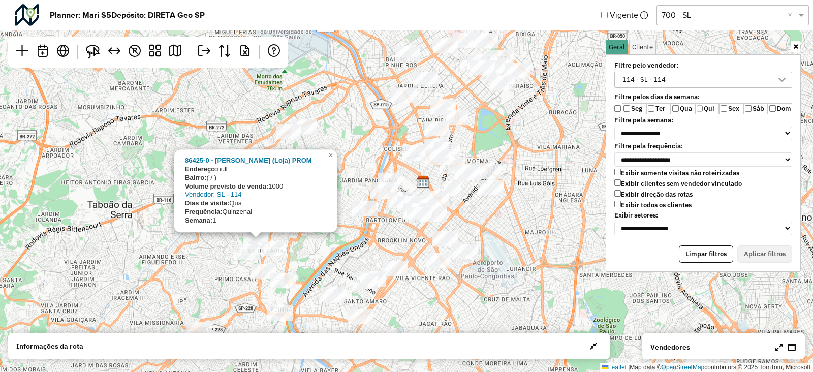
drag, startPoint x: 363, startPoint y: 148, endPoint x: 304, endPoint y: 234, distance: 104.0
click at [305, 237] on div "86425-0 - Jose Galant Vl Susan (Loja) PROM Endereço: null Bairro: ( / ) Volume …" at bounding box center [406, 186] width 813 height 372
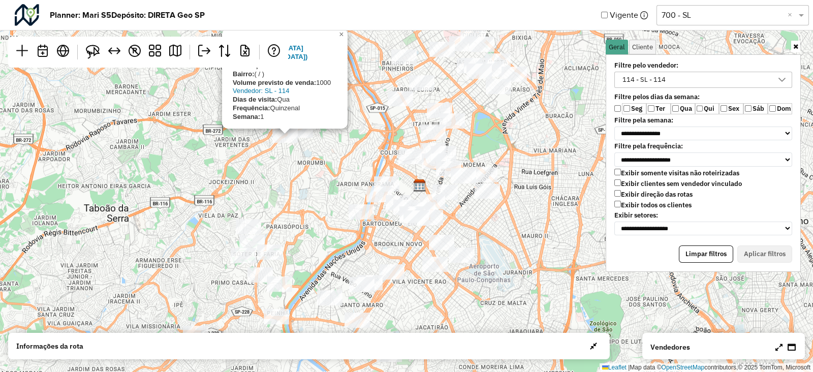
click at [348, 154] on div "78243-2 - Dia% F. Morato (Loja) Endereço: null Bairro: ( / ) Volume previsto de…" at bounding box center [406, 186] width 813 height 372
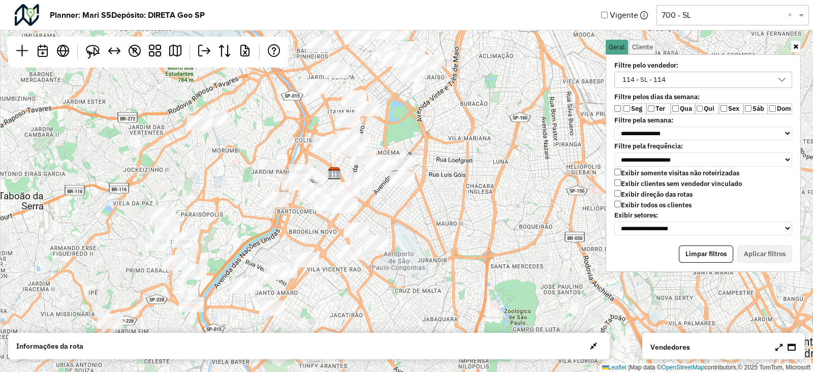
drag, startPoint x: 268, startPoint y: 143, endPoint x: 257, endPoint y: 141, distance: 11.9
click at [257, 141] on div "↦ Leaflet | Map data © OpenStreetMap contributors,© 2025 TomTom, Microsoft" at bounding box center [406, 186] width 813 height 372
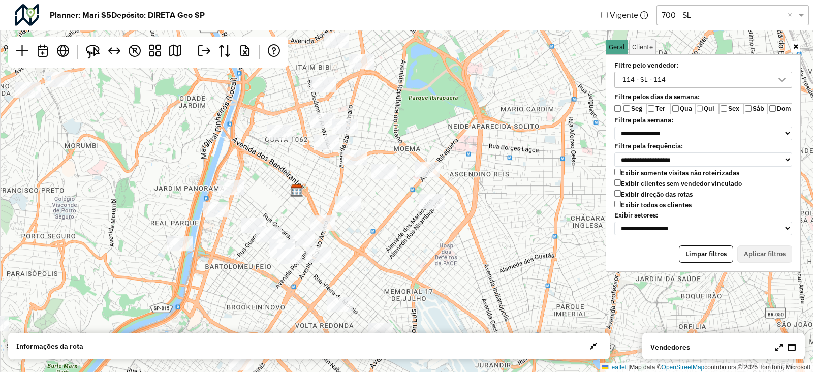
drag, startPoint x: 311, startPoint y: 155, endPoint x: 246, endPoint y: 234, distance: 101.4
click at [246, 234] on div "↦ Leaflet | Map data © OpenStreetMap contributors,© 2025 TomTom, Microsoft" at bounding box center [406, 186] width 813 height 372
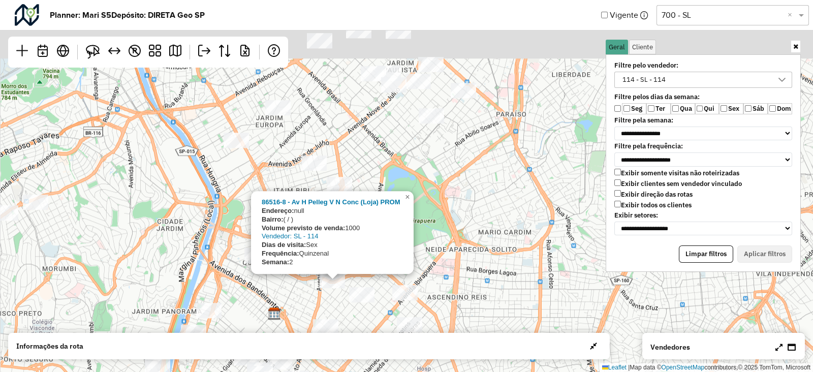
drag, startPoint x: 443, startPoint y: 132, endPoint x: 454, endPoint y: 206, distance: 74.9
click at [454, 206] on div "86516-8 - Av H Pelleg V N Conc (Loja) PROM Endereço: null Bairro: ( / ) Volume …" at bounding box center [406, 186] width 813 height 372
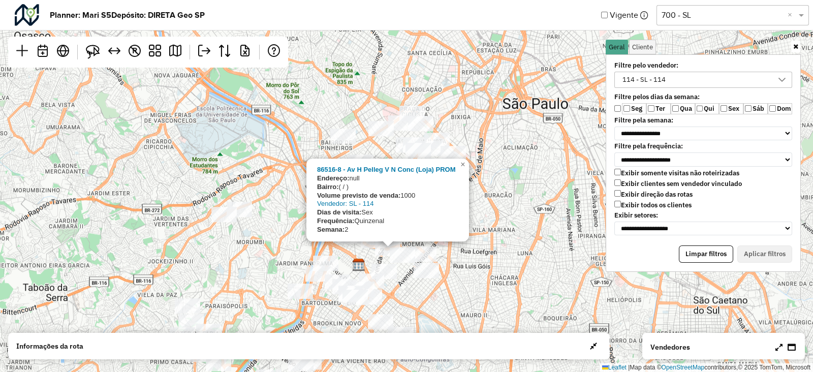
click at [467, 95] on div "86516-8 - Av H Pelleg V N Conc (Loja) PROM Endereço: null Bairro: ( / ) Volume …" at bounding box center [406, 186] width 813 height 372
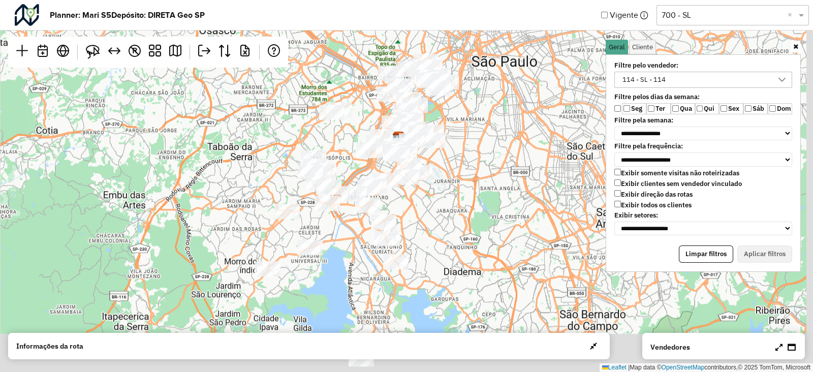
drag, startPoint x: 467, startPoint y: 218, endPoint x: 457, endPoint y: 142, distance: 76.9
click at [457, 142] on div "↦ Leaflet | Map data © OpenStreetMap contributors,© 2025 TomTom, Microsoft" at bounding box center [406, 186] width 813 height 372
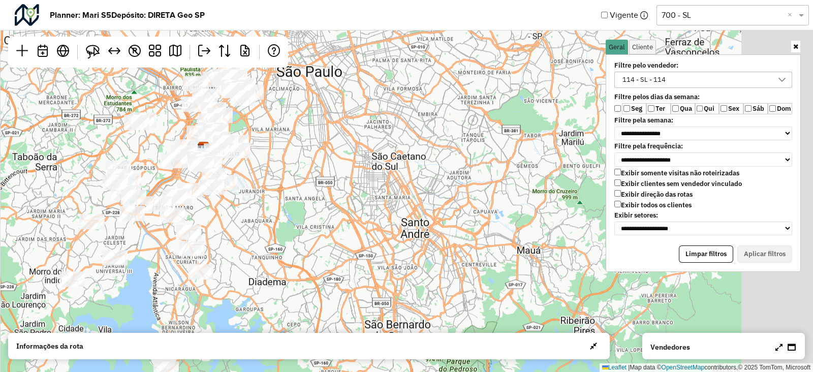
drag, startPoint x: 473, startPoint y: 170, endPoint x: 295, endPoint y: 226, distance: 187.0
click at [270, 224] on div "↦ Leaflet | Map data © OpenStreetMap contributors,© 2025 TomTom, Microsoft" at bounding box center [406, 186] width 813 height 372
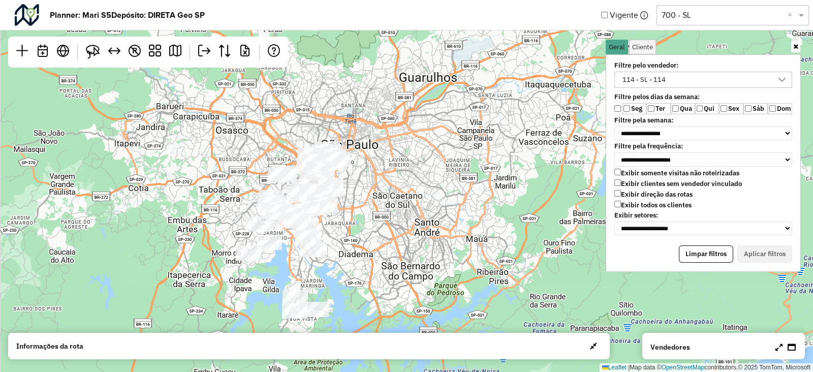
drag, startPoint x: 416, startPoint y: 181, endPoint x: 598, endPoint y: 131, distance: 189.8
click at [506, 154] on div "↦ Leaflet | Map data © OpenStreetMap contributors,© 2025 TomTom, Microsoft" at bounding box center [406, 186] width 813 height 372
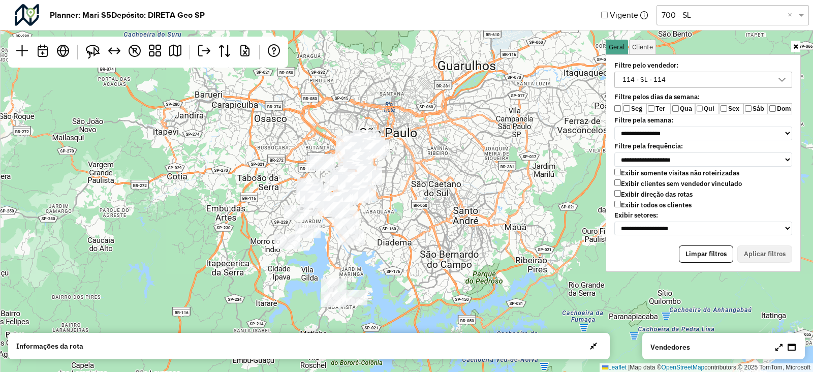
click at [640, 84] on div "114 - SL - 114" at bounding box center [644, 79] width 50 height 15
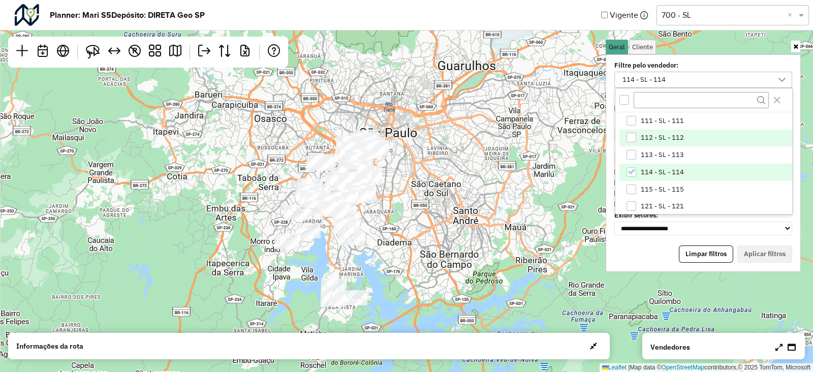
drag, startPoint x: 653, startPoint y: 131, endPoint x: 652, endPoint y: 142, distance: 11.3
click at [653, 131] on li "112 - SL - 112" at bounding box center [705, 138] width 173 height 17
click at [655, 170] on span "114 - SL - 114" at bounding box center [662, 172] width 43 height 8
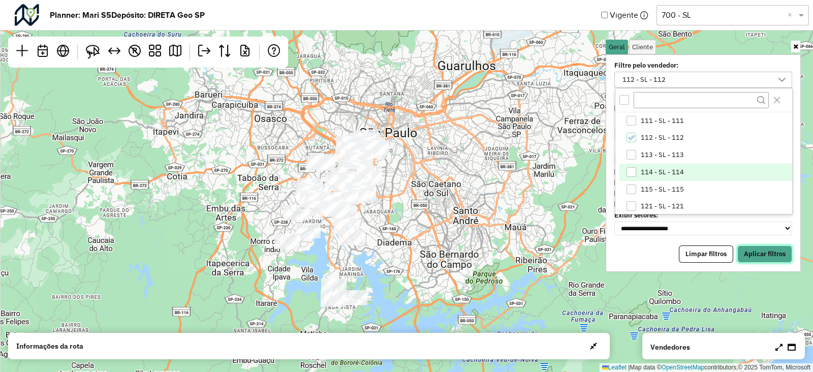
click at [772, 246] on button "Aplicar filtros" at bounding box center [764, 253] width 55 height 17
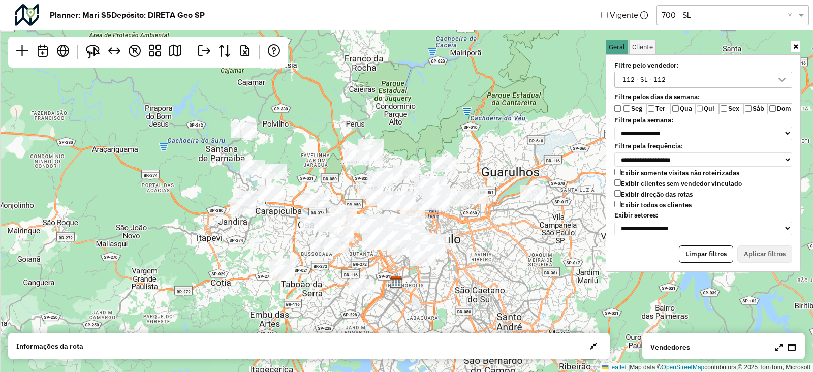
drag, startPoint x: 436, startPoint y: 118, endPoint x: 475, endPoint y: 220, distance: 109.6
click at [475, 220] on div "↦ Leaflet | Map data © OpenStreetMap contributors,© 2025 TomTom, Microsoft" at bounding box center [406, 186] width 813 height 372
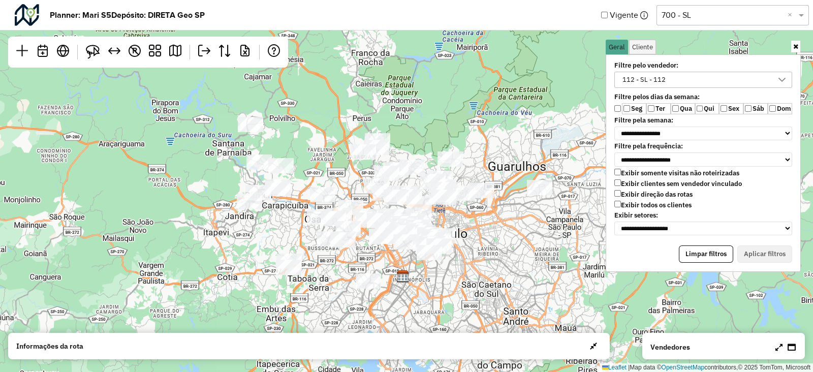
drag, startPoint x: 474, startPoint y: 237, endPoint x: 507, endPoint y: 217, distance: 38.1
click at [507, 217] on div "↦ Leaflet | Map data © OpenStreetMap contributors,© 2025 TomTom, Microsoft" at bounding box center [406, 186] width 813 height 372
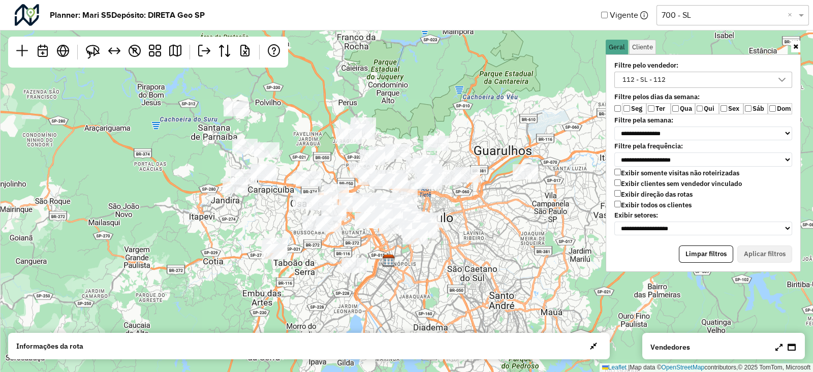
drag, startPoint x: 321, startPoint y: 169, endPoint x: 282, endPoint y: 166, distance: 38.7
click at [282, 166] on div "↦ Leaflet | Map data © OpenStreetMap contributors,© 2025 TomTom, Microsoft" at bounding box center [406, 186] width 813 height 372
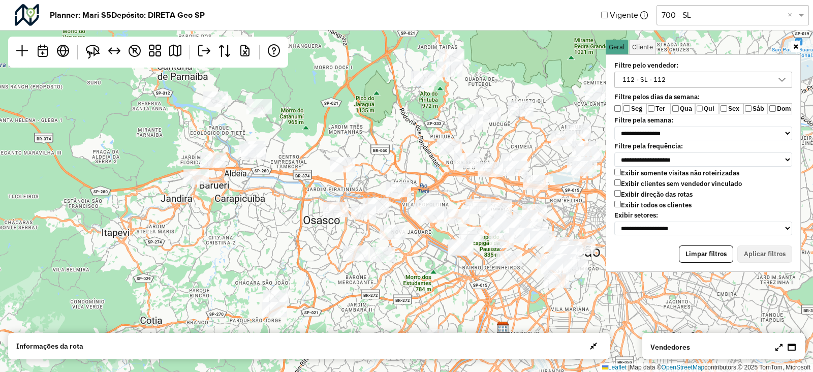
drag, startPoint x: 283, startPoint y: 185, endPoint x: 291, endPoint y: 186, distance: 8.2
click at [291, 186] on div "↦ Leaflet | Map data © OpenStreetMap contributors,© 2025 TomTom, Microsoft" at bounding box center [406, 186] width 813 height 372
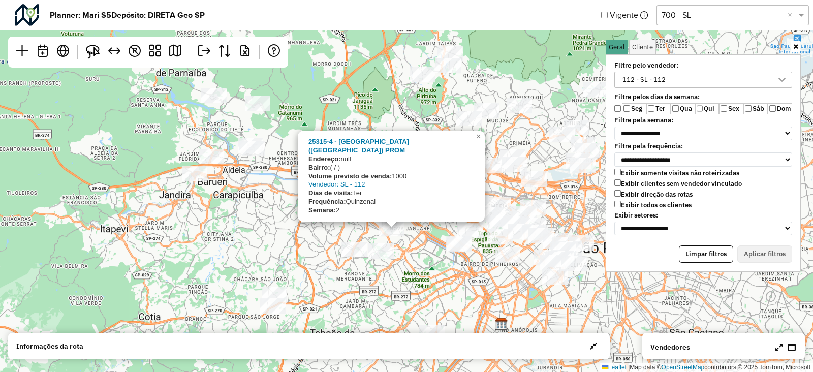
click at [332, 235] on div "25315-4 - Barateiro Parque Continental (Loja) PROM Endereço: null Bairro: ( / )…" at bounding box center [406, 186] width 813 height 372
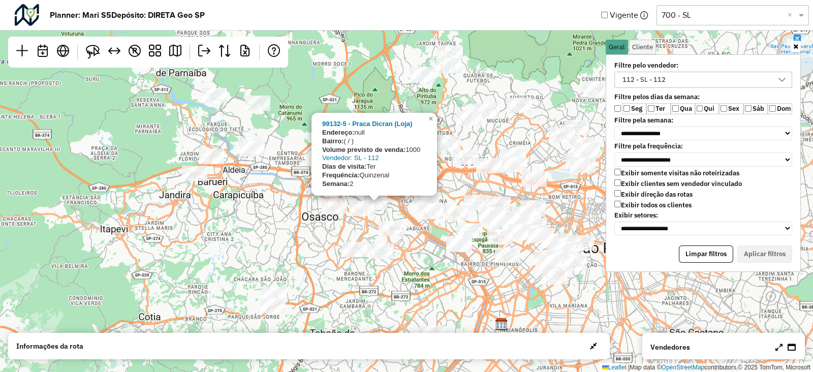
click at [338, 224] on div "99132-5 - Praca Dicran (Loja) Endereço: null Bairro: ( / ) Volume previsto de v…" at bounding box center [406, 186] width 813 height 372
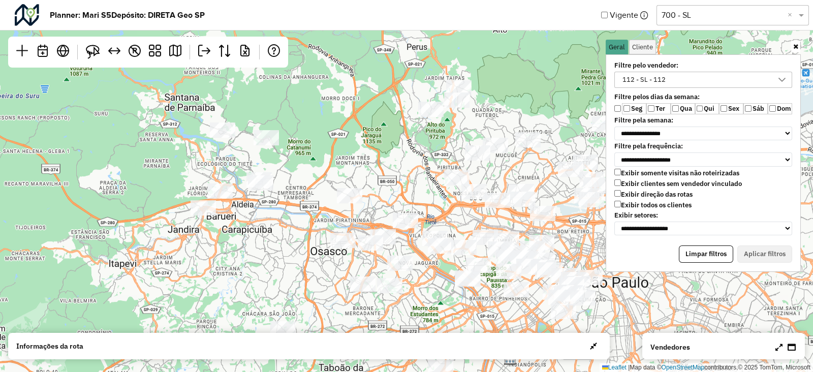
drag, startPoint x: 287, startPoint y: 195, endPoint x: 293, endPoint y: 205, distance: 11.2
click at [293, 205] on div "↦ Leaflet | Map data © OpenStreetMap contributors,© 2025 TomTom, Microsoft" at bounding box center [406, 186] width 813 height 372
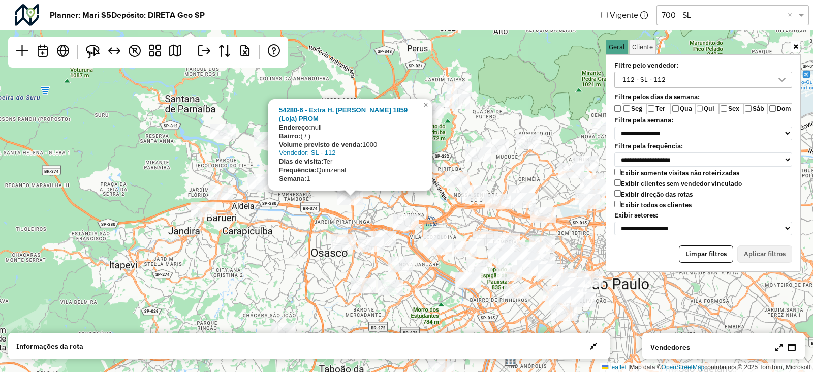
click at [286, 199] on div "54280-6 - Extra H. Maria Lj 1859 (Loja) PROM Endereço: null Bairro: ( / ) Volum…" at bounding box center [406, 186] width 813 height 372
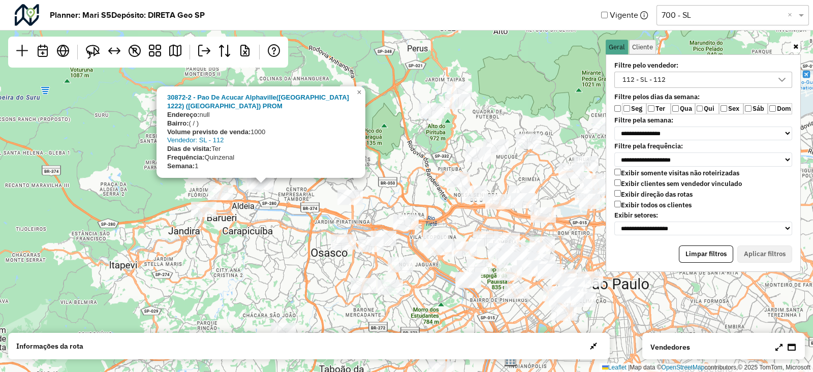
click at [279, 209] on div "30872-2 - Pao De Acucar Alphaville(Loja 1222) (Loja) PROM Endereço: null Bairro…" at bounding box center [406, 186] width 813 height 372
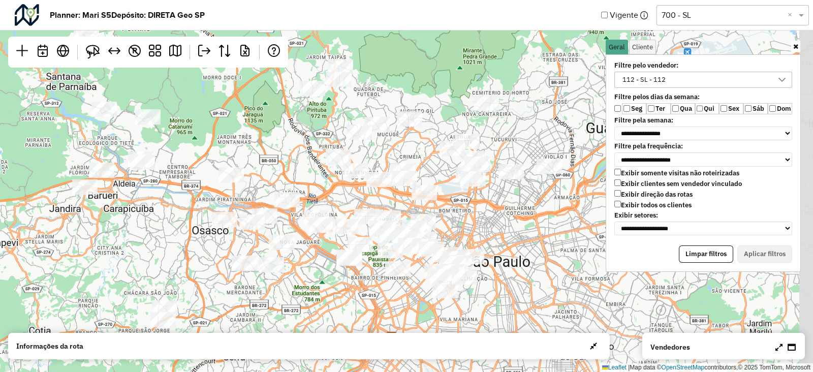
drag, startPoint x: 381, startPoint y: 171, endPoint x: 262, endPoint y: 146, distance: 122.0
click at [257, 147] on div "↦ Leaflet | Map data © OpenStreetMap contributors,© 2025 TomTom, Microsoft" at bounding box center [406, 186] width 813 height 372
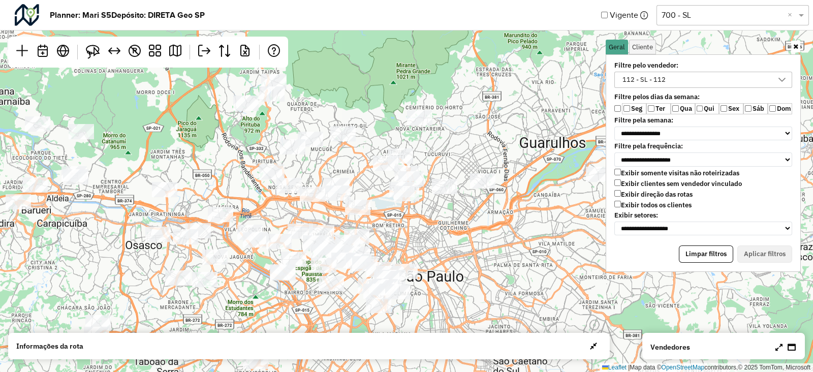
drag, startPoint x: 262, startPoint y: 146, endPoint x: 201, endPoint y: 162, distance: 63.0
click at [201, 162] on div "↦ Leaflet | Map data © OpenStreetMap contributors,© 2025 TomTom, Microsoft" at bounding box center [406, 186] width 813 height 372
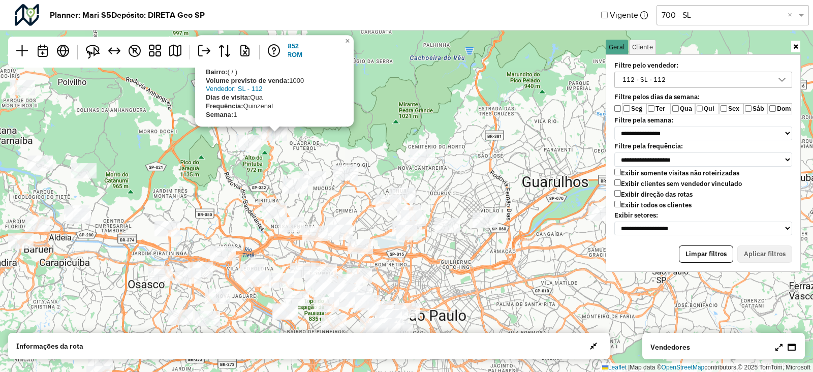
drag, startPoint x: 276, startPoint y: 162, endPoint x: 277, endPoint y: 171, distance: 9.2
click at [277, 171] on div "58730-3 - Extra Taipas Lj 1852 (Loja) PROM Endereço: null Bairro: ( / ) Volume …" at bounding box center [406, 186] width 813 height 372
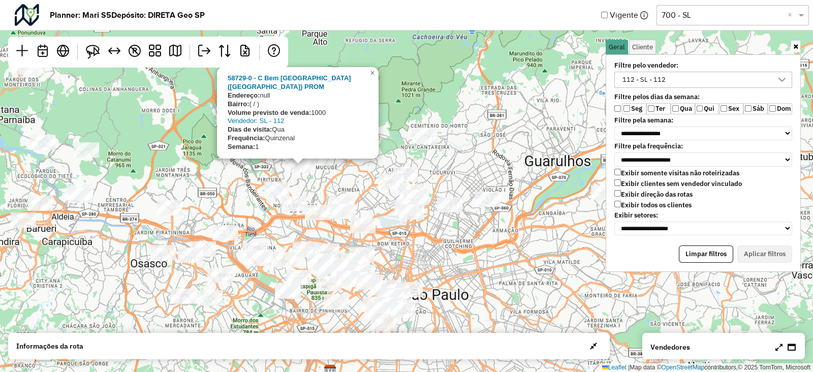
drag, startPoint x: 296, startPoint y: 196, endPoint x: 299, endPoint y: 161, distance: 35.2
click at [299, 161] on div at bounding box center [297, 164] width 25 height 15
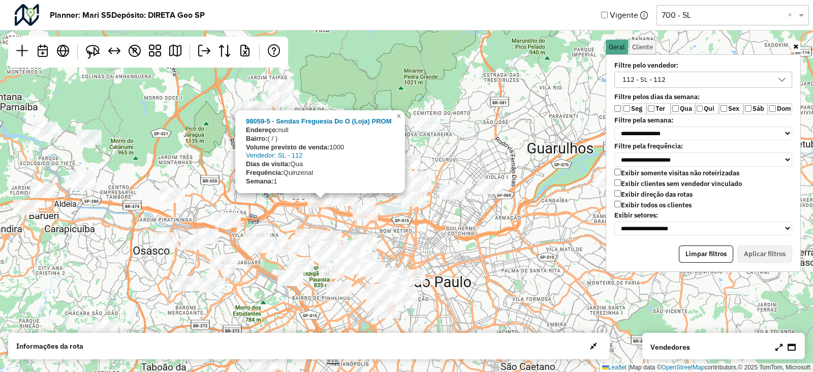
click at [303, 207] on div "98059-5 - Sendas Freguesia Do O (Loja) PROM Endereço: null Bairro: ( / ) Volume…" at bounding box center [406, 186] width 813 height 372
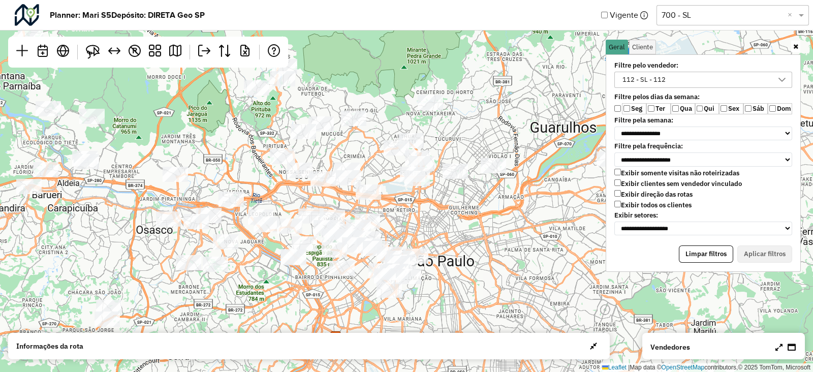
drag, startPoint x: 381, startPoint y: 188, endPoint x: 385, endPoint y: 166, distance: 22.2
click at [384, 167] on div "↦ Leaflet | Map data © OpenStreetMap contributors,© 2025 TomTom, Microsoft" at bounding box center [406, 186] width 813 height 372
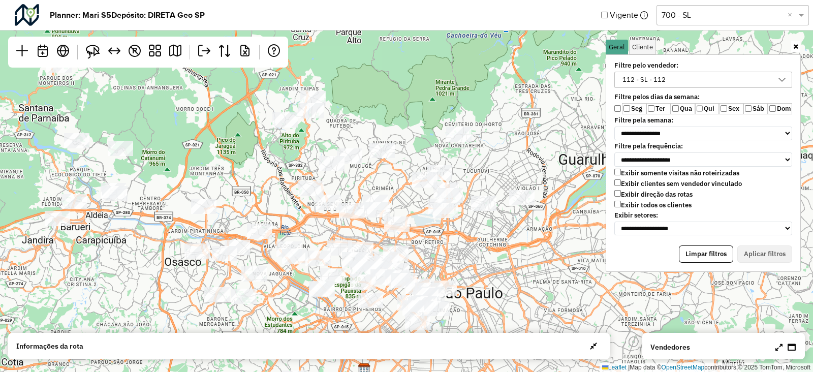
drag, startPoint x: 375, startPoint y: 157, endPoint x: 400, endPoint y: 182, distance: 35.6
click at [400, 182] on div "↦ Leaflet | Map data © OpenStreetMap contributors,© 2025 TomTom, Microsoft" at bounding box center [406, 186] width 813 height 372
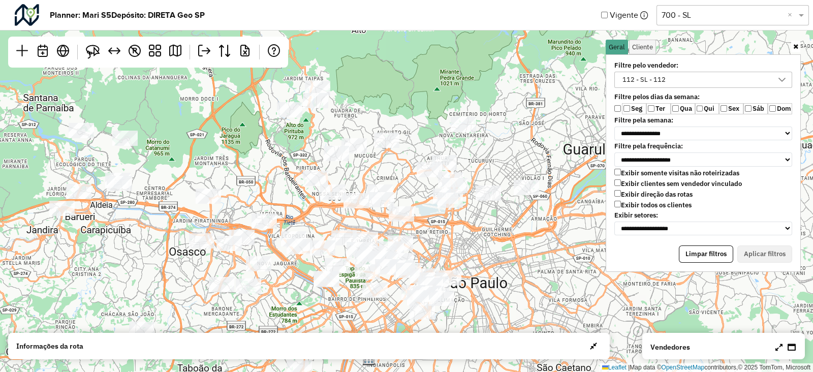
drag, startPoint x: 385, startPoint y: 184, endPoint x: 389, endPoint y: 170, distance: 14.5
click at [389, 171] on div "↦ Leaflet | Map data © OpenStreetMap contributors,© 2025 TomTom, Microsoft" at bounding box center [406, 186] width 813 height 372
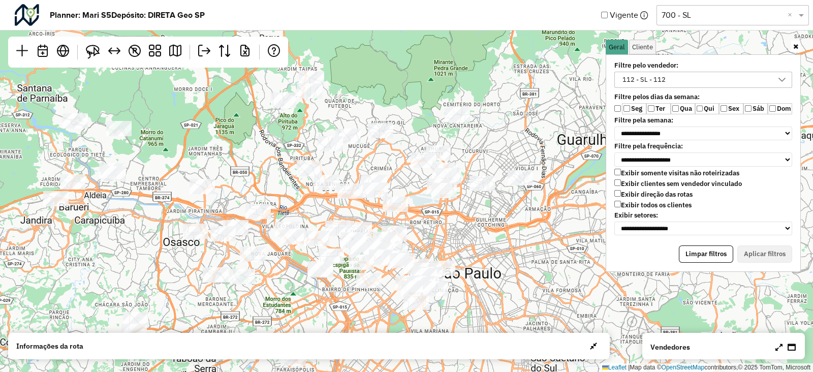
drag, startPoint x: 407, startPoint y: 178, endPoint x: 398, endPoint y: 170, distance: 12.2
click at [398, 170] on div "↦ Leaflet | Map data © OpenStreetMap contributors,© 2025 TomTom, Microsoft" at bounding box center [406, 186] width 813 height 372
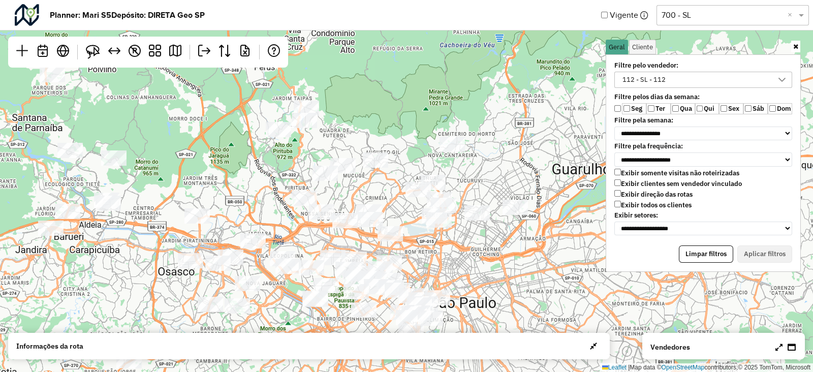
drag, startPoint x: 404, startPoint y: 159, endPoint x: 402, endPoint y: 189, distance: 30.5
click at [402, 189] on div "↦ Leaflet | Map data © OpenStreetMap contributors,© 2025 TomTom, Microsoft" at bounding box center [406, 186] width 813 height 372
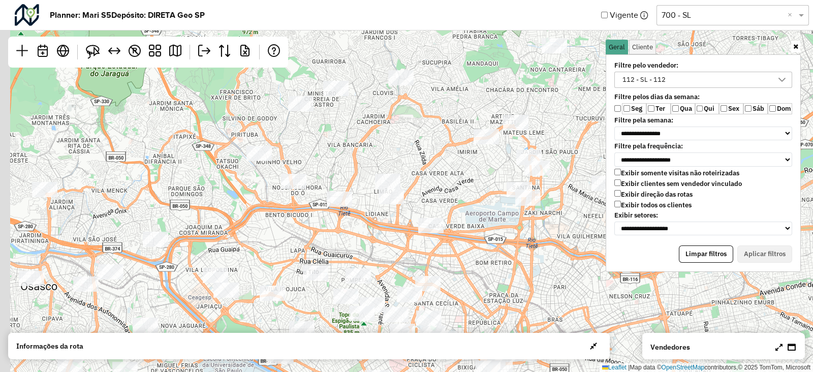
drag, startPoint x: 377, startPoint y: 192, endPoint x: 412, endPoint y: 74, distance: 122.8
click at [412, 75] on div "↦ Leaflet | Map data © OpenStreetMap contributors,© 2025 TomTom, Microsoft" at bounding box center [406, 186] width 813 height 372
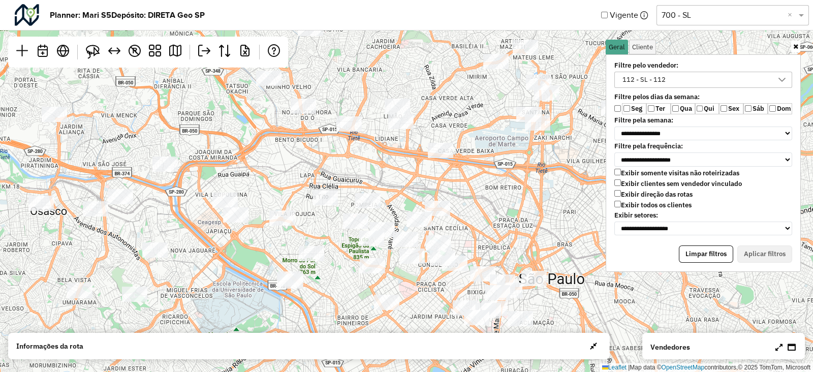
drag, startPoint x: 378, startPoint y: 174, endPoint x: 387, endPoint y: 138, distance: 37.0
click at [387, 138] on div "↦ Leaflet | Map data © OpenStreetMap contributors,© 2025 TomTom, Microsoft" at bounding box center [406, 186] width 813 height 372
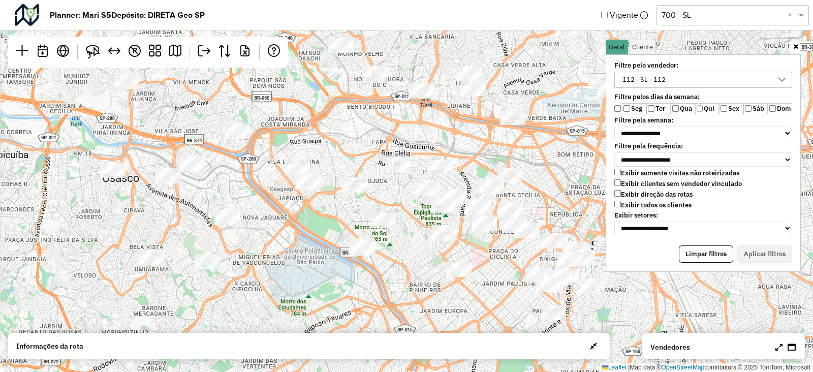
drag, startPoint x: 261, startPoint y: 152, endPoint x: 335, endPoint y: 147, distance: 73.8
click at [329, 147] on div "↦ Leaflet | Map data © OpenStreetMap contributors,© 2025 TomTom, Microsoft" at bounding box center [406, 186] width 813 height 372
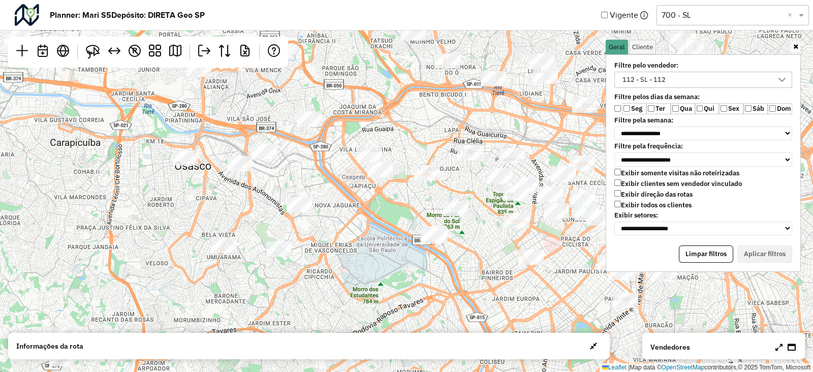
drag, startPoint x: 301, startPoint y: 173, endPoint x: 323, endPoint y: 188, distance: 25.9
click at [323, 188] on div "↦ Leaflet | Map data © OpenStreetMap contributors,© 2025 TomTom, Microsoft" at bounding box center [406, 186] width 813 height 372
click at [356, 156] on div "↦ Leaflet | Map data © OpenStreetMap contributors,© 2025 TomTom, Microsoft" at bounding box center [406, 186] width 813 height 372
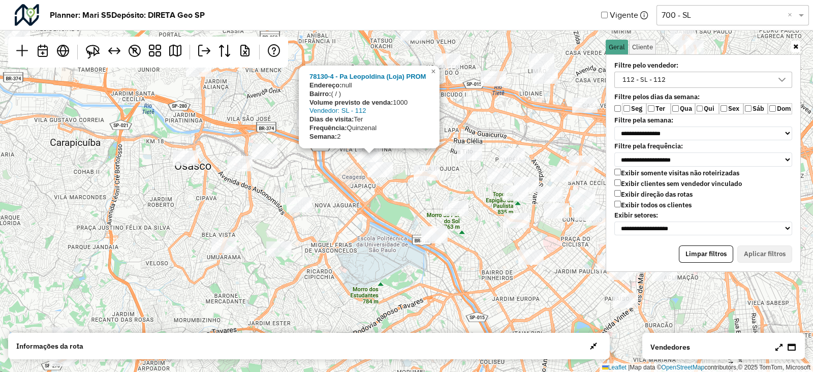
click at [342, 196] on div "78130-4 - Pa Leopoldina (Loja) PROM Endereço: null Bairro: ( / ) Volume previst…" at bounding box center [406, 186] width 813 height 372
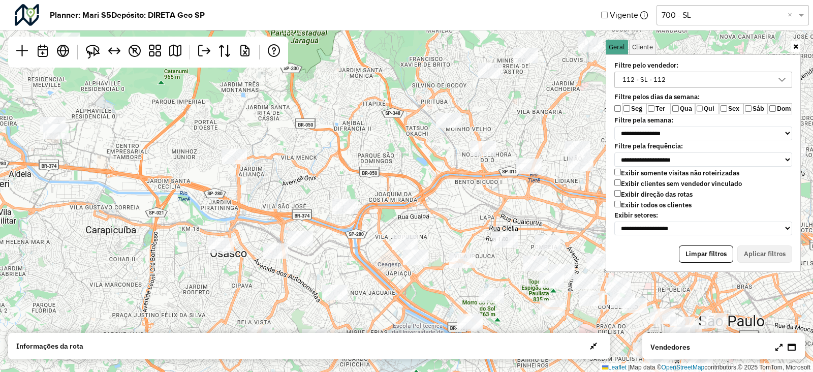
drag, startPoint x: 314, startPoint y: 152, endPoint x: 358, endPoint y: 239, distance: 97.0
click at [358, 239] on div "↦ Leaflet | Map data © OpenStreetMap contributors,© 2025 TomTom, Microsoft" at bounding box center [406, 186] width 813 height 372
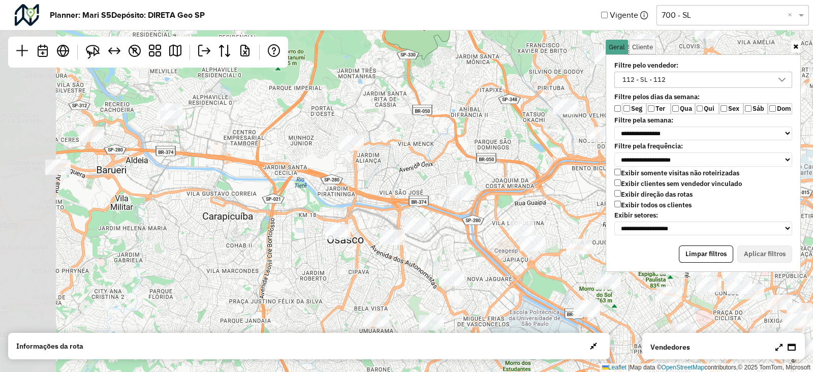
drag, startPoint x: 295, startPoint y: 201, endPoint x: 426, endPoint y: 202, distance: 131.1
click at [426, 202] on div "↦ Leaflet | Map data © OpenStreetMap contributors,© 2025 TomTom, Microsoft" at bounding box center [406, 186] width 813 height 372
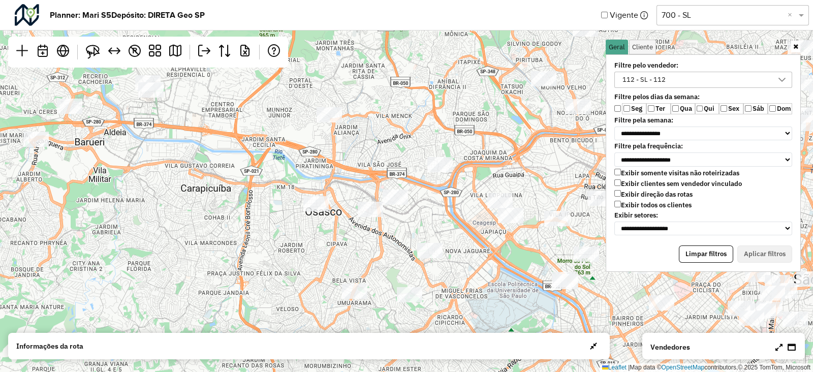
drag, startPoint x: 424, startPoint y: 207, endPoint x: 381, endPoint y: 151, distance: 70.9
click at [381, 151] on div "↦ Leaflet | Map data © OpenStreetMap contributors,© 2025 TomTom, Microsoft" at bounding box center [406, 186] width 813 height 372
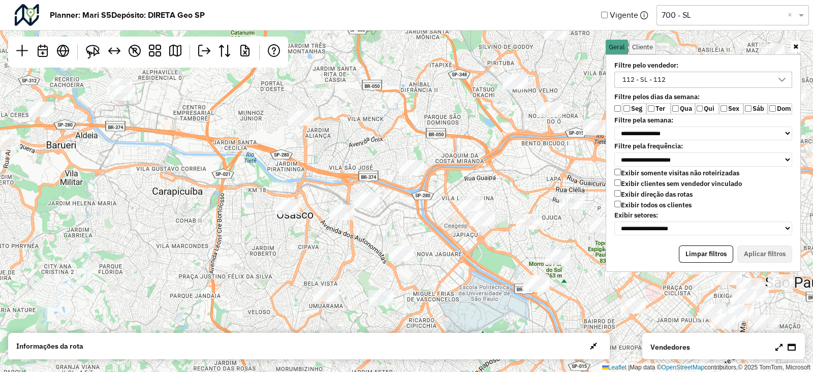
drag, startPoint x: 408, startPoint y: 161, endPoint x: 396, endPoint y: 197, distance: 37.6
click at [396, 197] on div "↦ Leaflet | Map data © OpenStreetMap contributors,© 2025 TomTom, Microsoft" at bounding box center [406, 186] width 813 height 372
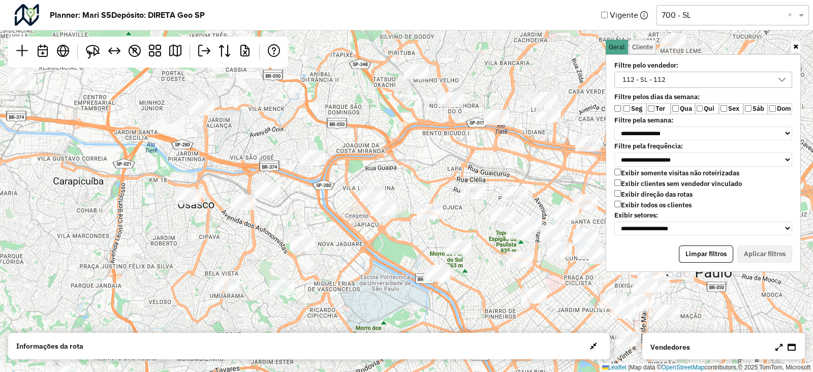
drag, startPoint x: 478, startPoint y: 174, endPoint x: 304, endPoint y: 149, distance: 175.0
click at [304, 151] on div "↦ Leaflet | Map data © OpenStreetMap contributors,© 2025 TomTom, Microsoft" at bounding box center [406, 186] width 813 height 372
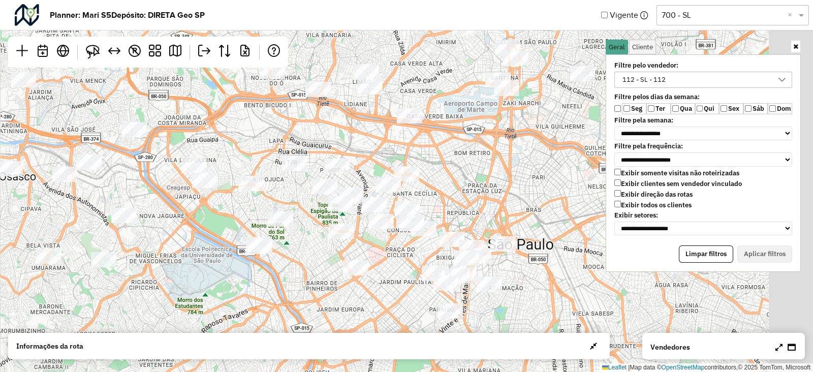
drag, startPoint x: 394, startPoint y: 188, endPoint x: 302, endPoint y: 172, distance: 93.3
click at [302, 171] on div at bounding box center [293, 162] width 25 height 15
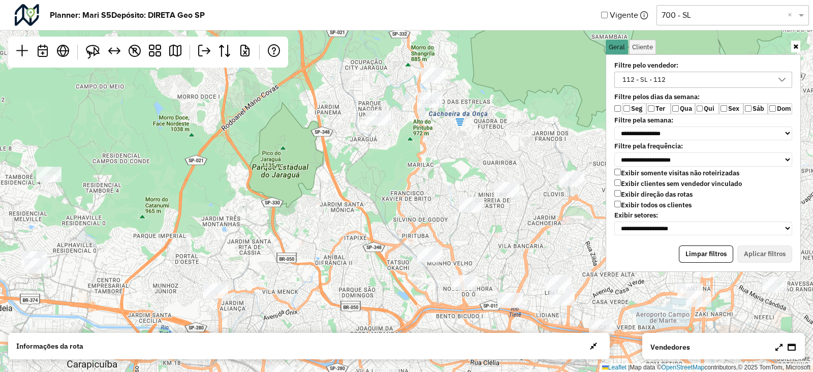
drag, startPoint x: 345, startPoint y: 115, endPoint x: 496, endPoint y: 249, distance: 201.5
click at [537, 325] on div "↦ Leaflet | Map data © OpenStreetMap contributors,© 2025 TomTom, Microsoft" at bounding box center [406, 186] width 813 height 372
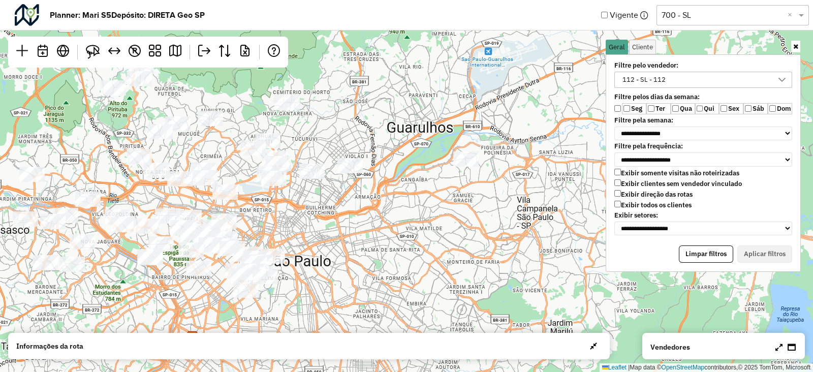
drag, startPoint x: 401, startPoint y: 183, endPoint x: 371, endPoint y: 184, distance: 30.5
click at [371, 184] on div "↦ Leaflet | Map data © OpenStreetMap contributors,© 2025 TomTom, Microsoft" at bounding box center [406, 186] width 813 height 372
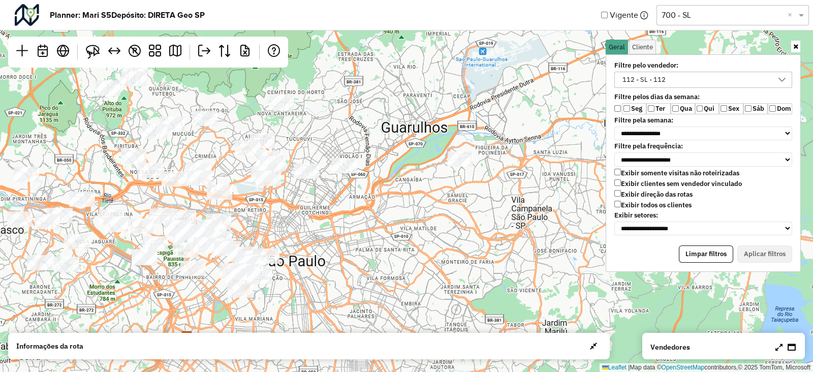
drag, startPoint x: 346, startPoint y: 210, endPoint x: 452, endPoint y: 192, distance: 107.3
click at [451, 192] on div "↦ Leaflet | Map data © OpenStreetMap contributors,© 2025 TomTom, Microsoft" at bounding box center [406, 186] width 813 height 372
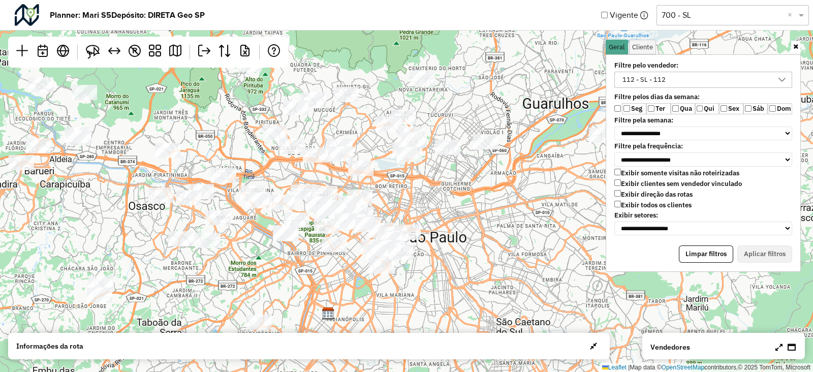
drag, startPoint x: 405, startPoint y: 203, endPoint x: 452, endPoint y: 197, distance: 46.7
click at [452, 197] on div "↦ Leaflet | Map data © OpenStreetMap contributors,© 2025 TomTom, Microsoft" at bounding box center [406, 186] width 813 height 372
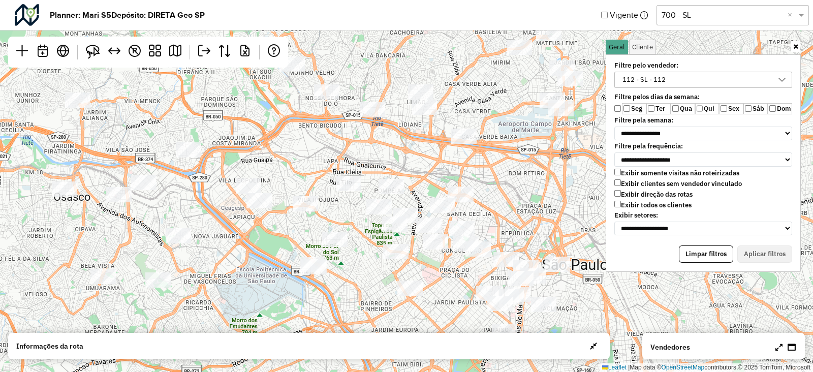
drag, startPoint x: 305, startPoint y: 186, endPoint x: 329, endPoint y: 182, distance: 23.8
click at [329, 182] on div "↦ Leaflet | Map data © OpenStreetMap contributors,© 2025 TomTom, Microsoft" at bounding box center [406, 186] width 813 height 372
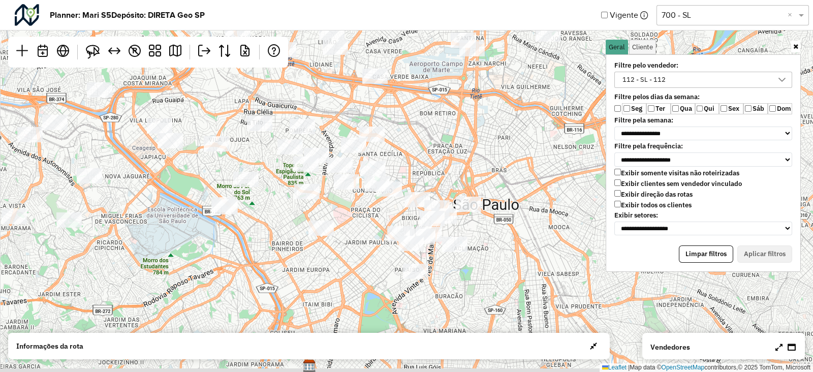
drag, startPoint x: 438, startPoint y: 173, endPoint x: 410, endPoint y: 155, distance: 33.1
click at [411, 155] on div "↦ Leaflet | Map data © OpenStreetMap contributors,© 2025 TomTom, Microsoft" at bounding box center [406, 186] width 813 height 372
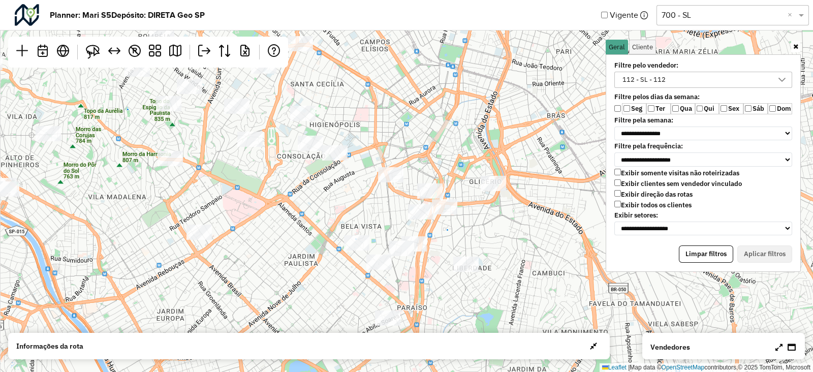
drag, startPoint x: 401, startPoint y: 204, endPoint x: 383, endPoint y: 188, distance: 23.4
click at [383, 188] on div "↦ Leaflet | Map data © OpenStreetMap contributors,© 2025 TomTom, Microsoft" at bounding box center [406, 186] width 813 height 372
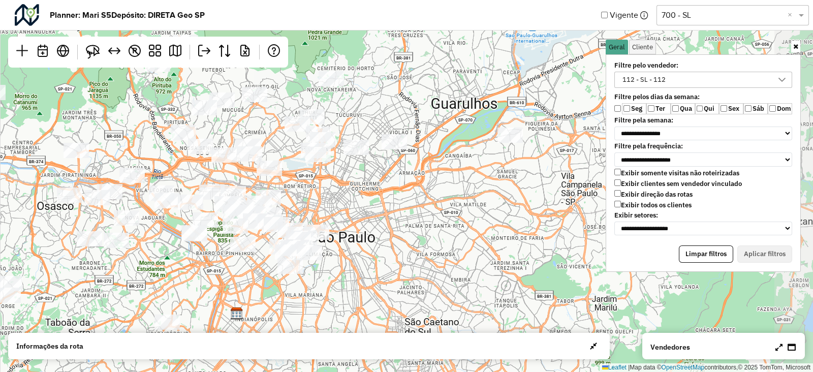
drag, startPoint x: 460, startPoint y: 125, endPoint x: 366, endPoint y: 182, distance: 109.6
click at [366, 182] on div "↦ Leaflet | Map data © OpenStreetMap contributors,© 2025 TomTom, Microsoft" at bounding box center [406, 186] width 813 height 372
click at [492, 189] on div "↦ Leaflet | Map data © OpenStreetMap contributors,© 2025 TomTom, Microsoft" at bounding box center [406, 186] width 813 height 372
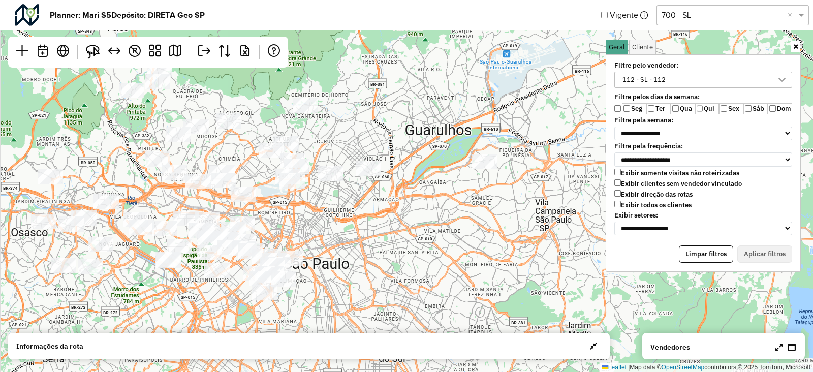
drag, startPoint x: 441, startPoint y: 205, endPoint x: 377, endPoint y: 205, distance: 64.0
click at [427, 219] on div "↦ Leaflet | Map data © OpenStreetMap contributors,© 2025 TomTom, Microsoft" at bounding box center [406, 186] width 813 height 372
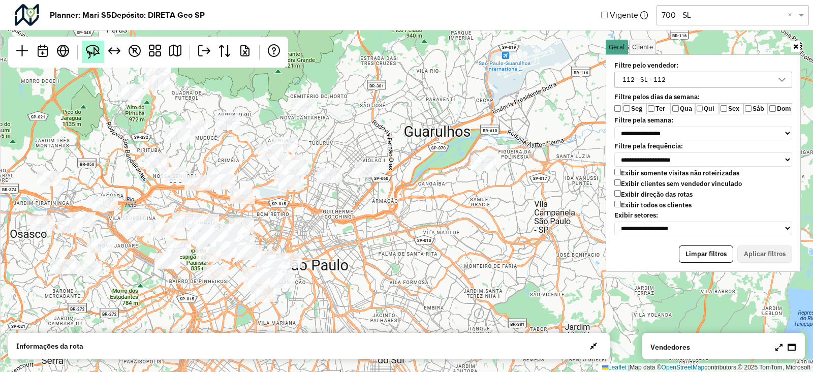
click at [98, 52] on img at bounding box center [93, 52] width 14 height 14
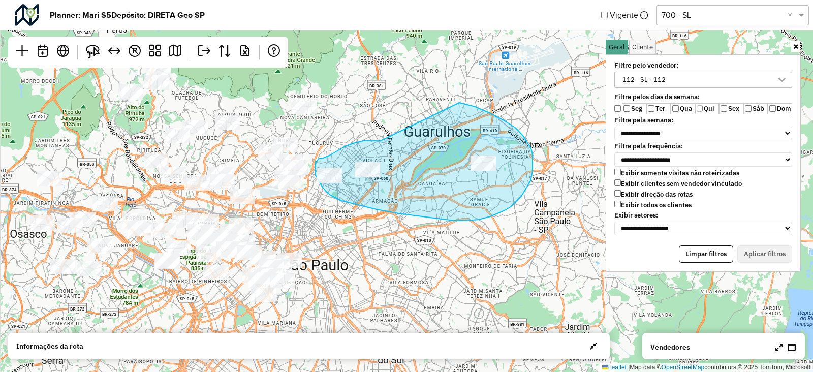
drag, startPoint x: 371, startPoint y: 141, endPoint x: 456, endPoint y: 101, distance: 93.6
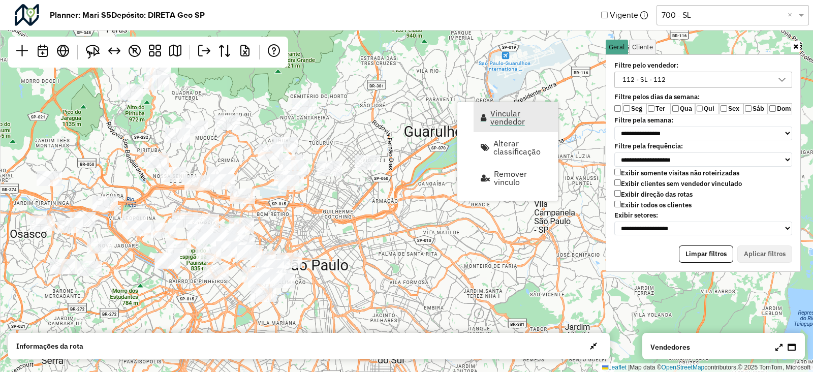
click at [519, 115] on span "Vincular vendedor" at bounding box center [520, 117] width 61 height 16
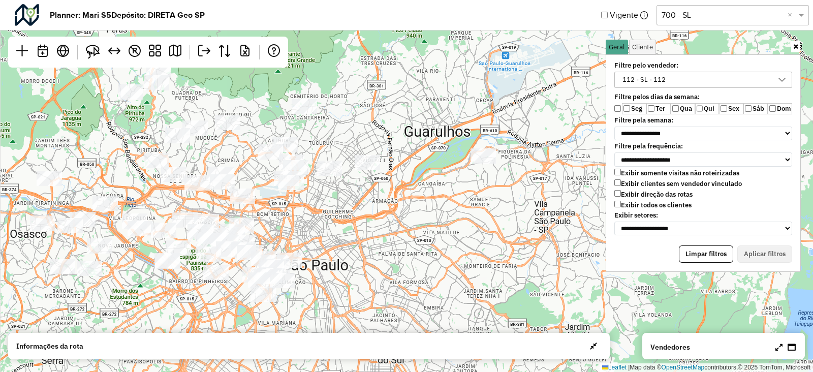
select select "********"
select select "*"
select select "****"
select select "********"
select select "*"
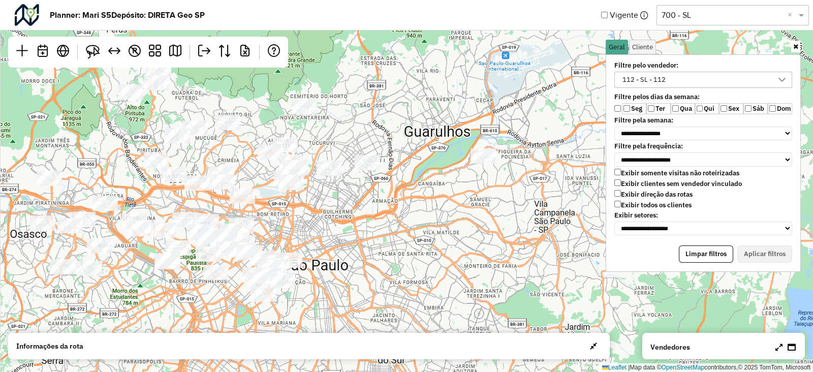
select select "****"
select select "********"
select select "*"
select select "****"
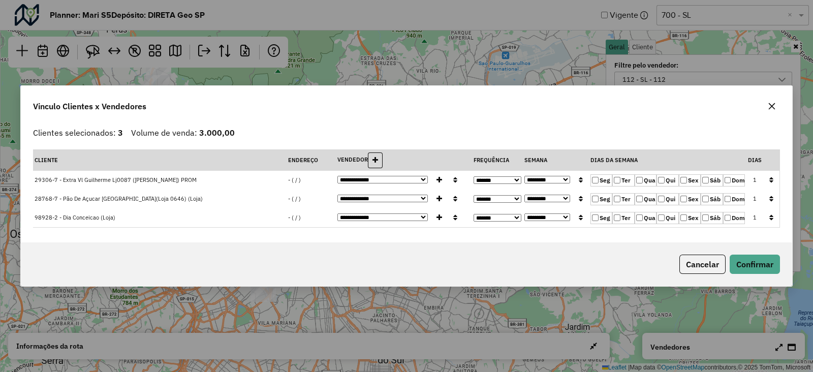
click at [565, 198] on select "**********" at bounding box center [547, 199] width 46 height 8
select select "****"
click at [525, 195] on select "**********" at bounding box center [547, 199] width 46 height 8
click at [754, 262] on button "Confirmar" at bounding box center [755, 264] width 50 height 19
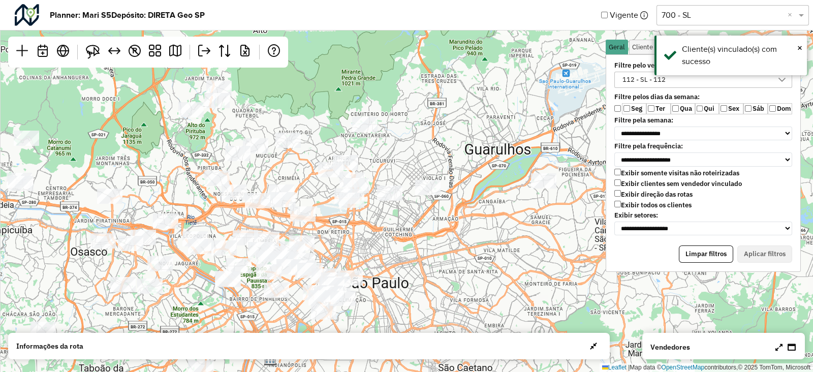
drag, startPoint x: 401, startPoint y: 197, endPoint x: 450, endPoint y: 214, distance: 52.4
click at [451, 214] on div "↦ Leaflet | Map data © OpenStreetMap contributors,© 2025 TomTom, Microsoft" at bounding box center [406, 186] width 813 height 372
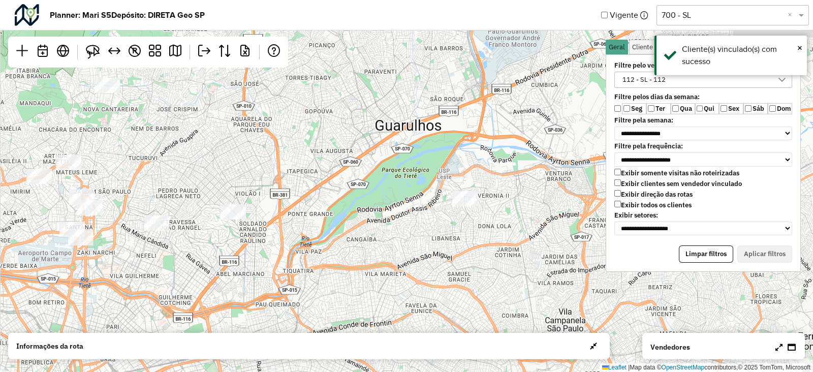
drag, startPoint x: 450, startPoint y: 209, endPoint x: 291, endPoint y: 254, distance: 165.2
click at [300, 258] on div "↦ Leaflet | Map data © OpenStreetMap contributors,© 2025 TomTom, Microsoft" at bounding box center [406, 186] width 813 height 372
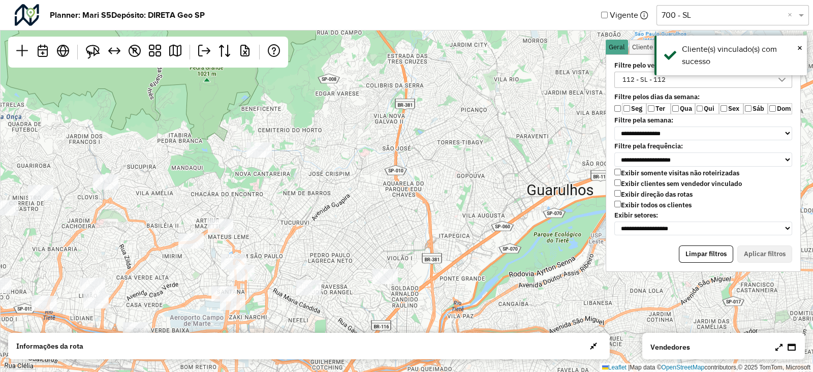
drag, startPoint x: 226, startPoint y: 183, endPoint x: 376, endPoint y: 247, distance: 163.6
click at [376, 247] on div "↦ Leaflet | Map data © OpenStreetMap contributors,© 2025 TomTom, Microsoft" at bounding box center [406, 186] width 813 height 372
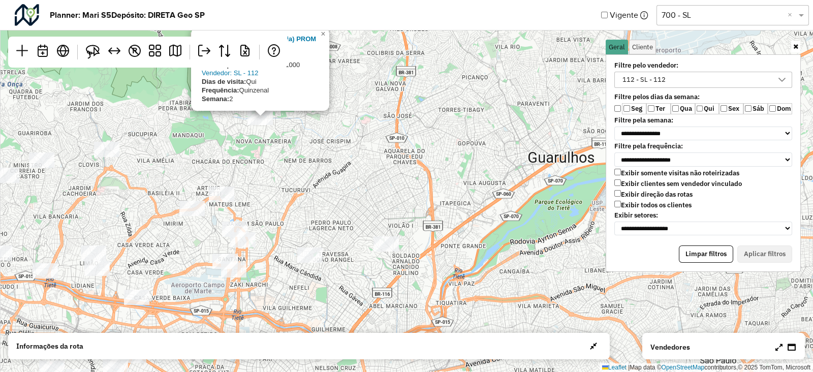
drag, startPoint x: 348, startPoint y: 185, endPoint x: 348, endPoint y: 143, distance: 42.2
click at [347, 143] on div "66287-9 - Pa Tremembe (Loja) PROM Endereço: null Bairro: ( / ) Volume previsto …" at bounding box center [406, 186] width 813 height 372
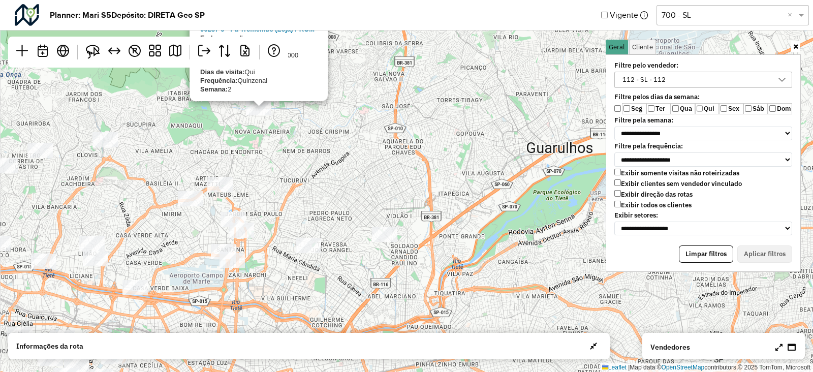
click at [361, 156] on div "66287-9 - Pa Tremembe (Loja) PROM Endereço: null Bairro: ( / ) Volume previsto …" at bounding box center [406, 186] width 813 height 372
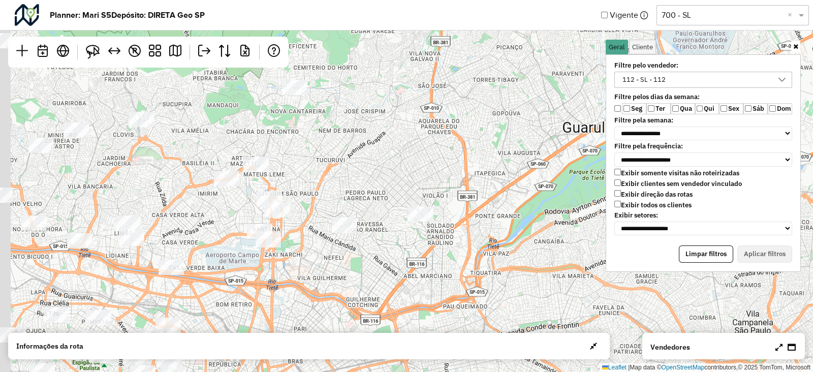
drag, startPoint x: 323, startPoint y: 188, endPoint x: 378, endPoint y: 159, distance: 62.9
click at [378, 160] on div "↦ Leaflet | Map data © OpenStreetMap contributors,© 2025 TomTom, Microsoft" at bounding box center [406, 186] width 813 height 372
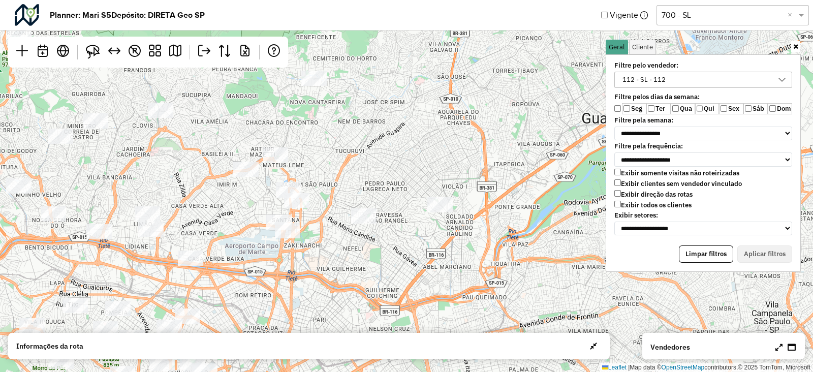
drag, startPoint x: 340, startPoint y: 156, endPoint x: 329, endPoint y: 154, distance: 10.9
click at [329, 154] on div "↦ Leaflet | Map data © OpenStreetMap contributors,© 2025 TomTom, Microsoft" at bounding box center [406, 186] width 813 height 372
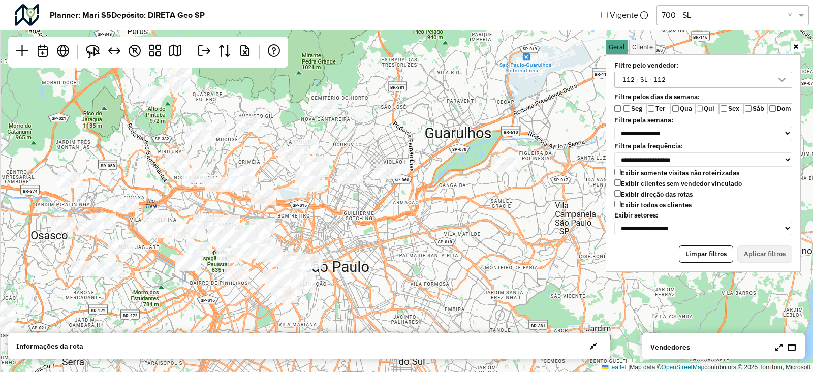
drag, startPoint x: 330, startPoint y: 166, endPoint x: 347, endPoint y: 145, distance: 27.1
click at [347, 145] on div "↦ Leaflet | Map data © OpenStreetMap contributors,© 2025 TomTom, Microsoft" at bounding box center [406, 186] width 813 height 372
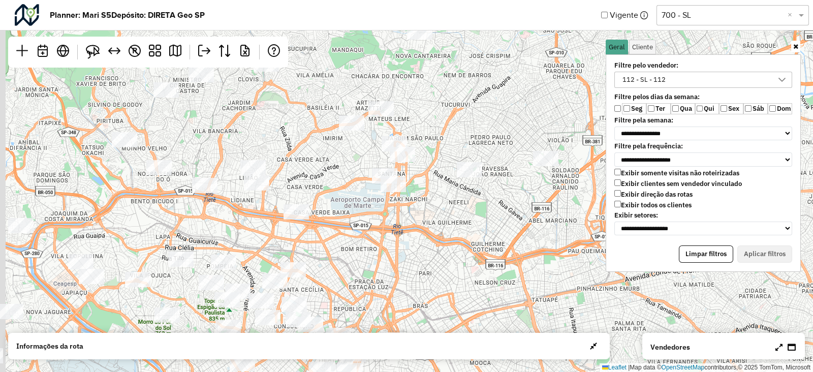
drag, startPoint x: 284, startPoint y: 199, endPoint x: 367, endPoint y: 191, distance: 83.2
click at [367, 190] on div "↦ Leaflet | Map data © OpenStreetMap contributors,© 2025 TomTom, Microsoft" at bounding box center [406, 186] width 813 height 372
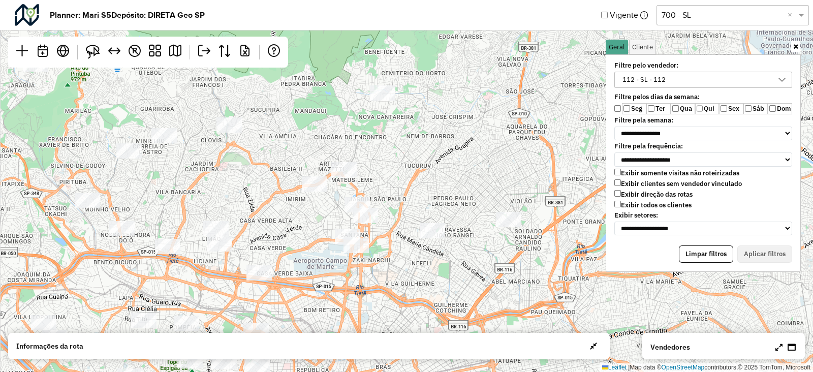
drag, startPoint x: 323, startPoint y: 157, endPoint x: 259, endPoint y: 198, distance: 76.1
click at [259, 199] on div "↦ Leaflet | Map data © OpenStreetMap contributors,© 2025 TomTom, Microsoft" at bounding box center [406, 186] width 813 height 372
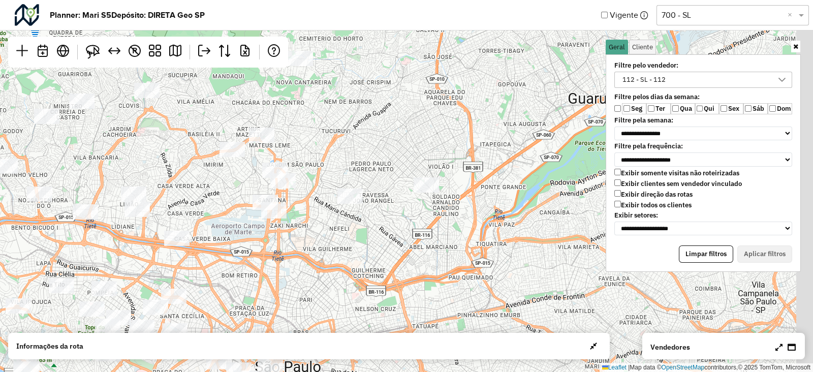
drag, startPoint x: 258, startPoint y: 196, endPoint x: 119, endPoint y: 153, distance: 145.1
click at [119, 154] on div "↦ Leaflet | Map data © OpenStreetMap contributors,© 2025 TomTom, Microsoft" at bounding box center [406, 186] width 813 height 372
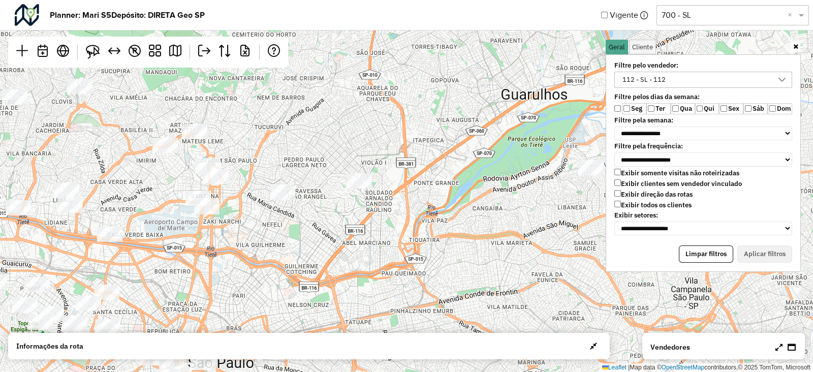
drag, startPoint x: 357, startPoint y: 186, endPoint x: 386, endPoint y: 230, distance: 52.3
click at [386, 230] on div "↦ Leaflet | Map data © OpenStreetMap contributors,© 2025 TomTom, Microsoft" at bounding box center [406, 186] width 813 height 372
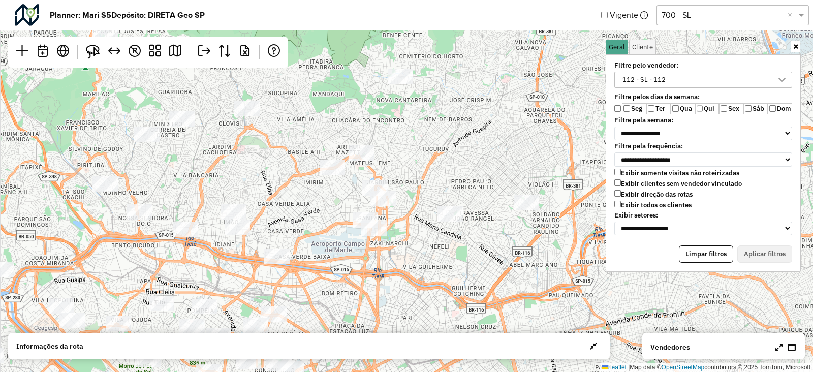
drag, startPoint x: 271, startPoint y: 159, endPoint x: 434, endPoint y: 134, distance: 165.4
click at [434, 134] on div "↦ Leaflet | Map data © OpenStreetMap contributors,© 2025 TomTom, Microsoft" at bounding box center [406, 186] width 813 height 372
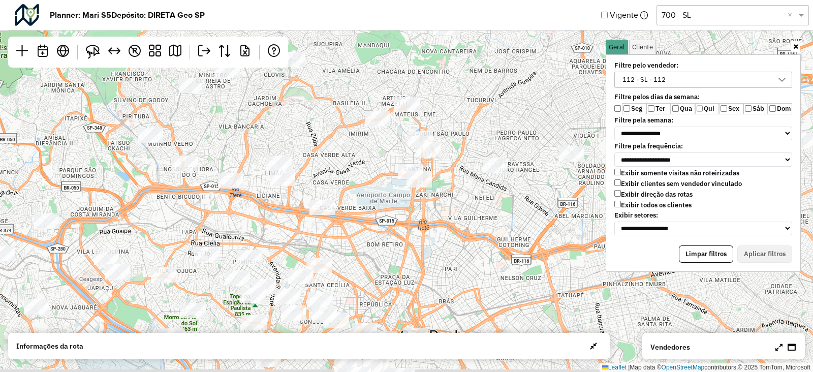
drag, startPoint x: 288, startPoint y: 180, endPoint x: 302, endPoint y: 157, distance: 27.2
click at [302, 159] on div "↦ Leaflet | Map data © OpenStreetMap contributors,© 2025 TomTom, Microsoft" at bounding box center [406, 186] width 813 height 372
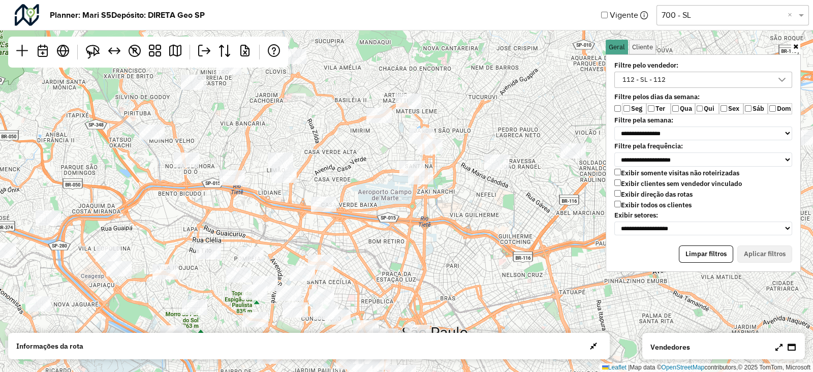
drag, startPoint x: 320, startPoint y: 169, endPoint x: 325, endPoint y: 160, distance: 9.8
click at [324, 161] on div "↦ Leaflet | Map data © OpenStreetMap contributors,© 2025 TomTom, Microsoft" at bounding box center [406, 186] width 813 height 372
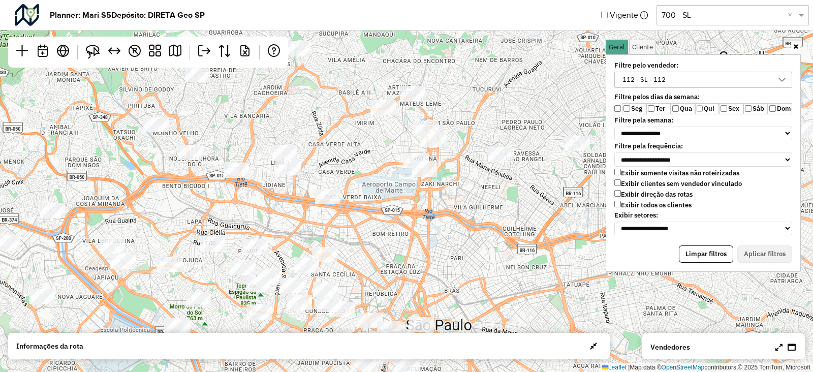
click at [518, 93] on div "↦ Leaflet | Map data © OpenStreetMap contributors,© 2025 TomTom, Microsoft" at bounding box center [406, 186] width 813 height 372
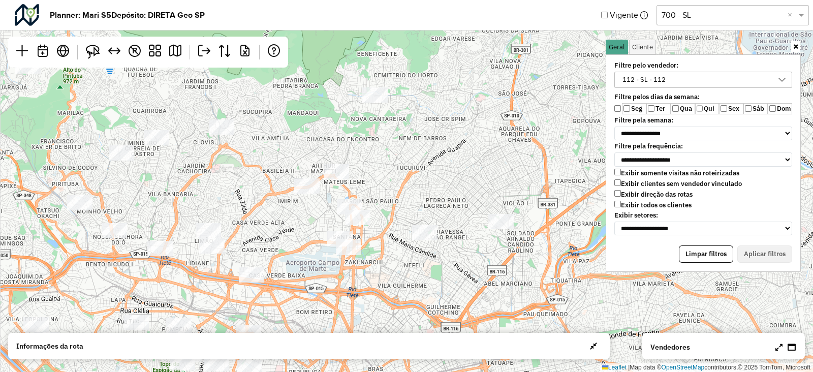
drag, startPoint x: 465, startPoint y: 102, endPoint x: 386, endPoint y: 187, distance: 116.5
click at [386, 187] on div "↦ Leaflet | Map data © OpenStreetMap contributors,© 2025 TomTom, Microsoft" at bounding box center [406, 186] width 813 height 372
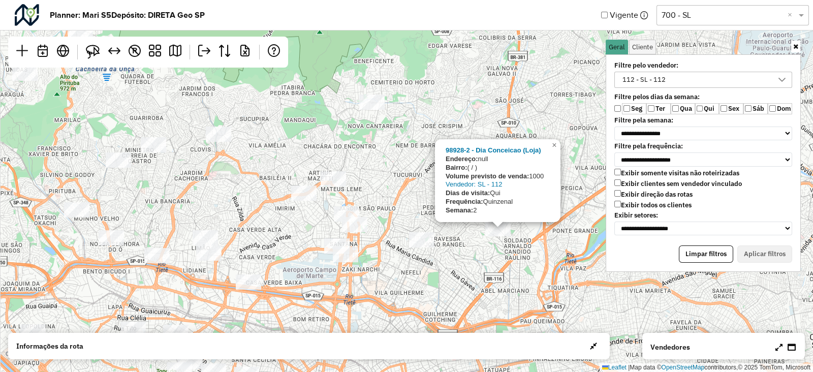
click at [490, 256] on div "98928-2 - Dia Conceicao (Loja) Endereço: null Bairro: ( / ) Volume previsto de …" at bounding box center [406, 186] width 813 height 372
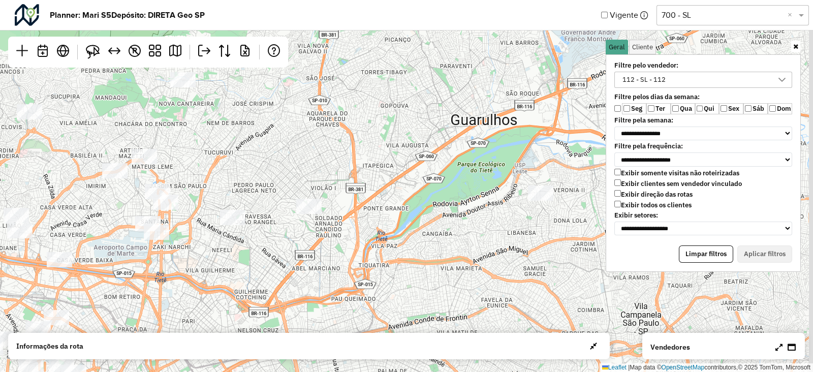
drag, startPoint x: 490, startPoint y: 256, endPoint x: 278, endPoint y: 233, distance: 213.0
click at [278, 233] on div "↦ Leaflet | Map data © OpenStreetMap contributors,© 2025 TomTom, Microsoft" at bounding box center [406, 186] width 813 height 372
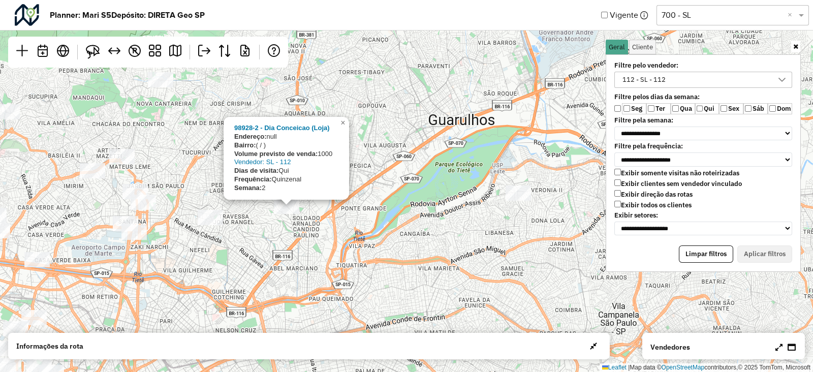
click at [407, 137] on div "98928-2 - Dia Conceicao (Loja) Endereço: null Bairro: ( / ) Volume previsto de …" at bounding box center [406, 186] width 813 height 372
